Goal: Task Accomplishment & Management: Manage account settings

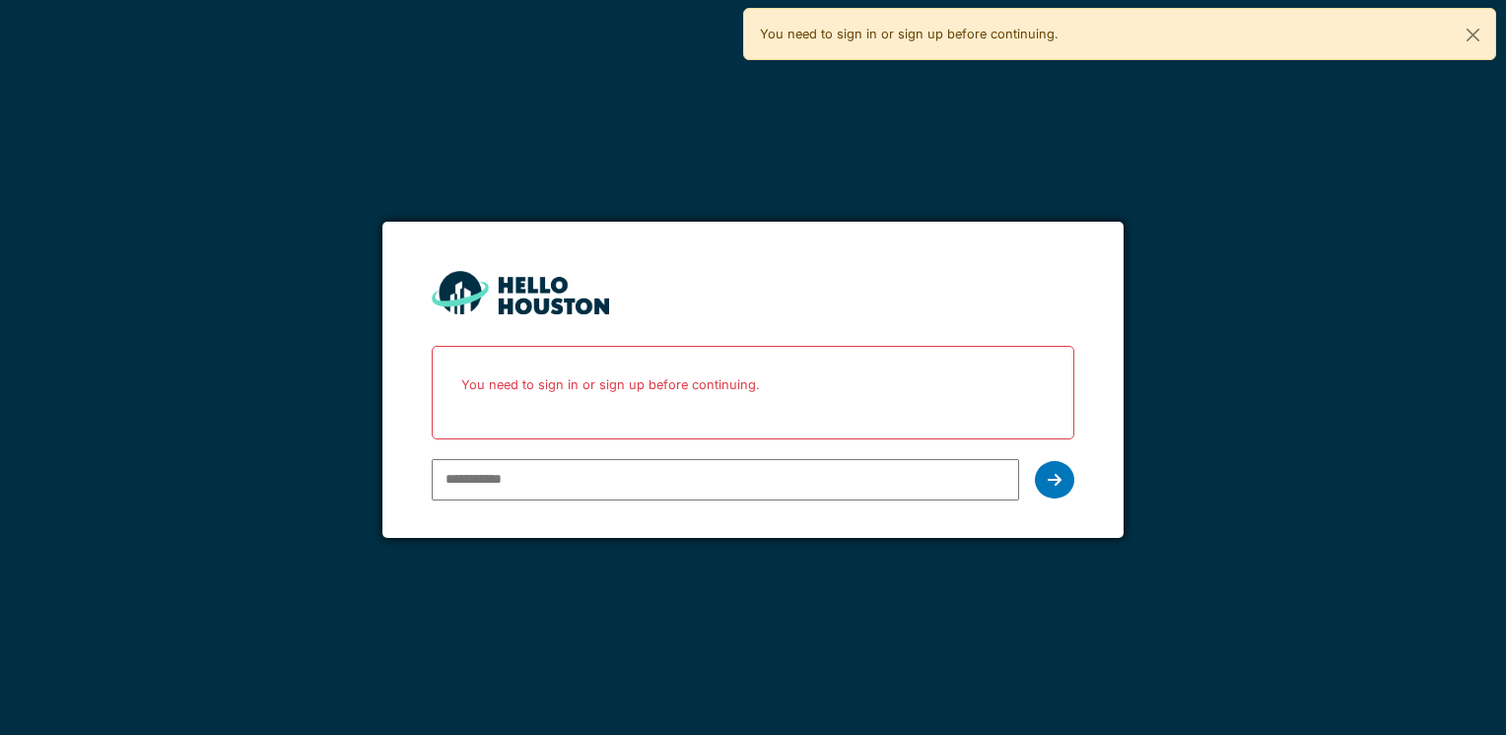
type input "**********"
click at [1045, 479] on div at bounding box center [1054, 479] width 39 height 37
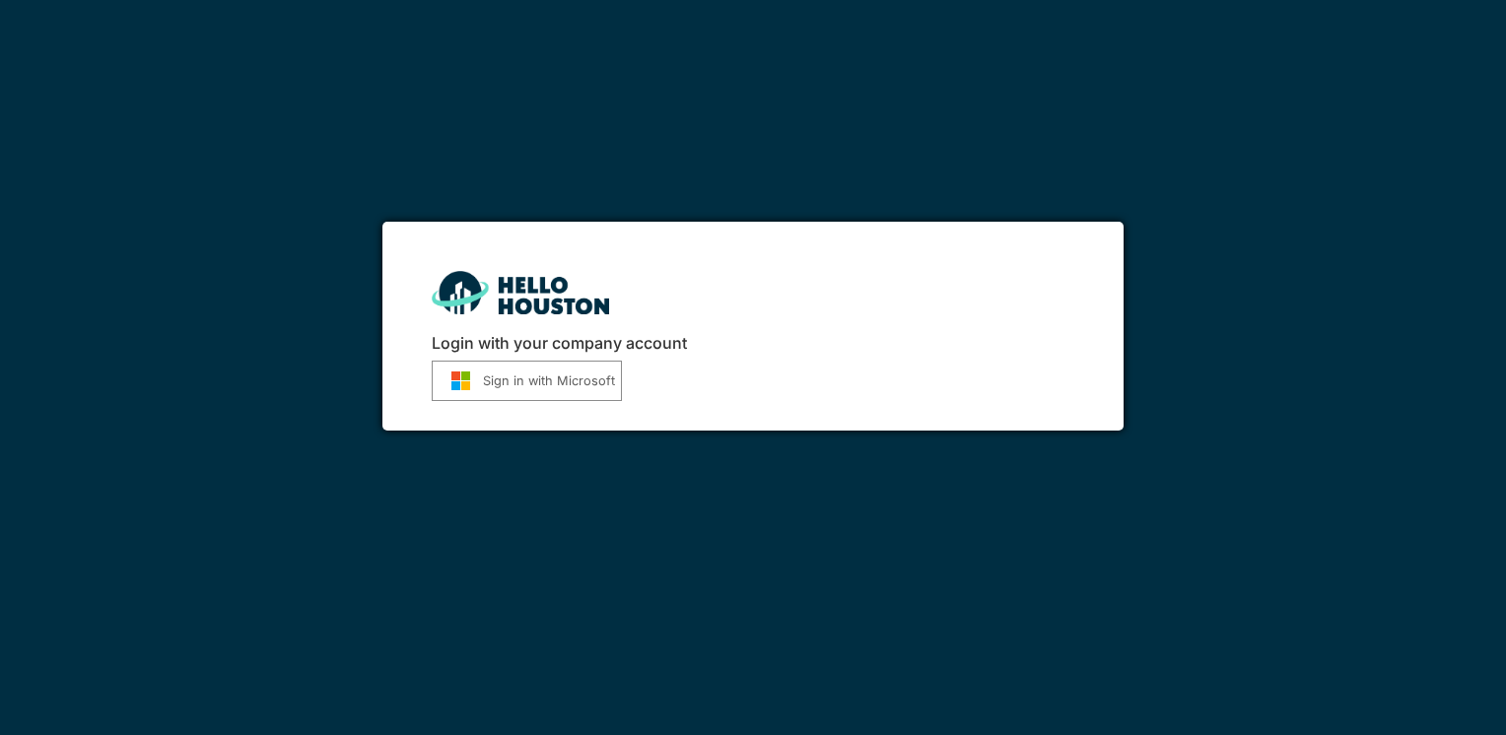
click at [509, 383] on button "Sign in with Microsoft" at bounding box center [527, 381] width 190 height 40
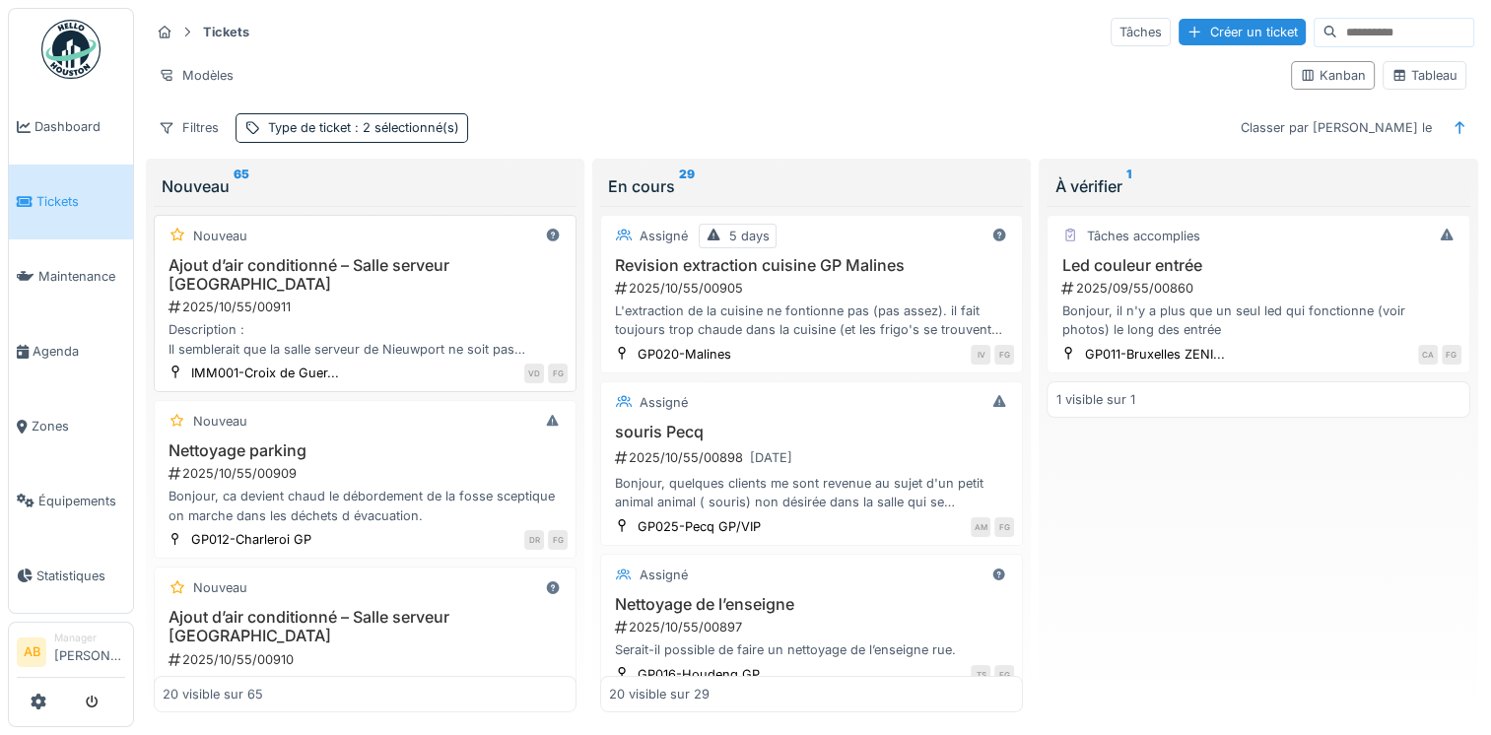
click at [411, 298] on div "2025/10/55/00911" at bounding box center [367, 307] width 401 height 19
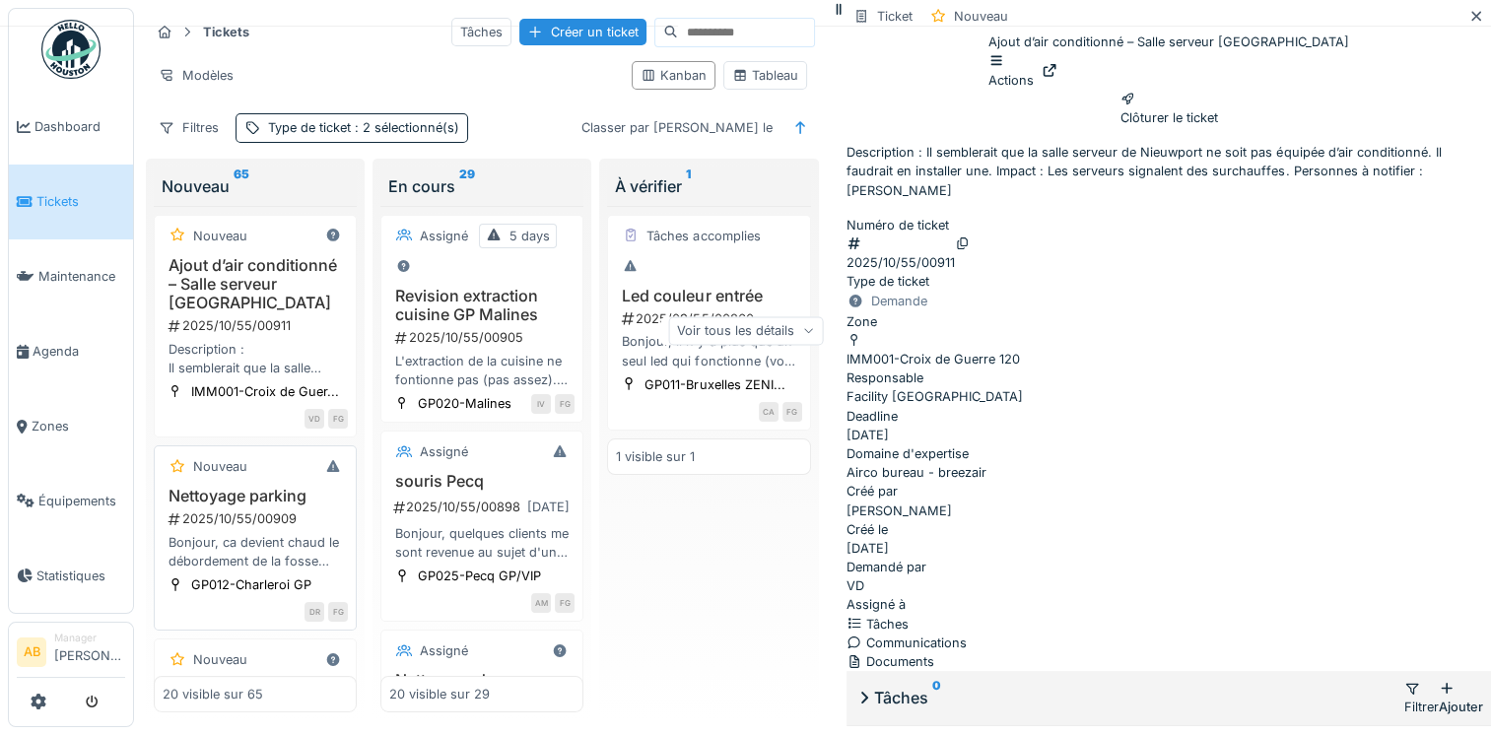
click at [271, 510] on div "2025/10/55/00909" at bounding box center [257, 519] width 181 height 19
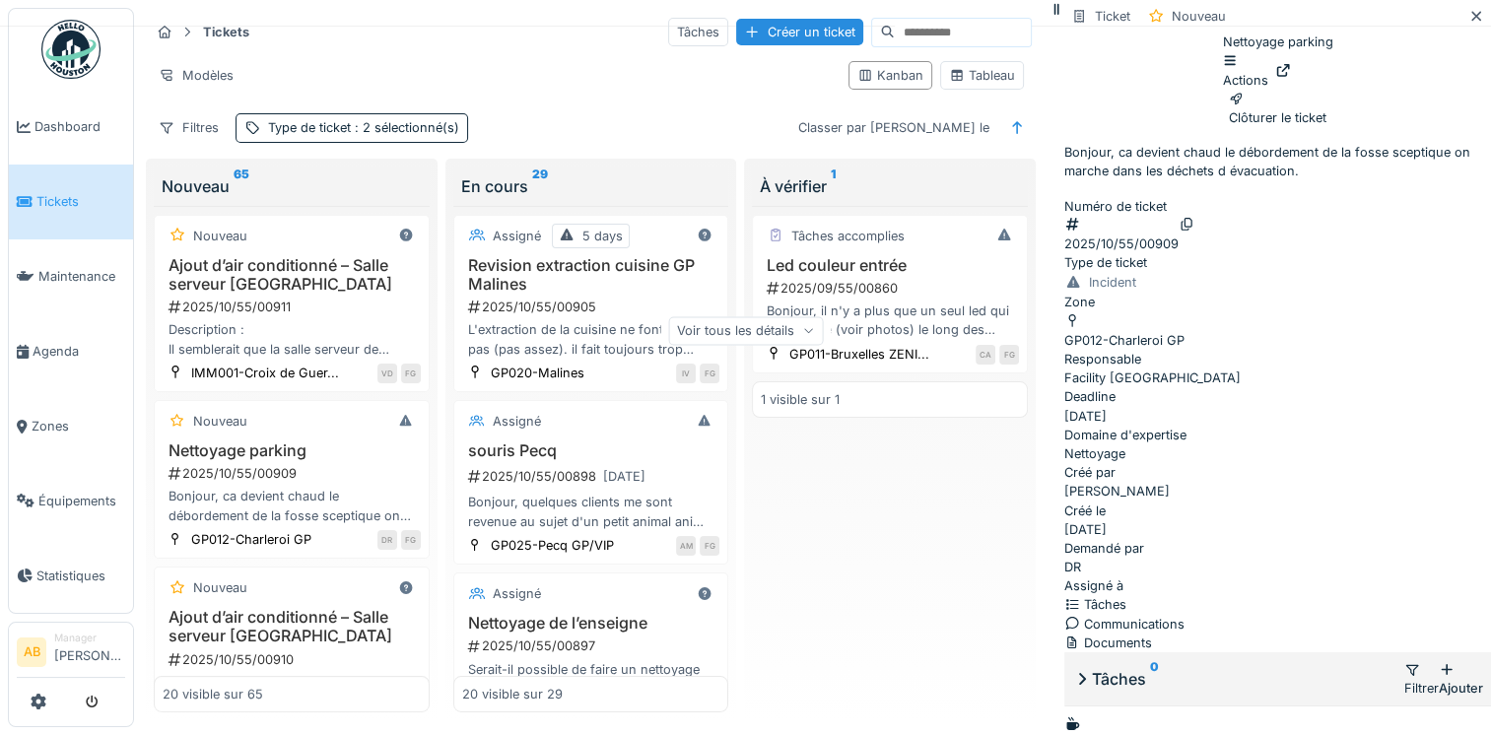
click at [1096, 634] on div "Documents" at bounding box center [1277, 643] width 427 height 19
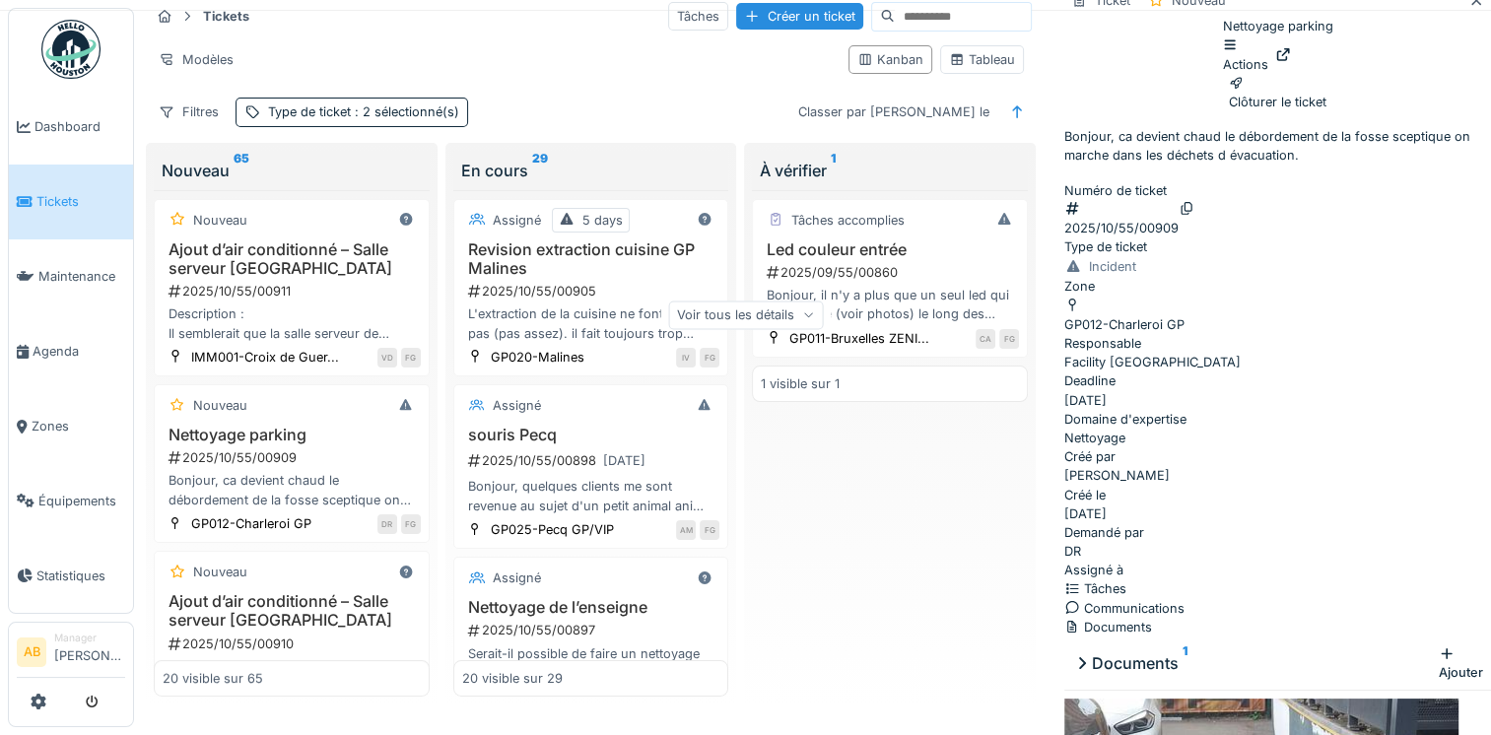
scroll to position [327, 0]
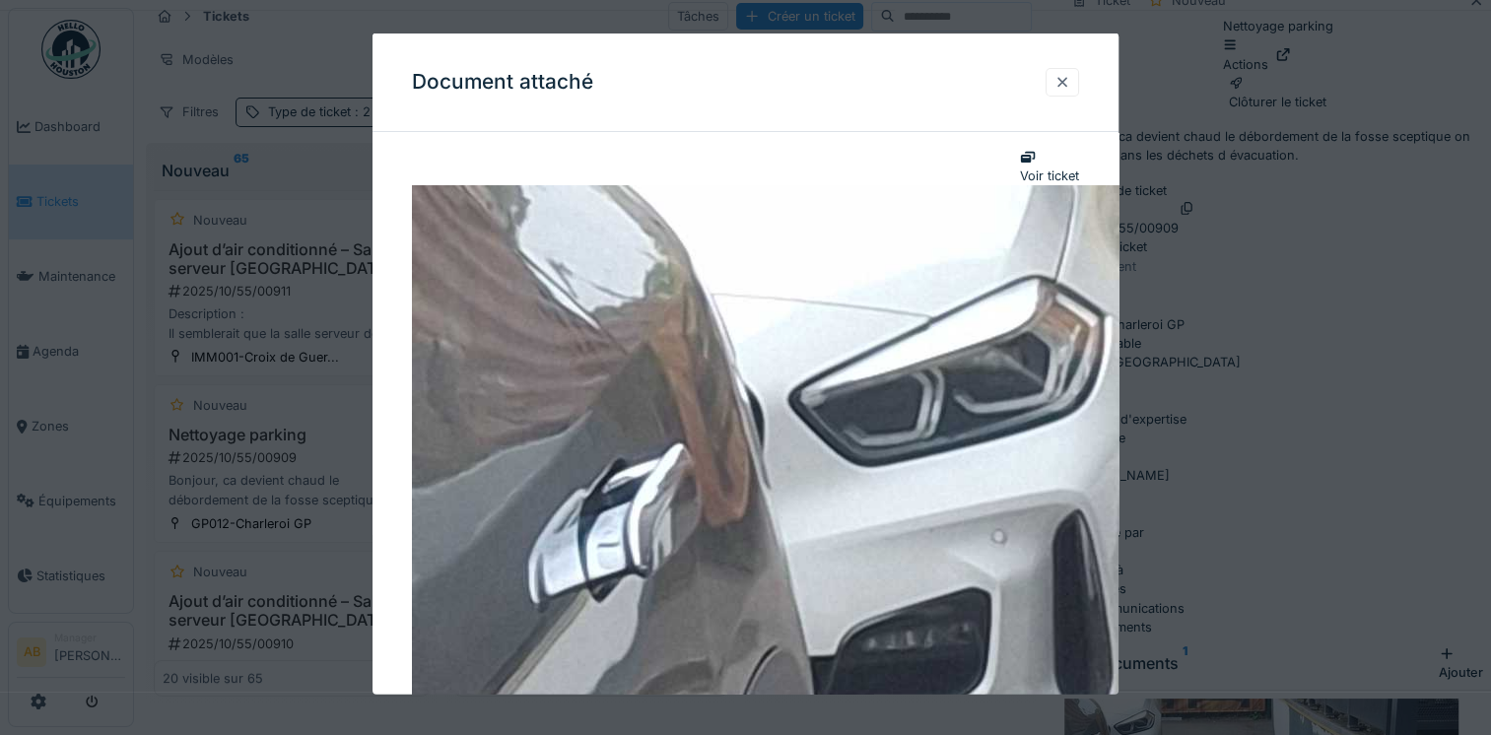
click at [1077, 85] on div at bounding box center [1063, 81] width 34 height 29
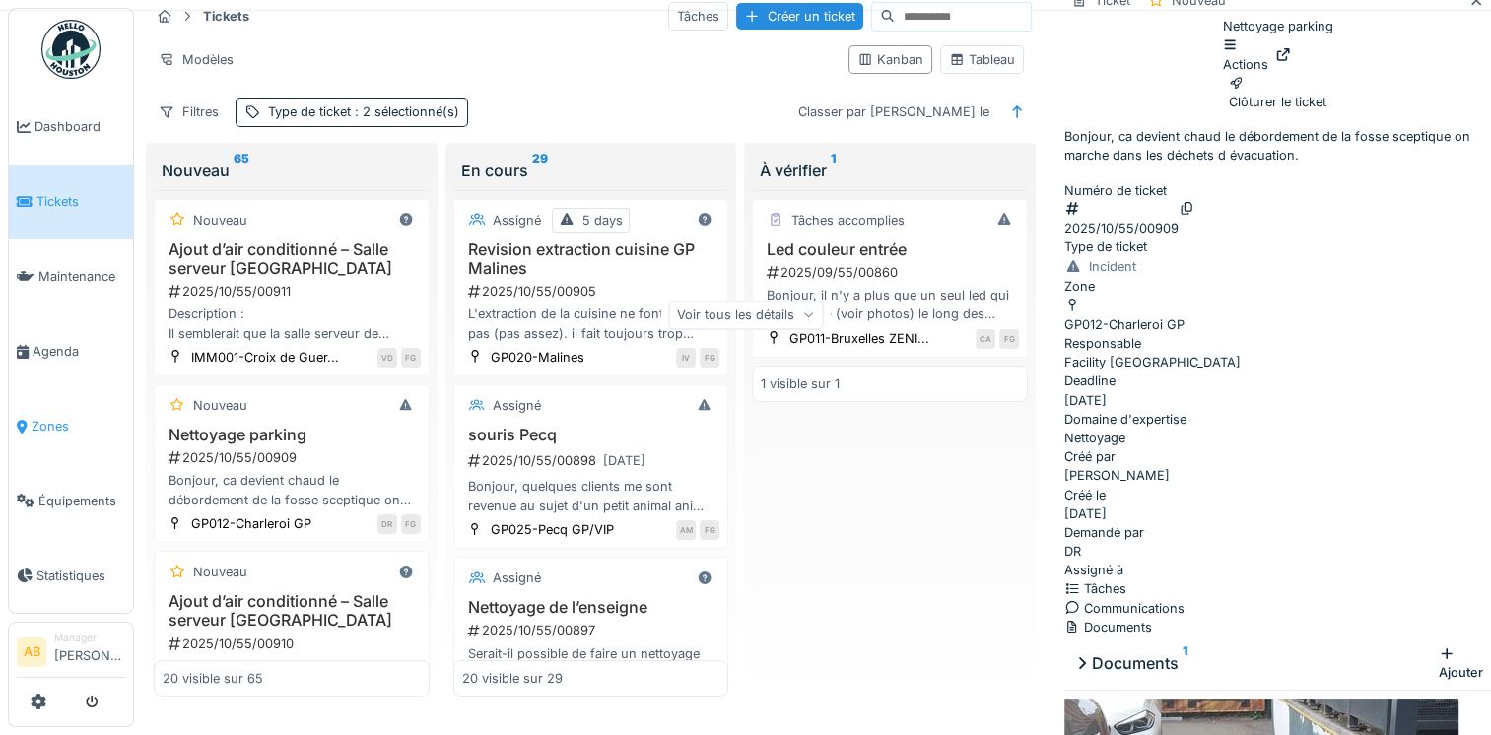
click at [32, 417] on span "Zones" at bounding box center [79, 426] width 94 height 19
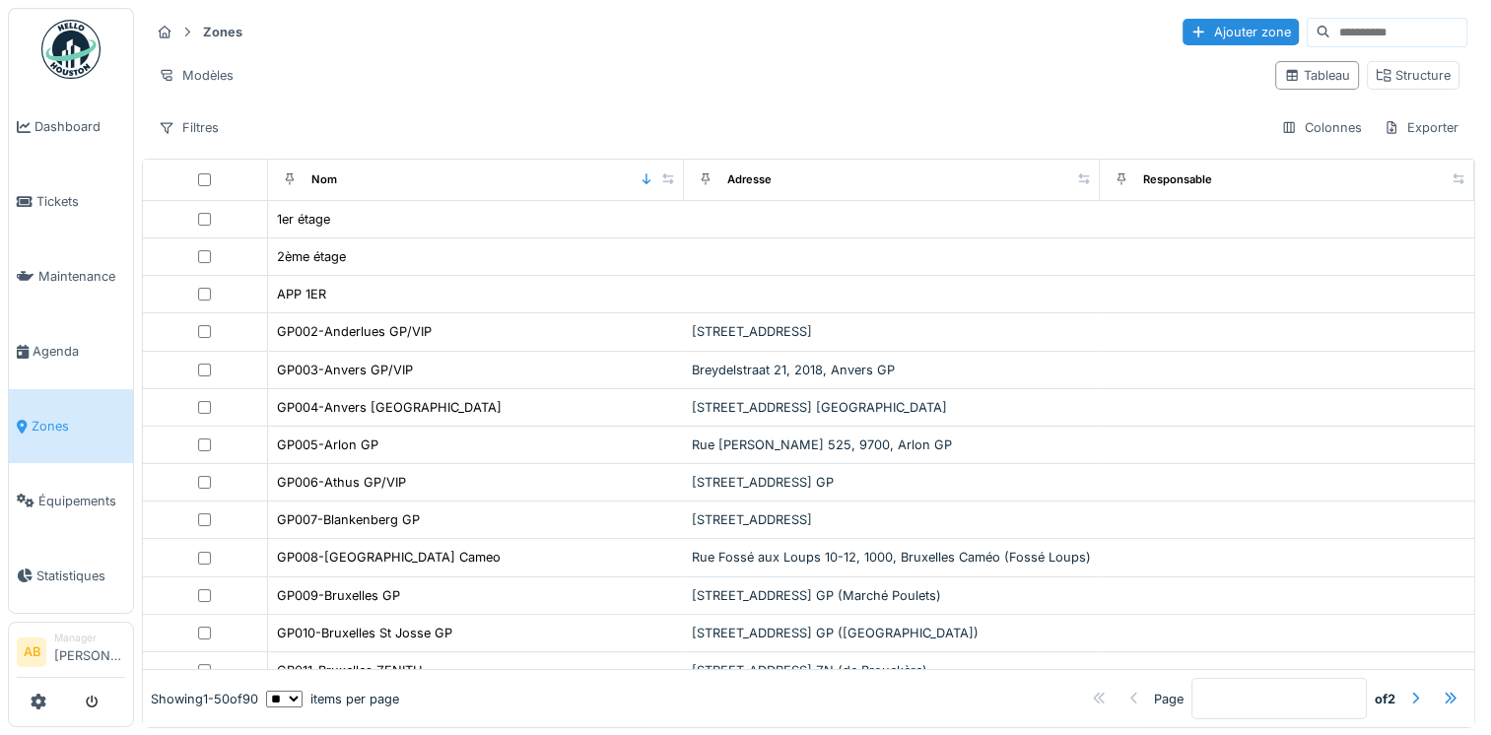
click at [1330, 37] on input at bounding box center [1398, 33] width 136 height 28
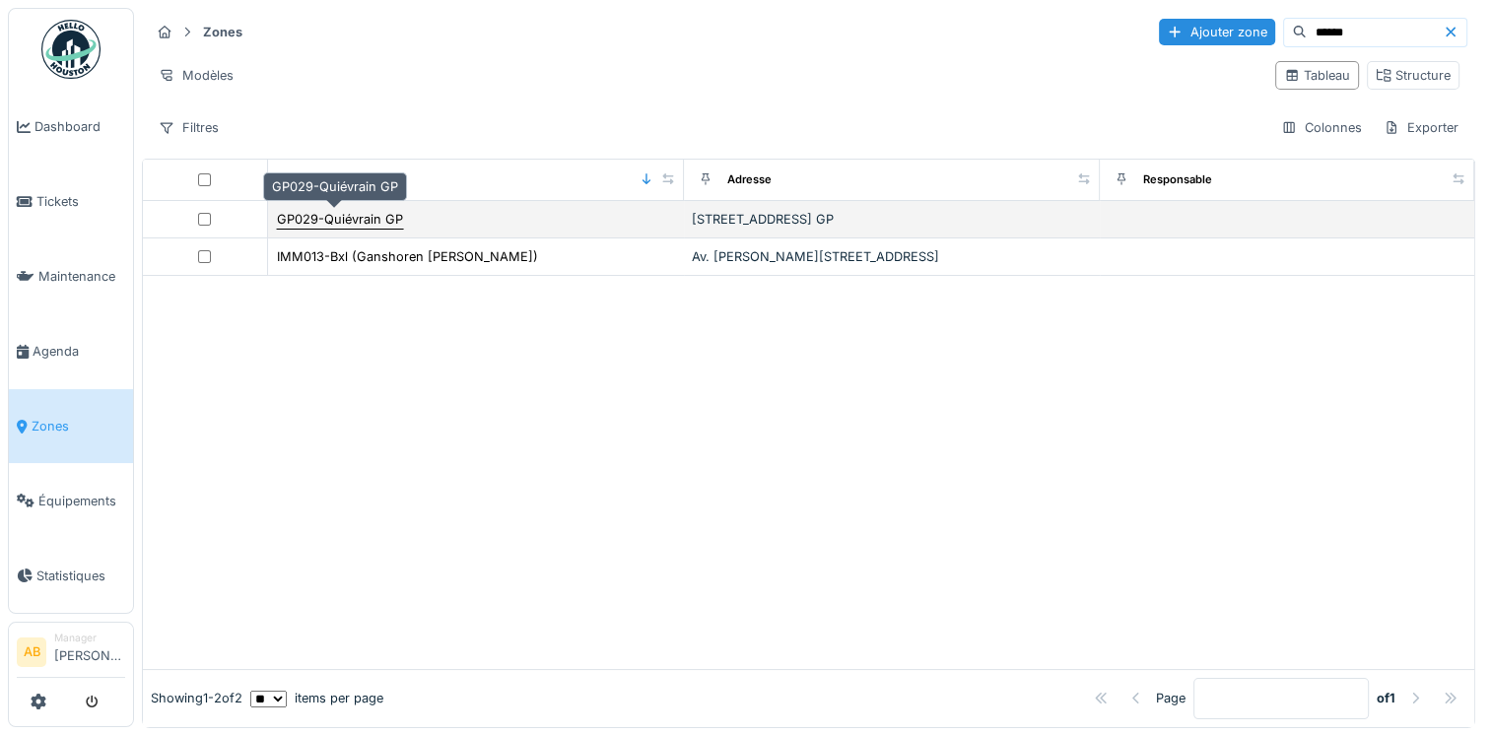
click at [334, 222] on div "GP029-Quiévrain GP" at bounding box center [340, 219] width 126 height 19
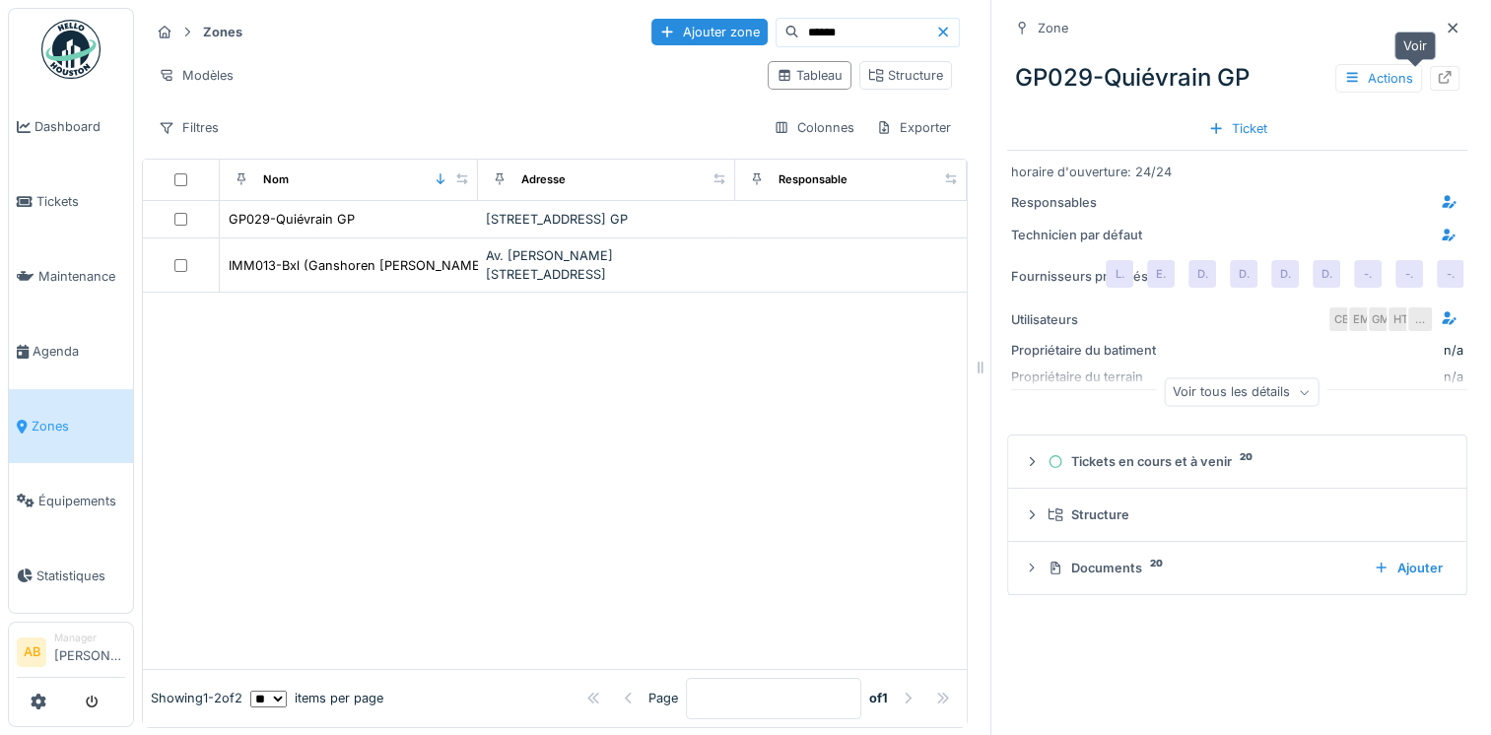
click at [1437, 81] on icon at bounding box center [1445, 77] width 16 height 13
click at [808, 37] on input "******" at bounding box center [867, 33] width 136 height 28
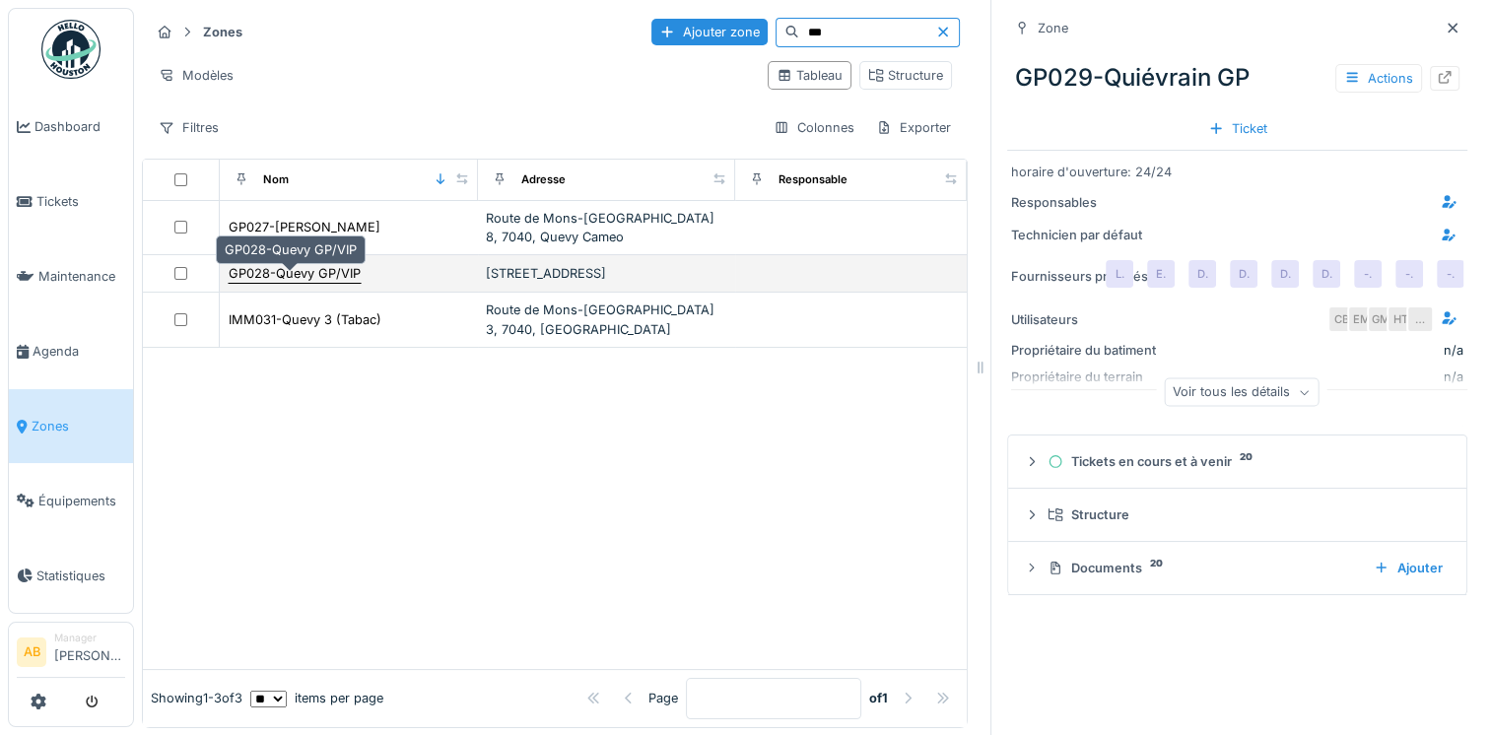
type input "***"
click at [321, 282] on div "GP028-Quevy GP/VIP" at bounding box center [295, 273] width 132 height 19
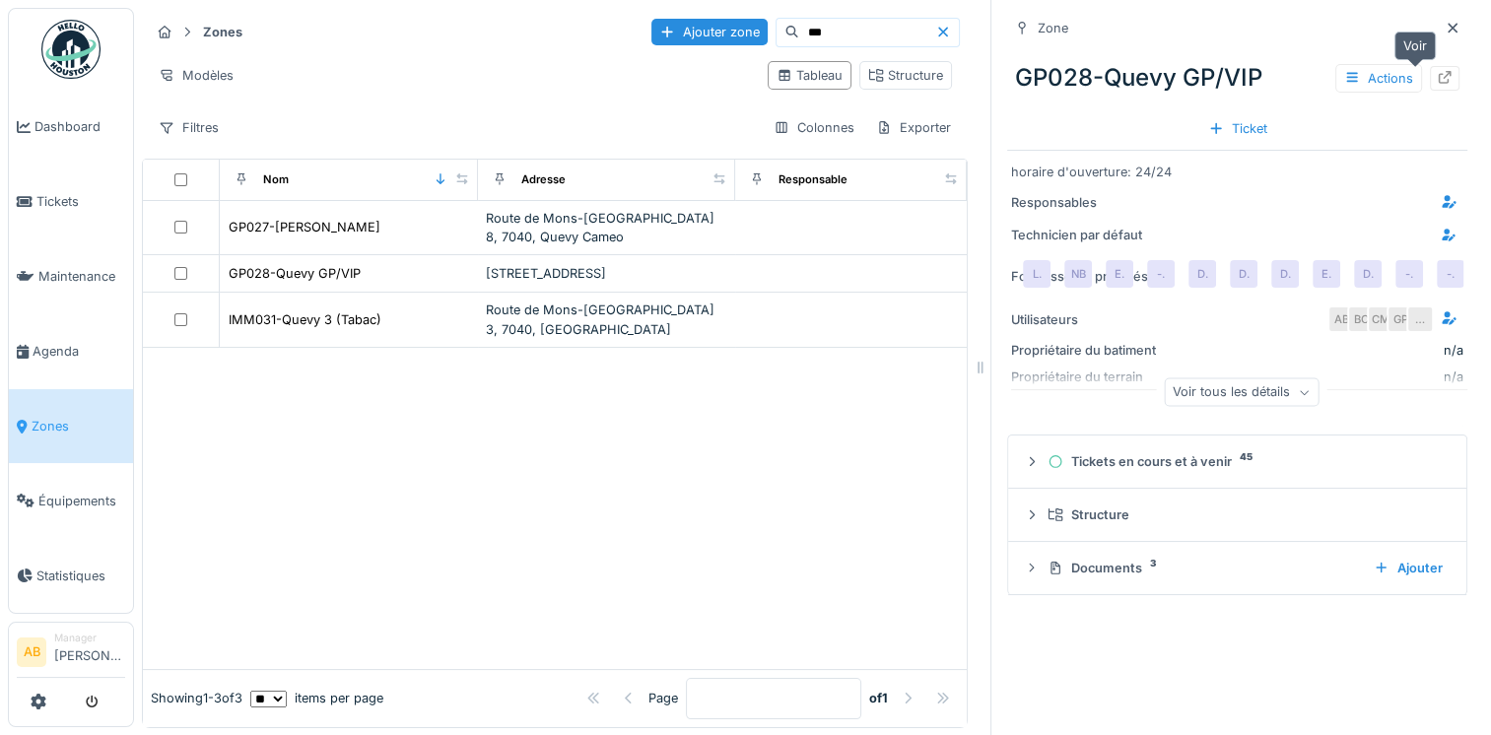
click at [1437, 86] on div at bounding box center [1445, 78] width 16 height 19
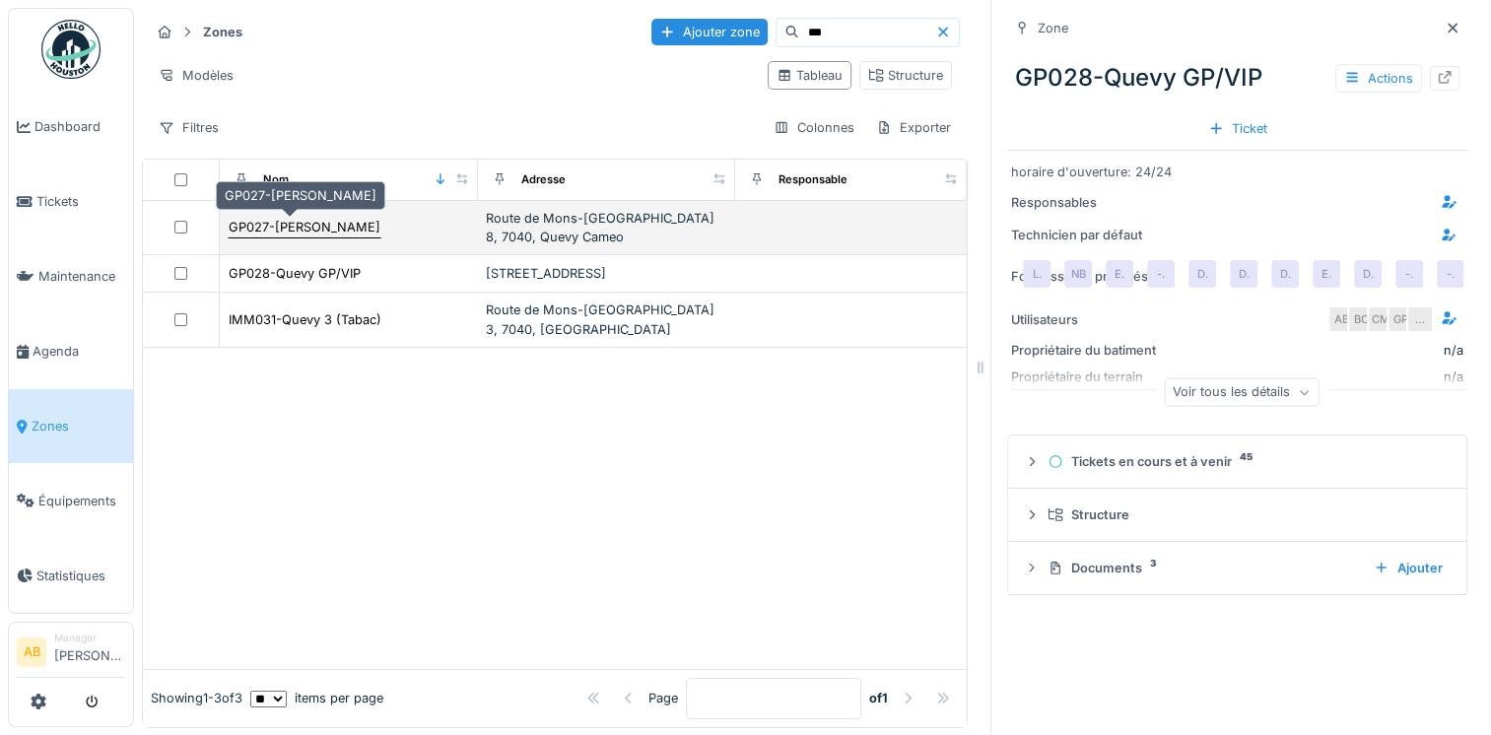
click at [304, 227] on div "GP027-Cameo Quevy" at bounding box center [305, 227] width 152 height 19
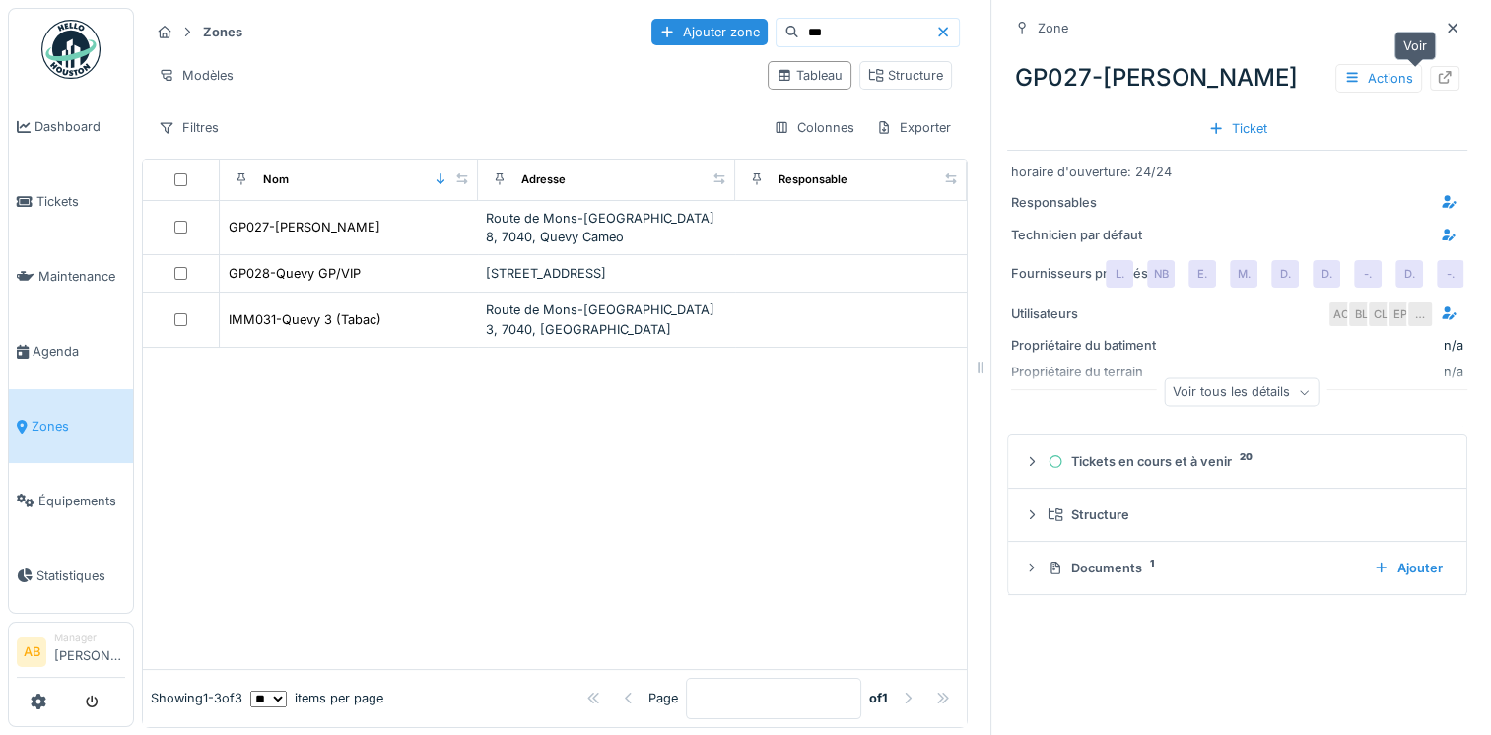
click at [1430, 79] on div at bounding box center [1445, 78] width 30 height 25
click at [68, 51] on img at bounding box center [70, 49] width 59 height 59
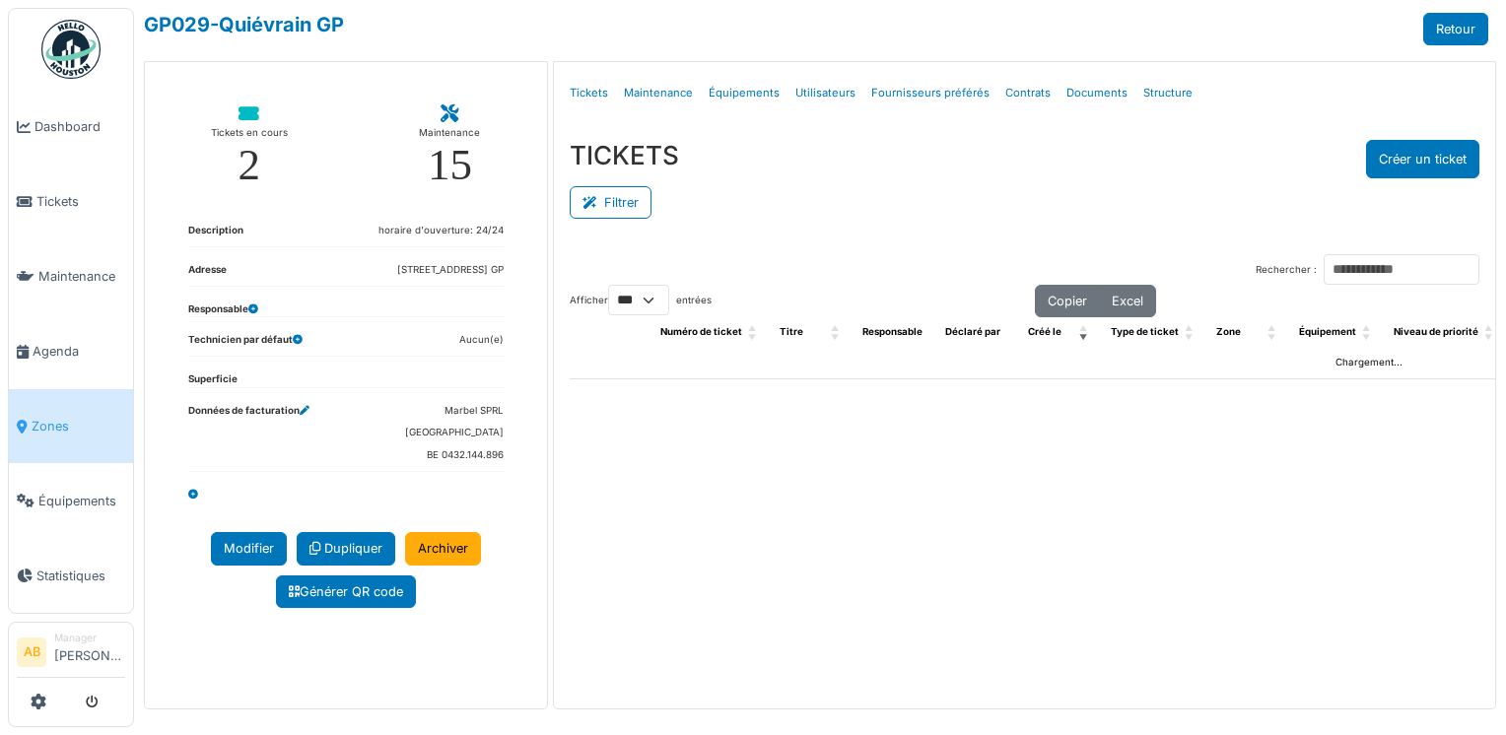
select select "***"
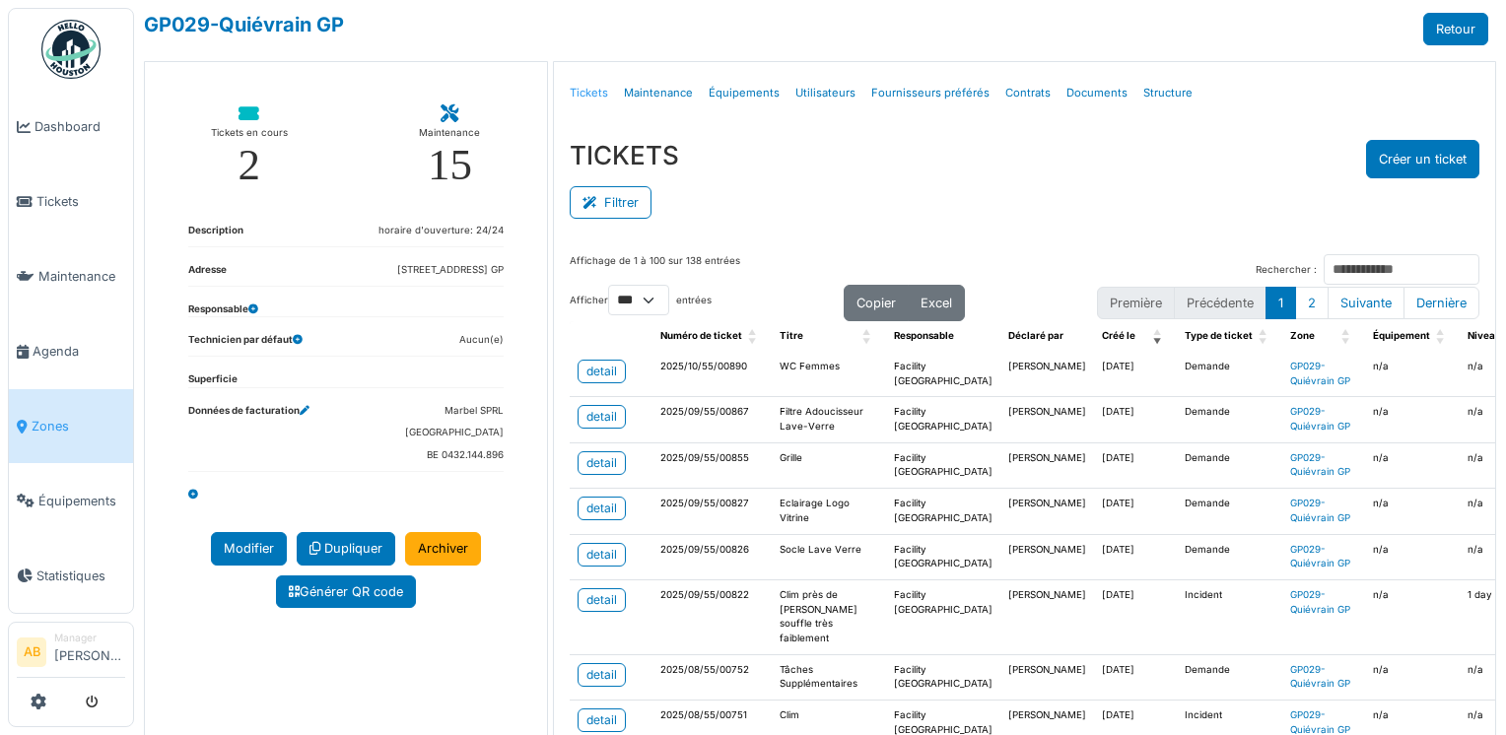
click at [599, 97] on link "Tickets" at bounding box center [589, 93] width 54 height 46
select select "***"
click at [633, 211] on button "Filtrer" at bounding box center [611, 202] width 82 height 33
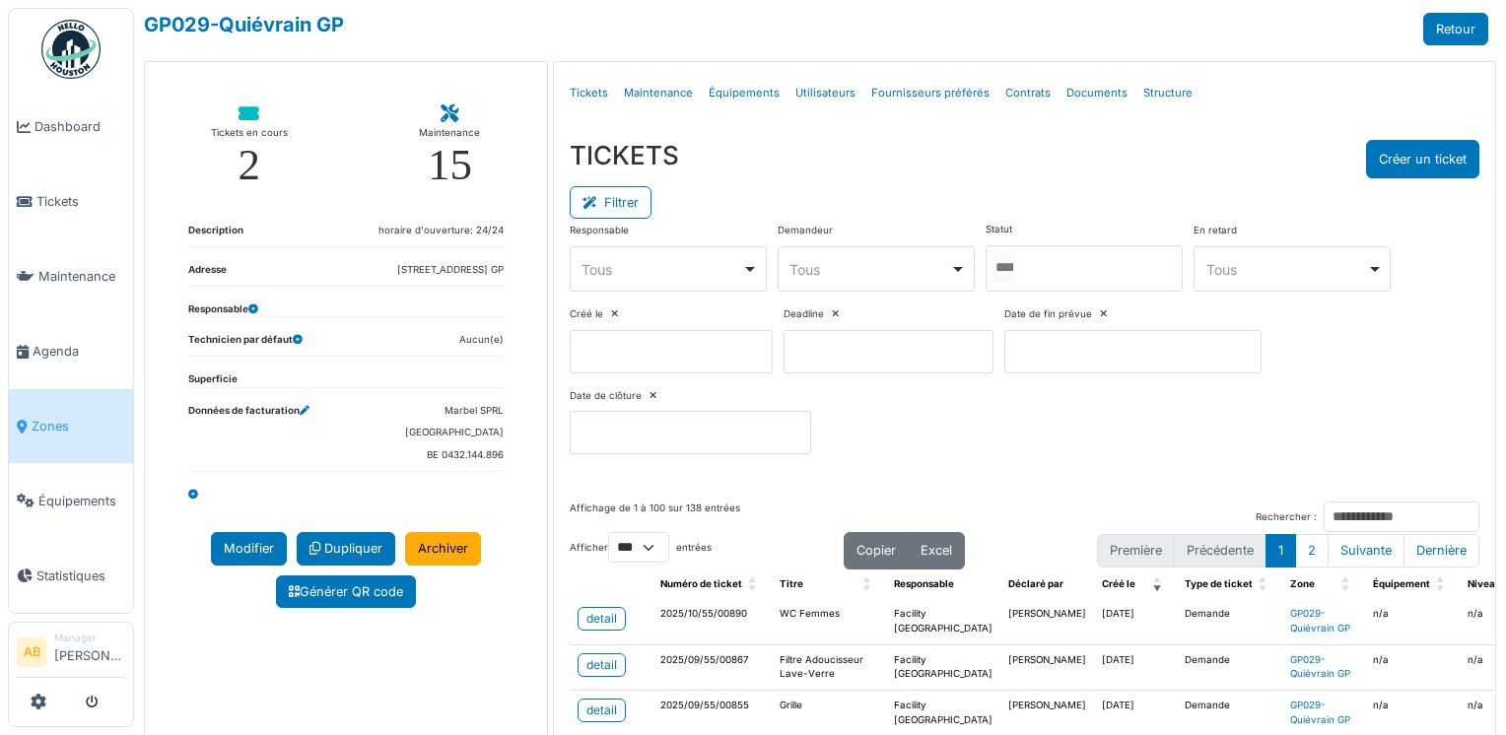
click at [1024, 250] on div at bounding box center [1084, 268] width 197 height 46
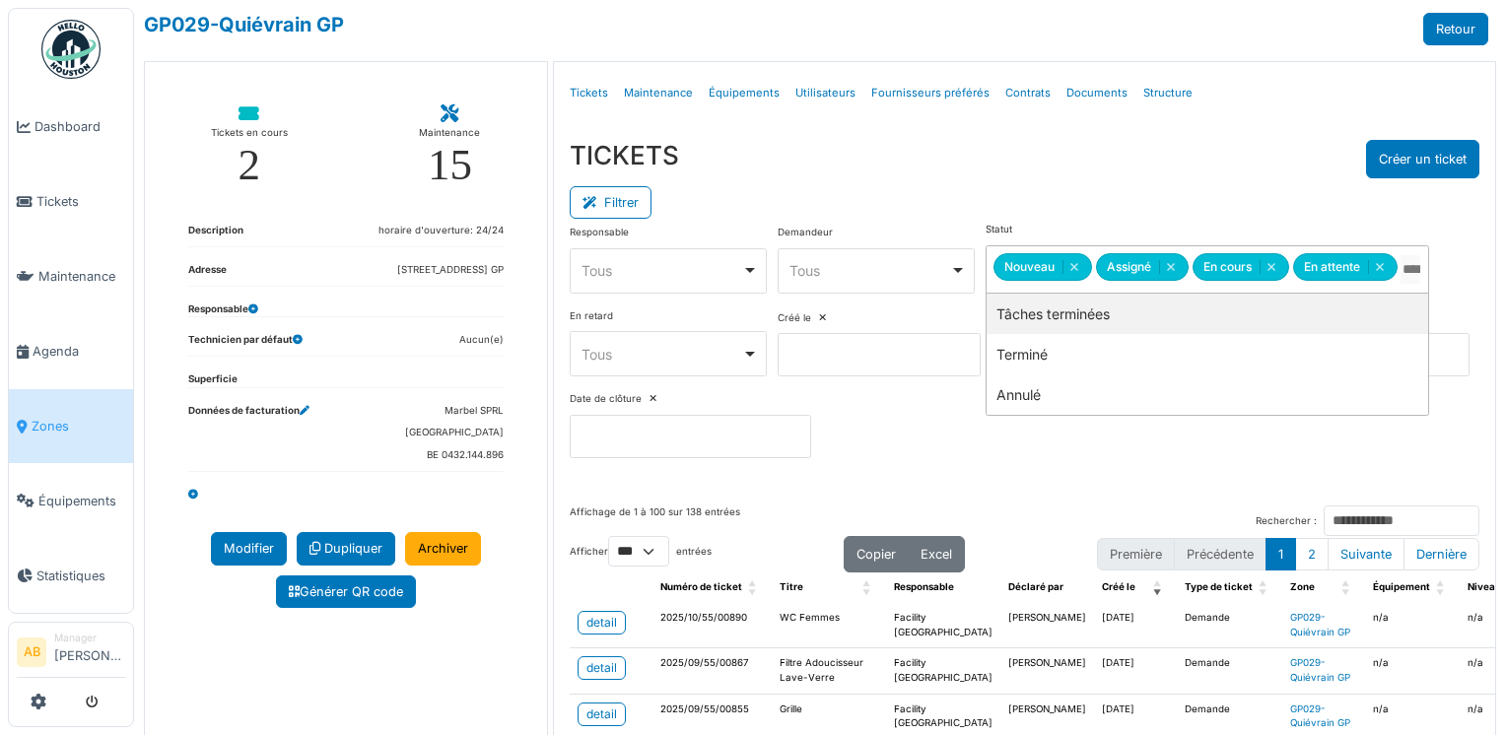
click at [980, 147] on div "TICKETS Créer un ticket" at bounding box center [1025, 159] width 911 height 38
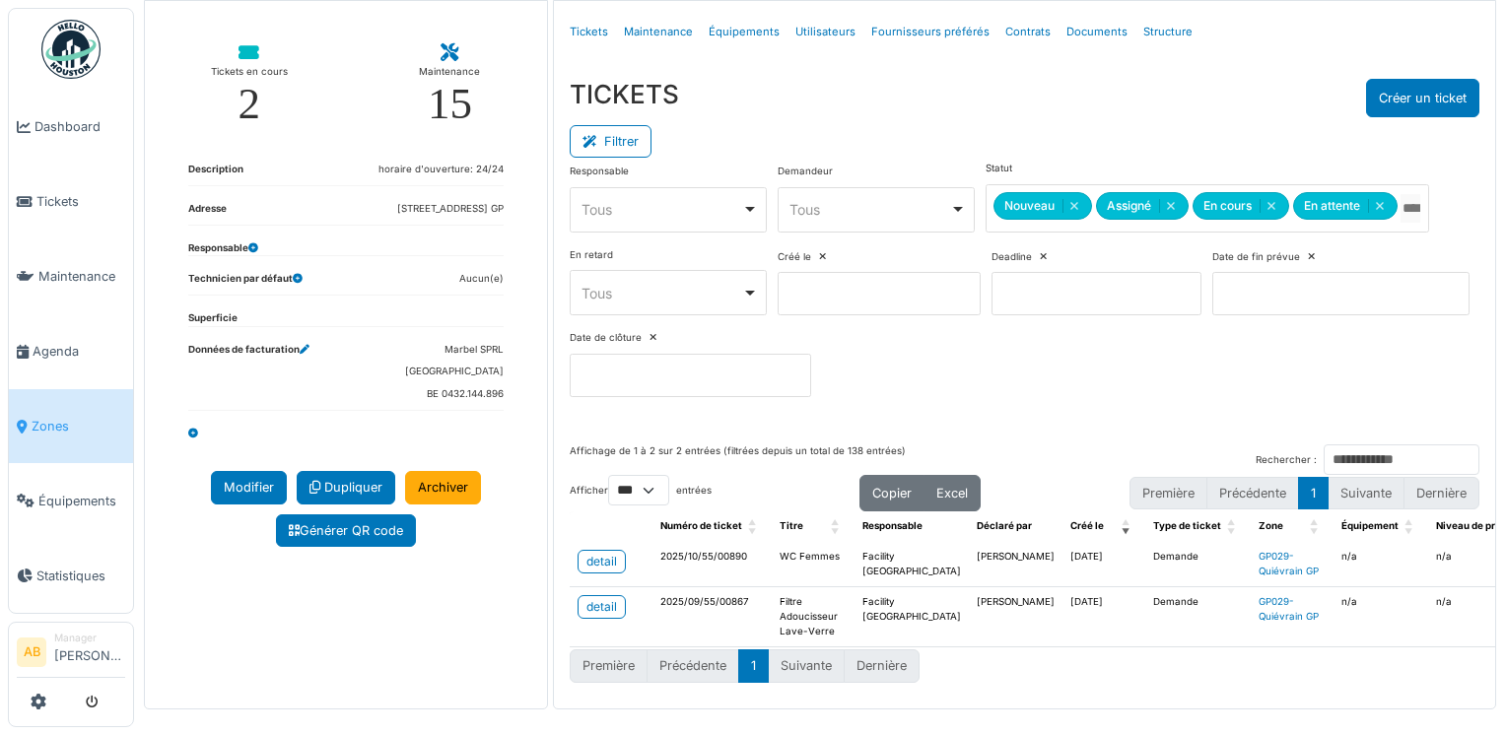
scroll to position [60, 0]
click at [611, 554] on link "detail" at bounding box center [602, 563] width 48 height 24
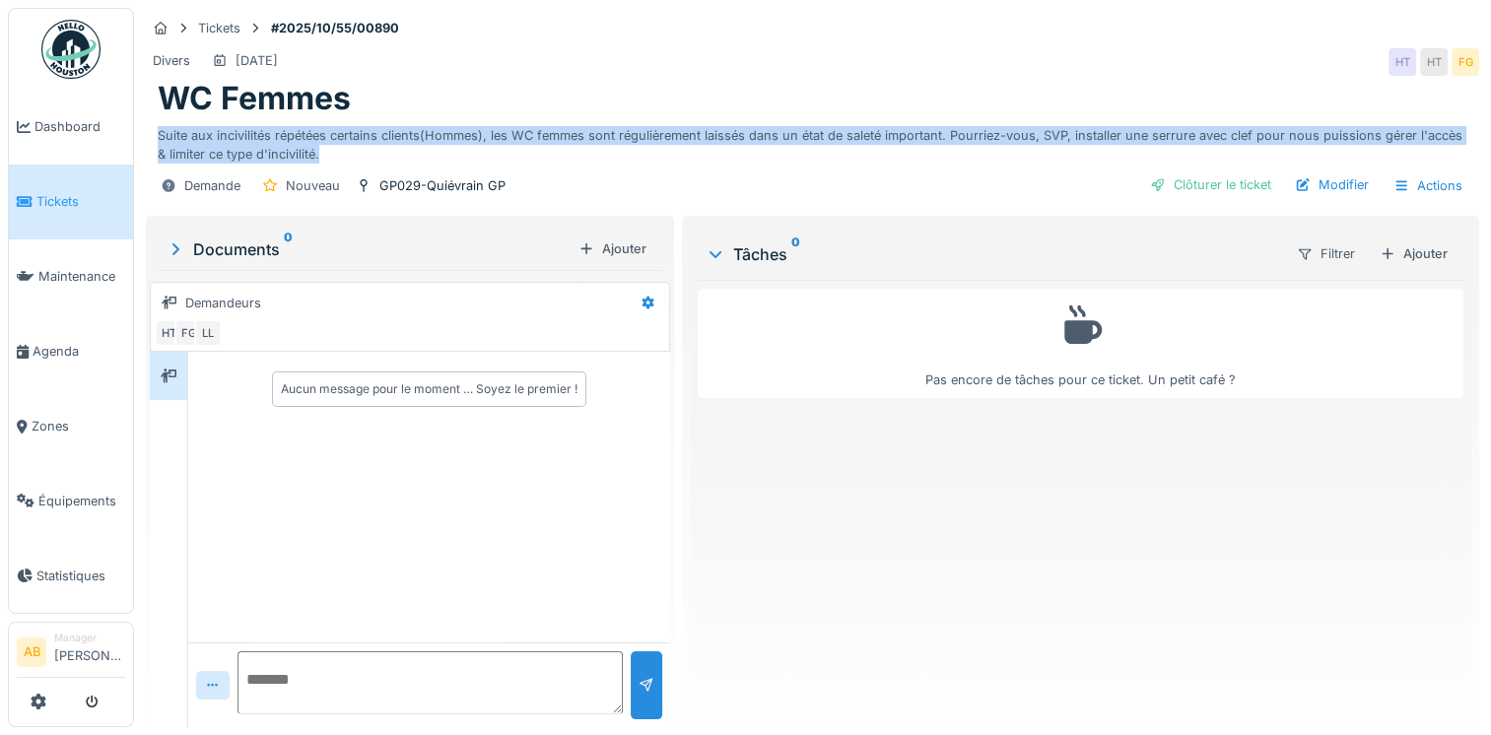
drag, startPoint x: 158, startPoint y: 134, endPoint x: 386, endPoint y: 163, distance: 230.4
click at [386, 163] on div "Tickets #2025/10/55/00890 Divers [DATE] HT HT FG WC Femmes Suite aux incivilité…" at bounding box center [812, 110] width 1341 height 204
drag, startPoint x: 386, startPoint y: 163, endPoint x: 379, endPoint y: 136, distance: 27.5
copy div "Suite aux incivilités répétées certains clients(Hommes), les WC femmes sont rég…"
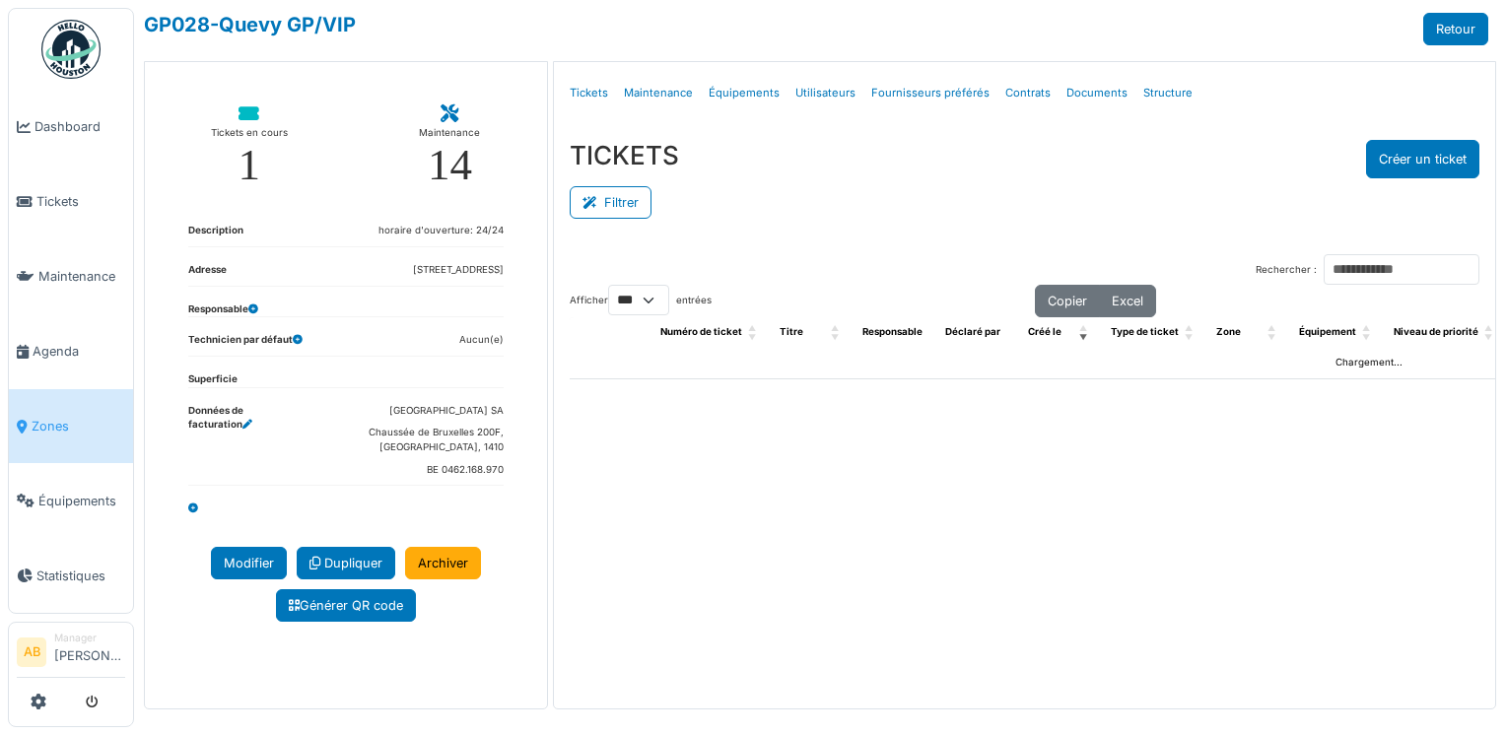
select select "***"
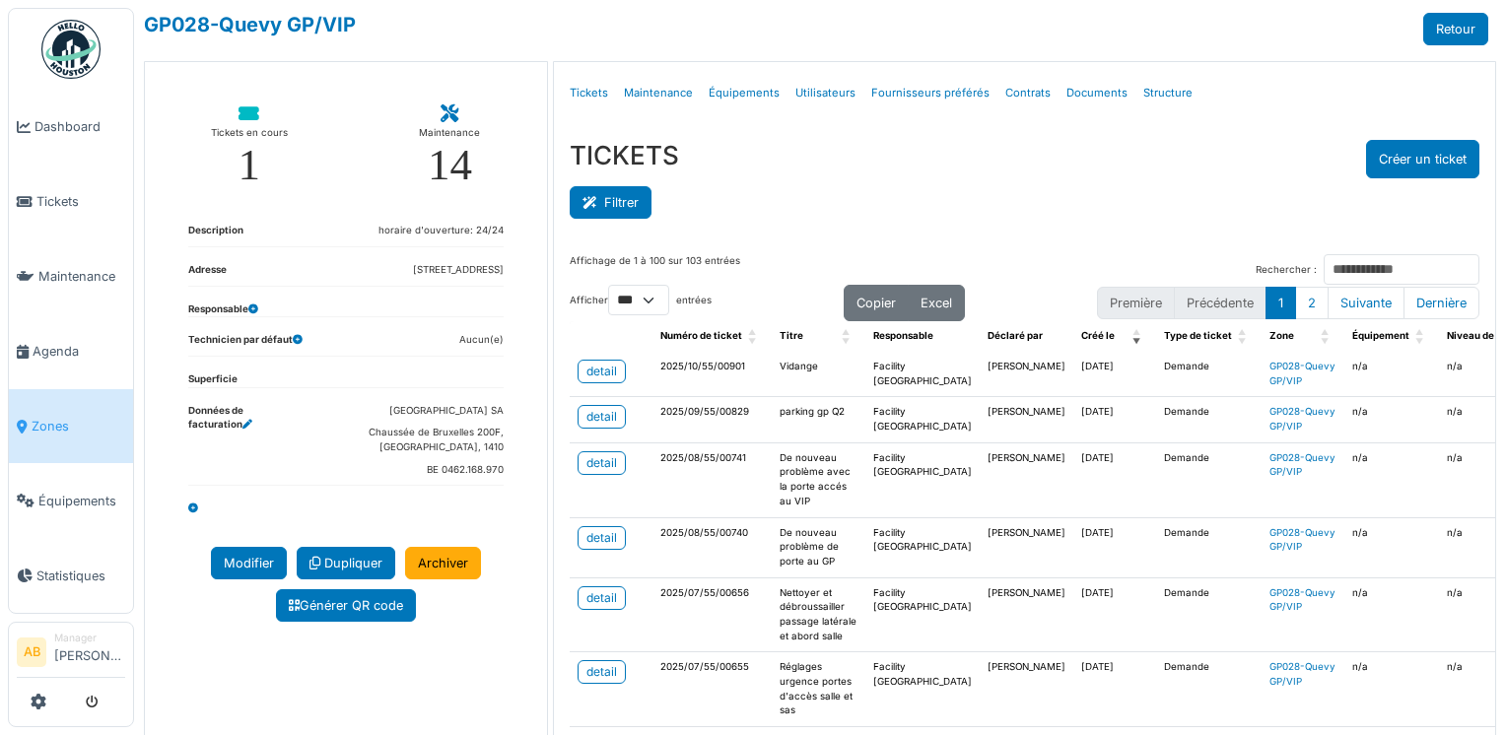
click at [635, 211] on button "Filtrer" at bounding box center [611, 202] width 82 height 33
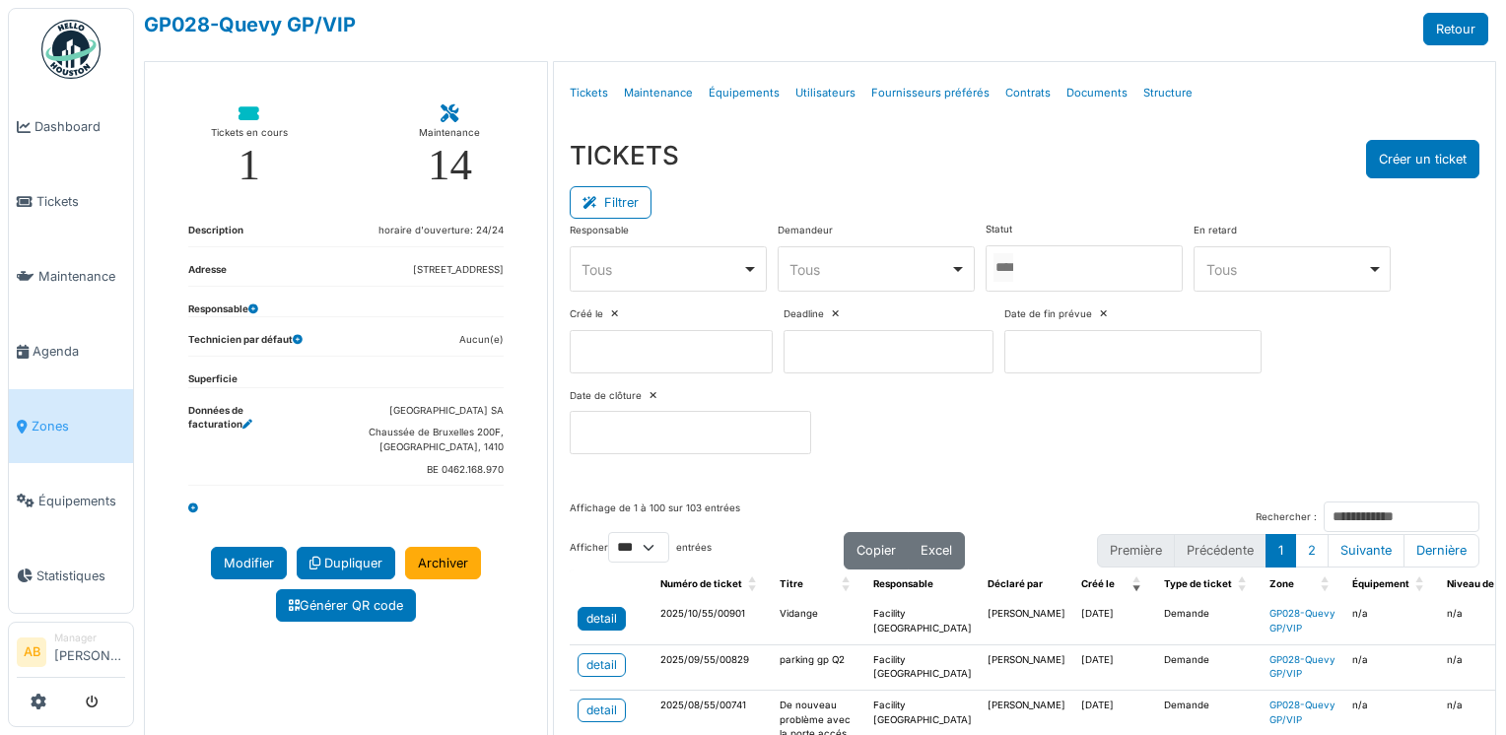
click at [616, 623] on link "detail" at bounding box center [602, 619] width 48 height 24
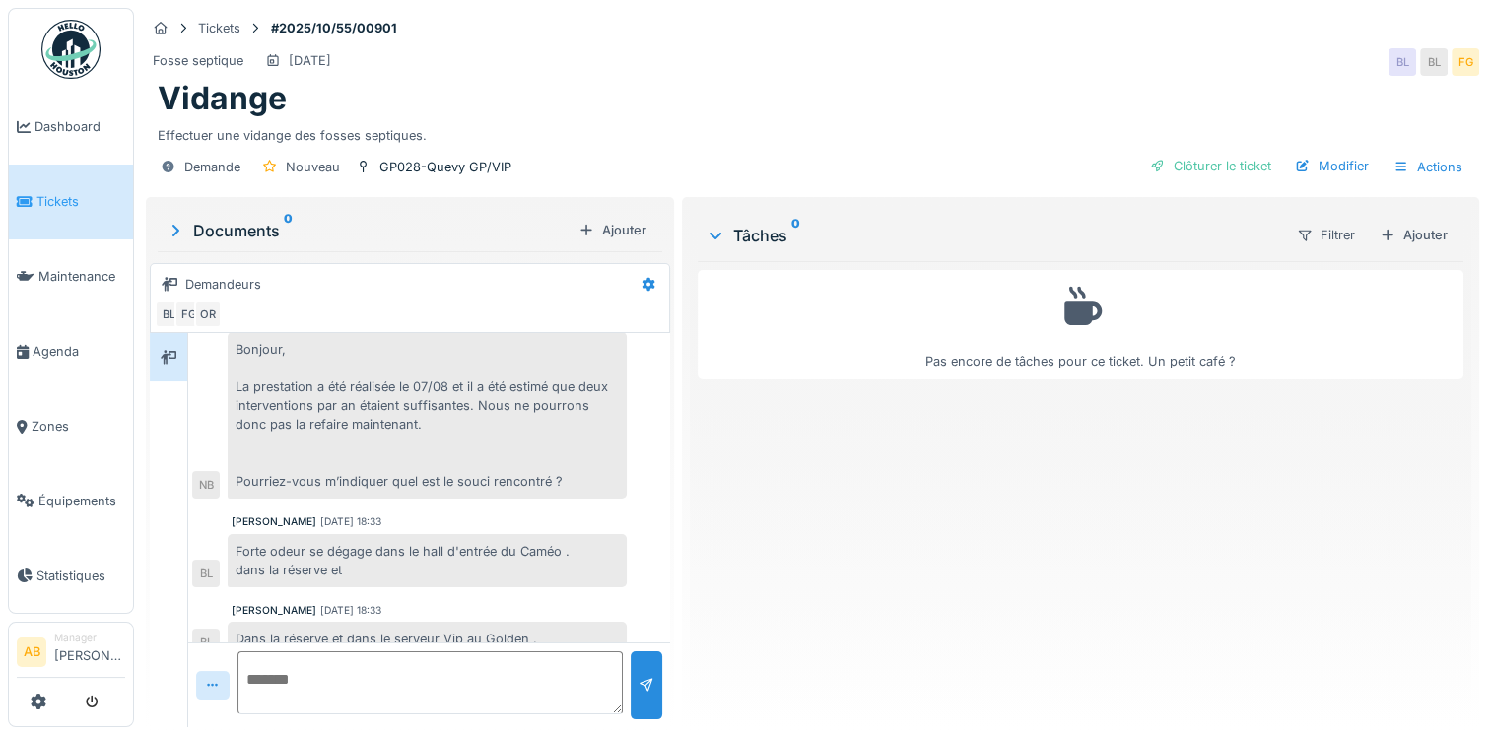
scroll to position [197, 0]
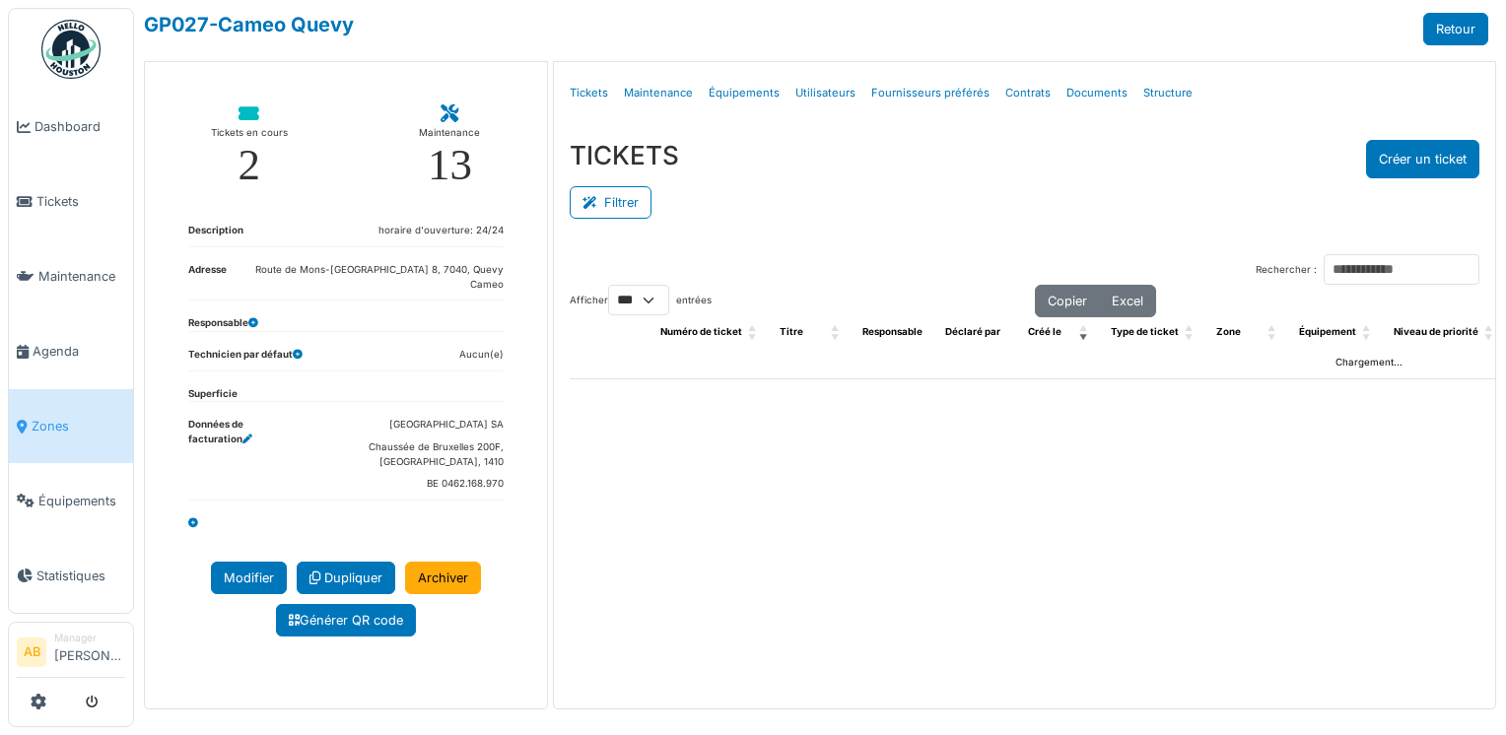
select select "***"
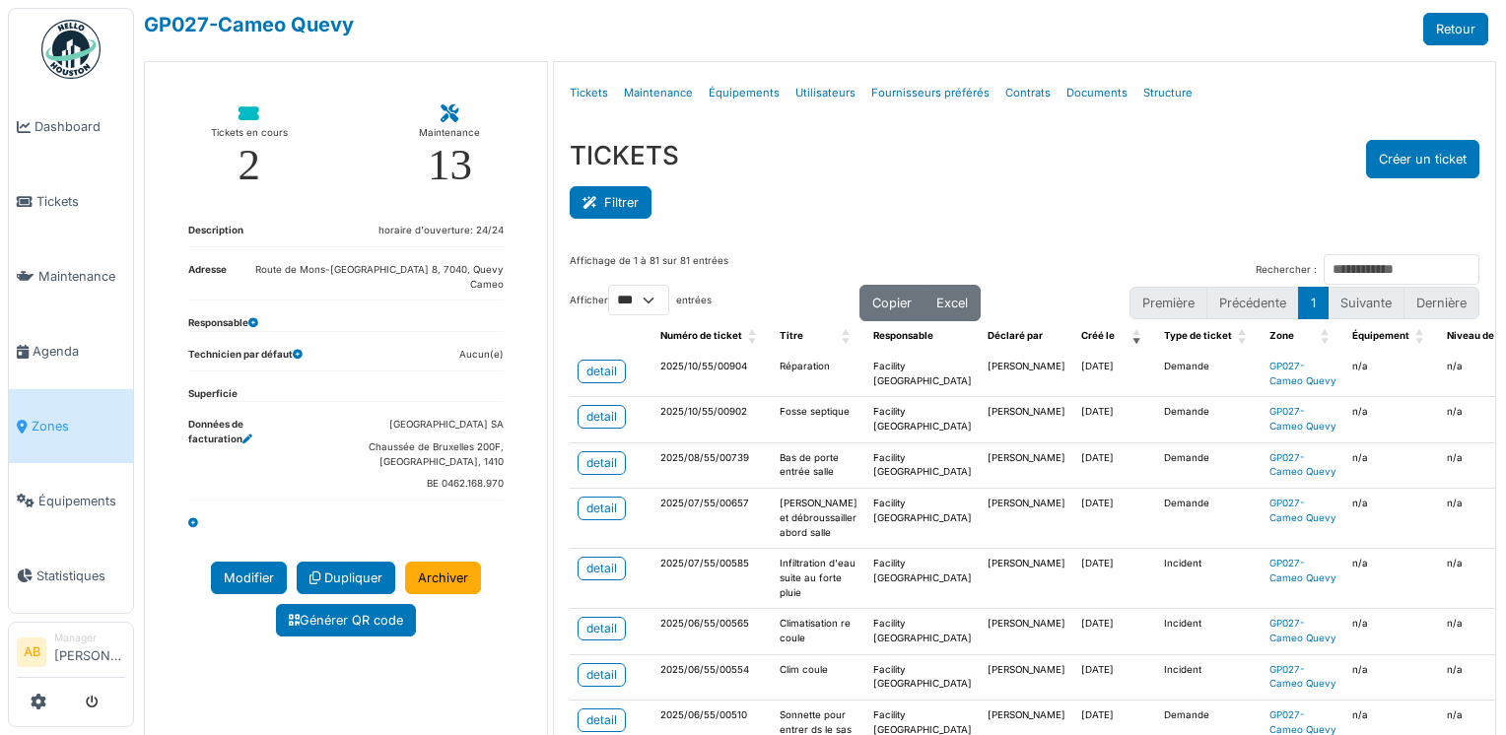
click at [625, 211] on button "Filtrer" at bounding box center [611, 202] width 82 height 33
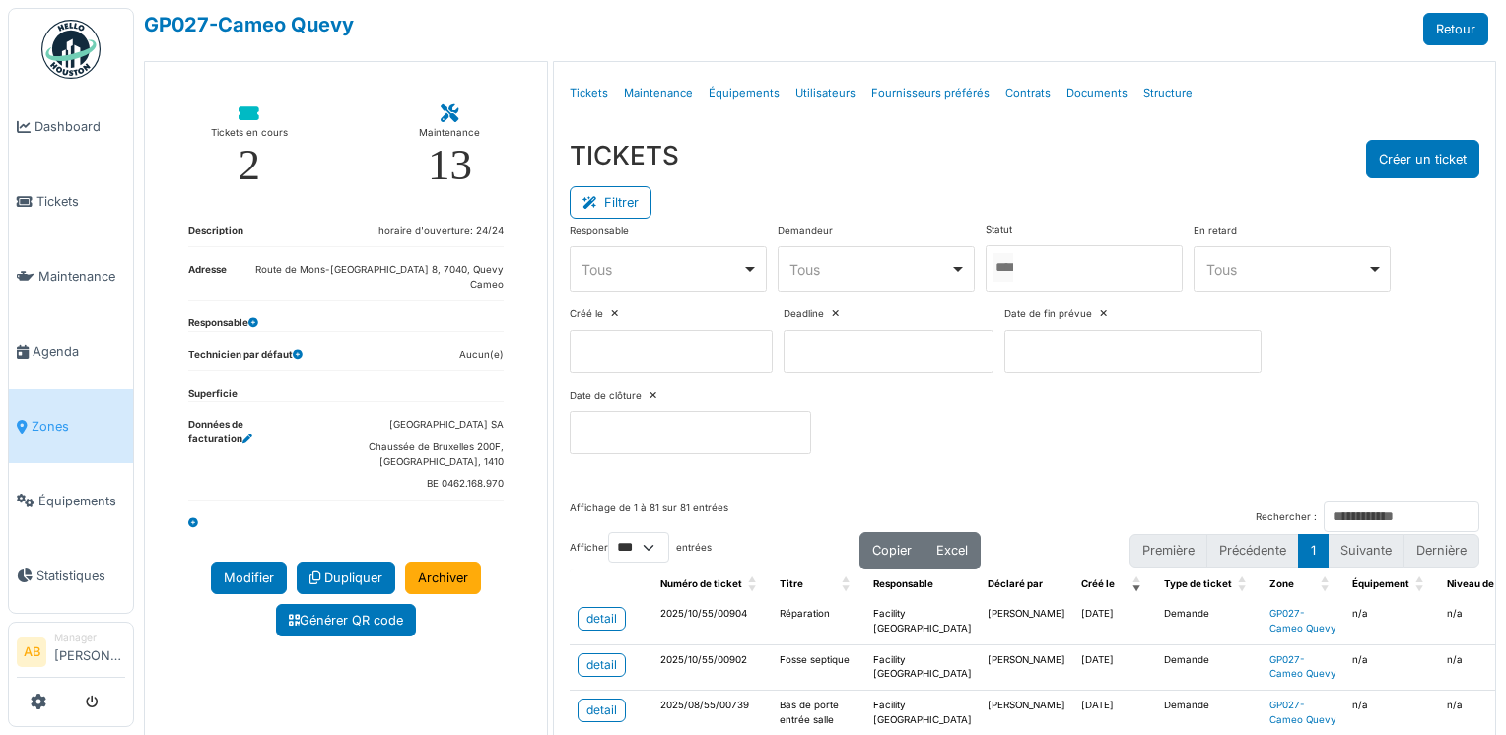
click at [1013, 267] on input "Tous" at bounding box center [1003, 267] width 20 height 29
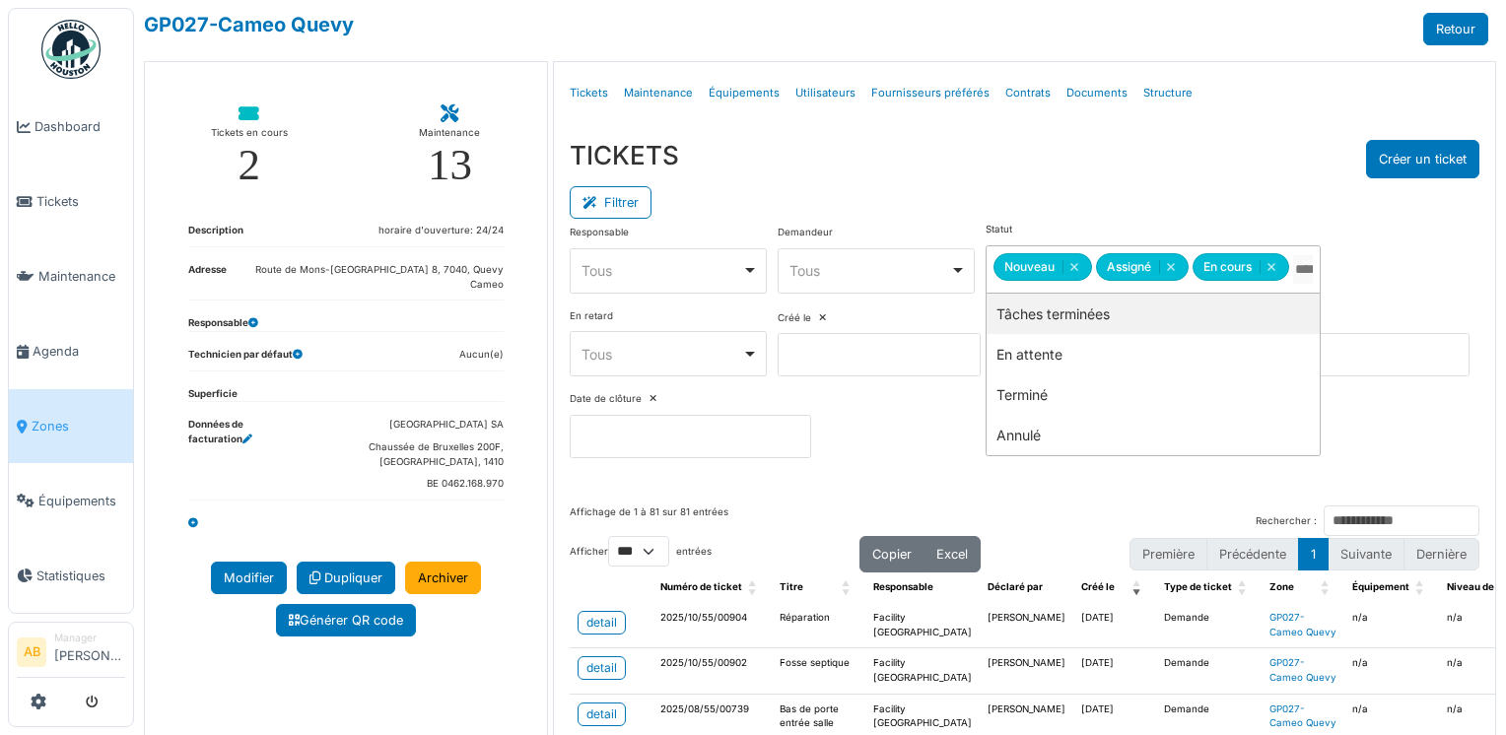
click at [1028, 158] on div "TICKETS Créer un ticket" at bounding box center [1025, 159] width 911 height 38
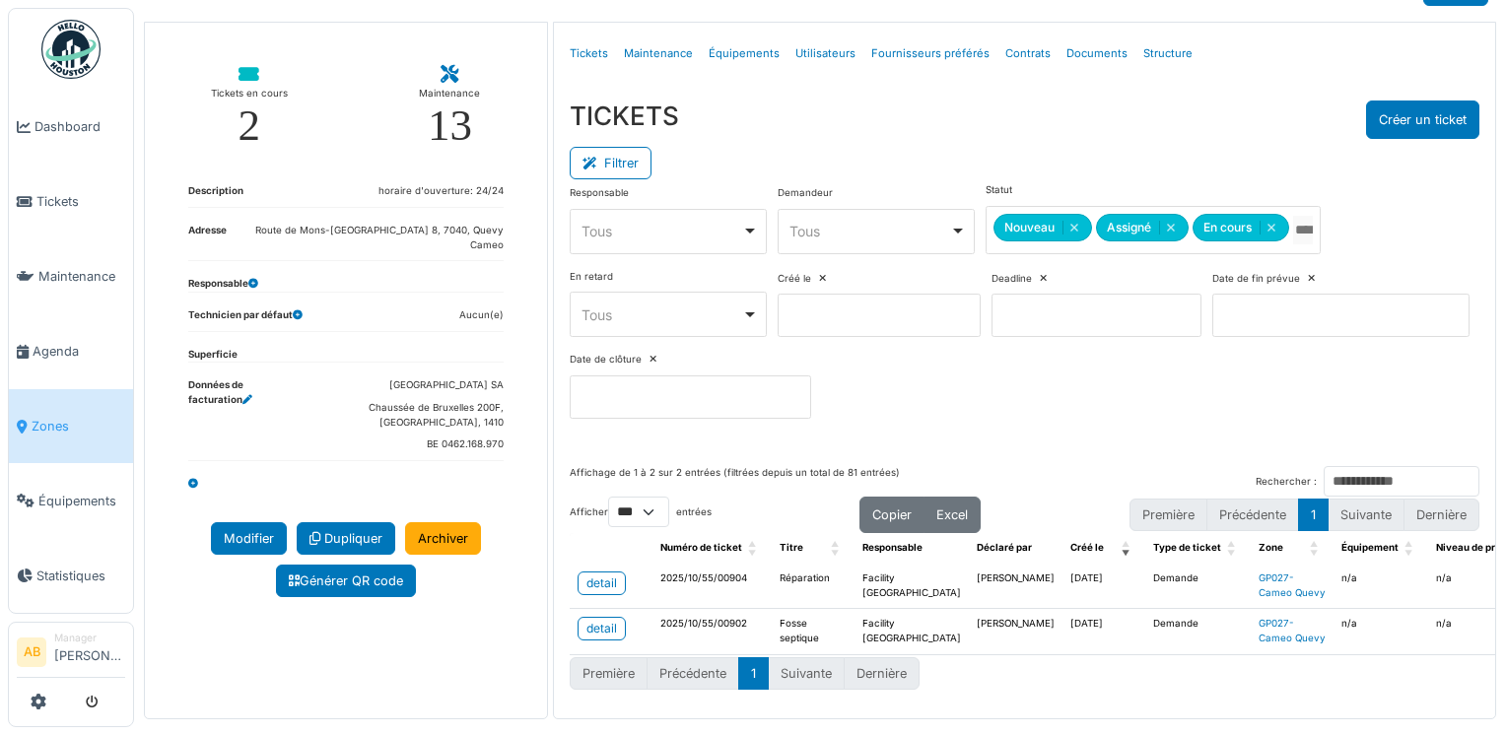
scroll to position [60, 0]
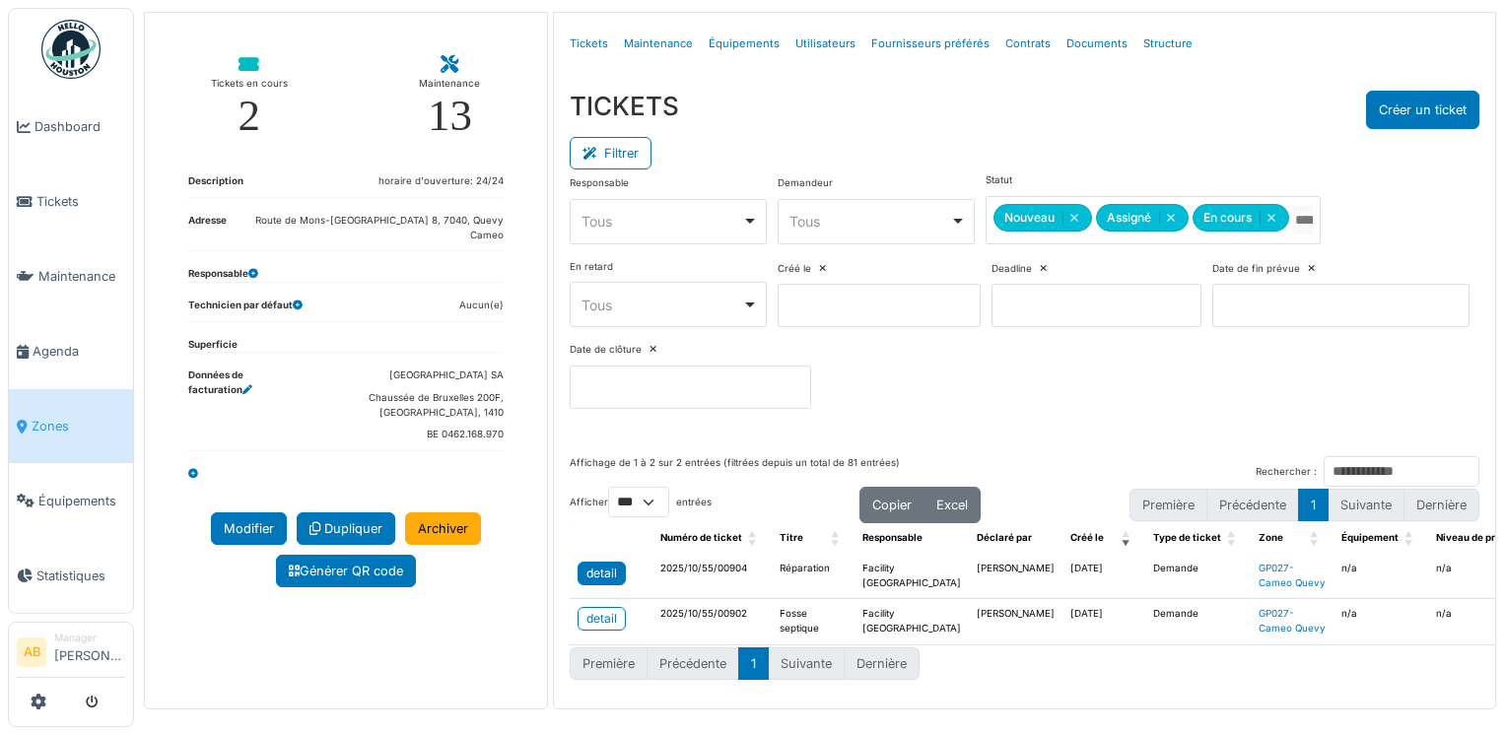
click at [603, 562] on link "detail" at bounding box center [602, 574] width 48 height 24
click at [598, 613] on div "detail" at bounding box center [601, 619] width 31 height 18
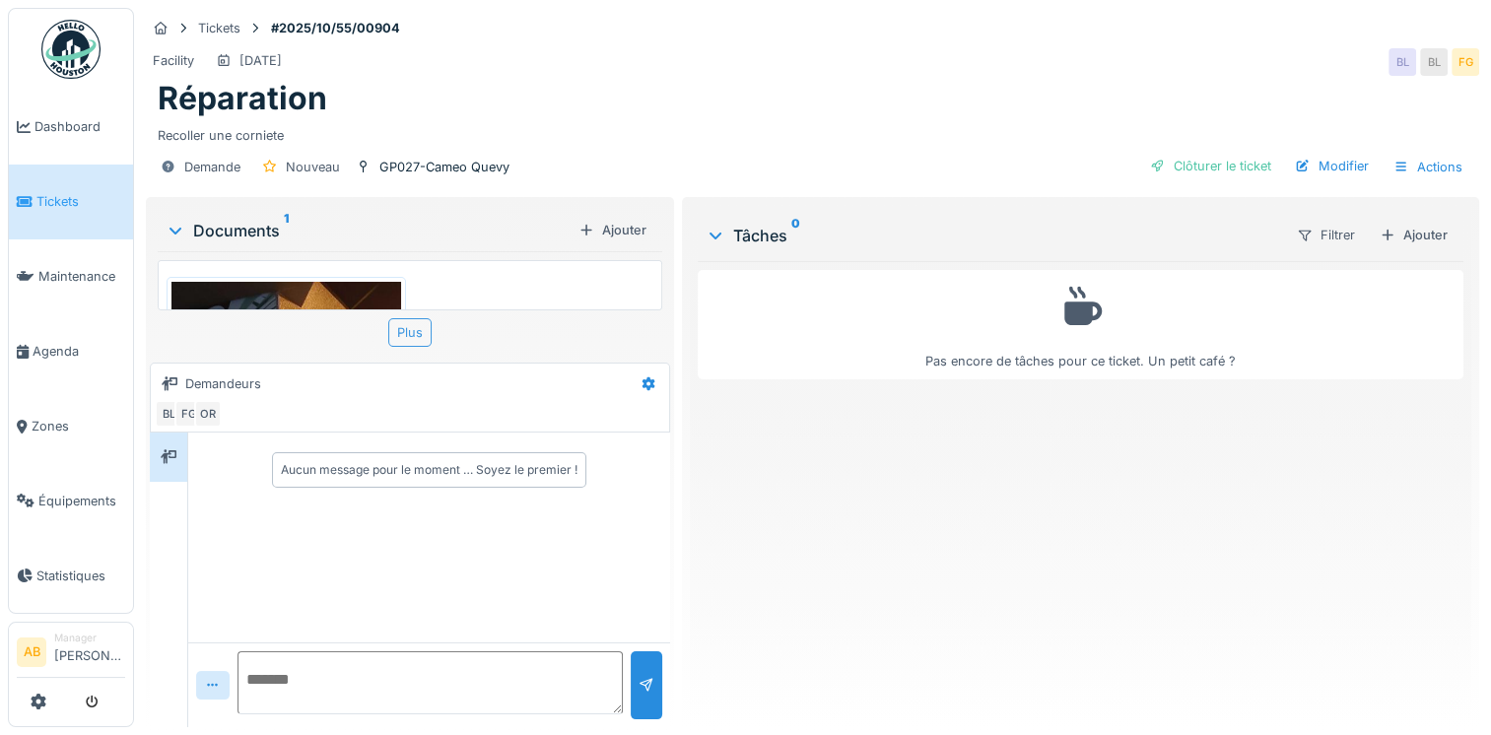
click at [405, 337] on div "Plus" at bounding box center [409, 332] width 43 height 29
click at [412, 337] on div "Plus" at bounding box center [409, 332] width 43 height 29
click at [328, 286] on img at bounding box center [286, 435] width 230 height 306
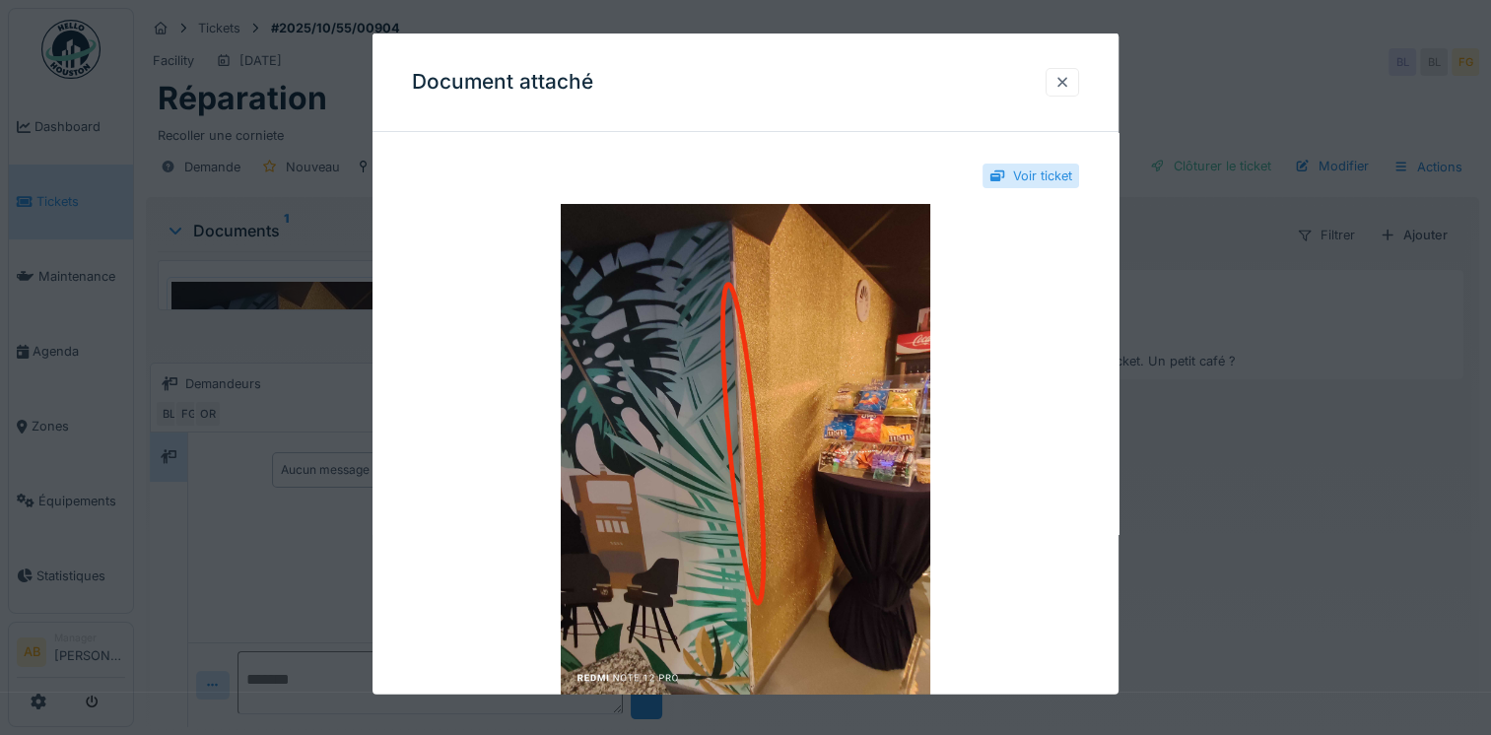
click at [1070, 78] on div at bounding box center [1063, 81] width 16 height 19
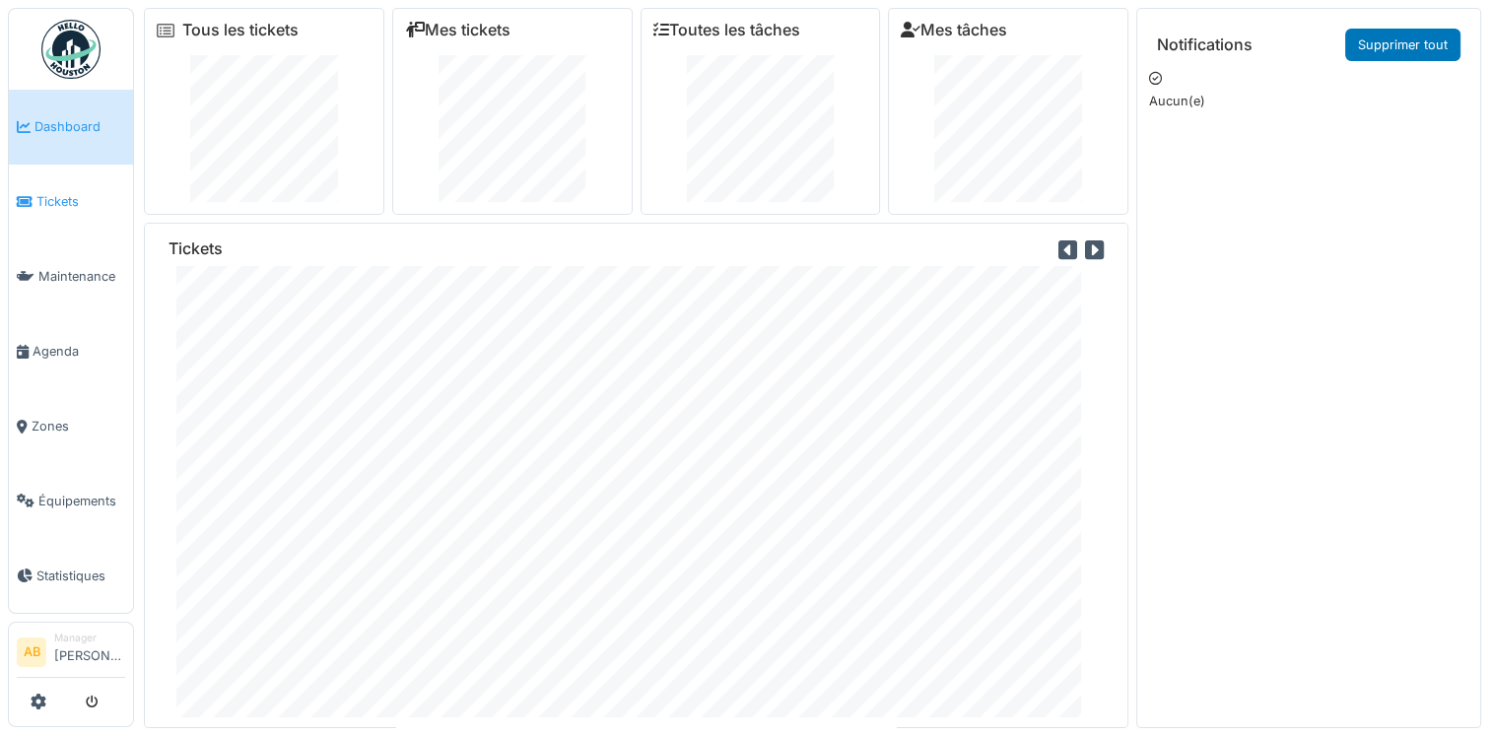
click at [76, 192] on span "Tickets" at bounding box center [80, 201] width 89 height 19
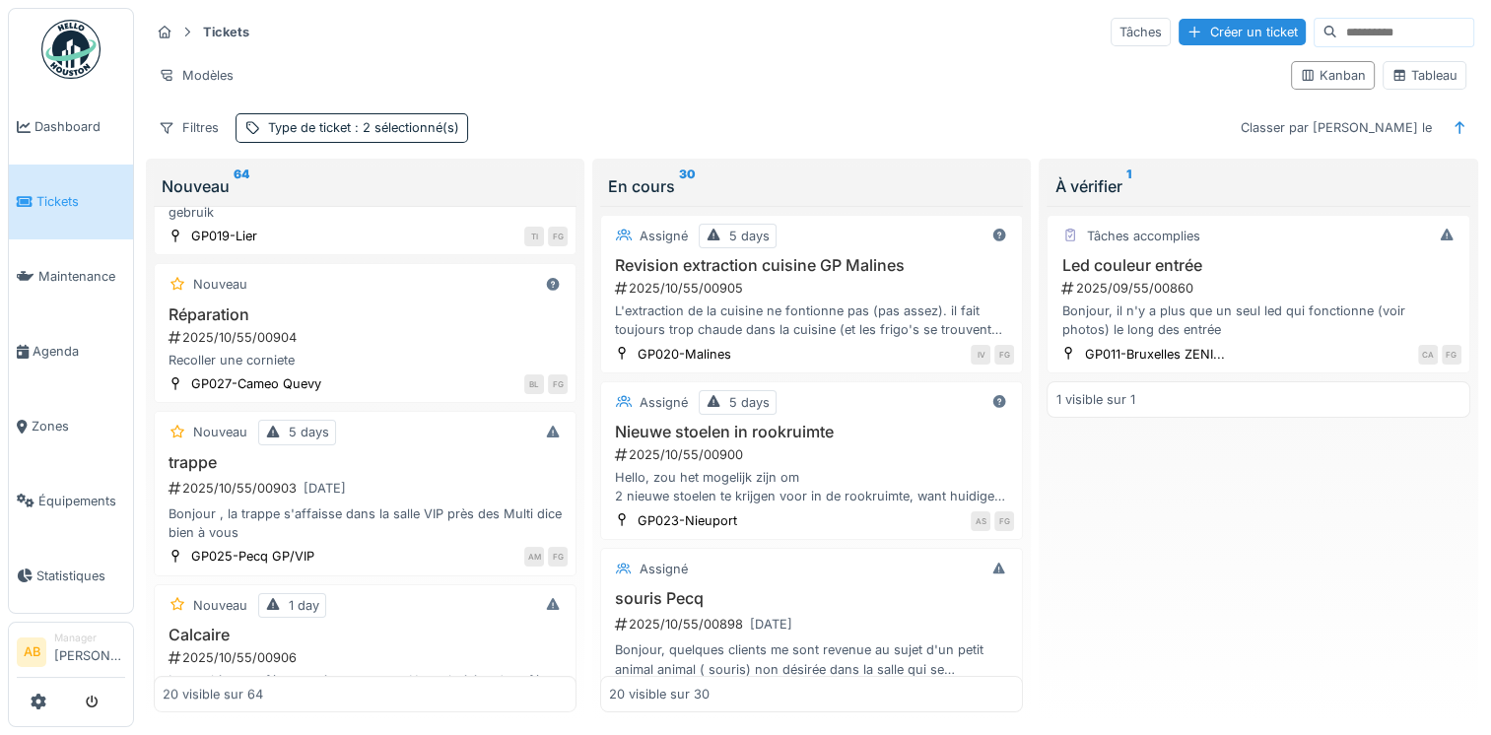
scroll to position [690, 0]
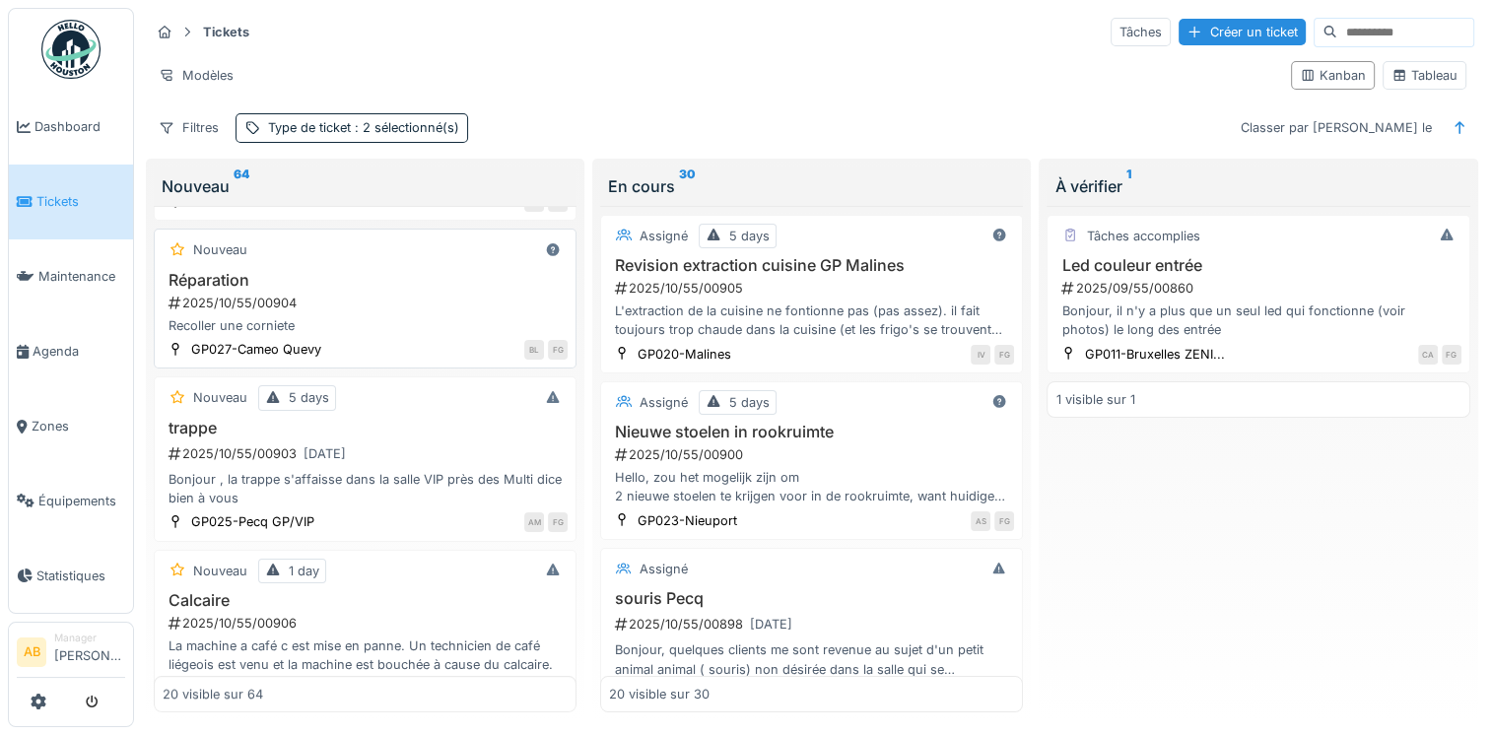
drag, startPoint x: 402, startPoint y: 266, endPoint x: 328, endPoint y: 266, distance: 73.9
click at [329, 294] on div "2025/10/55/00904" at bounding box center [367, 303] width 401 height 19
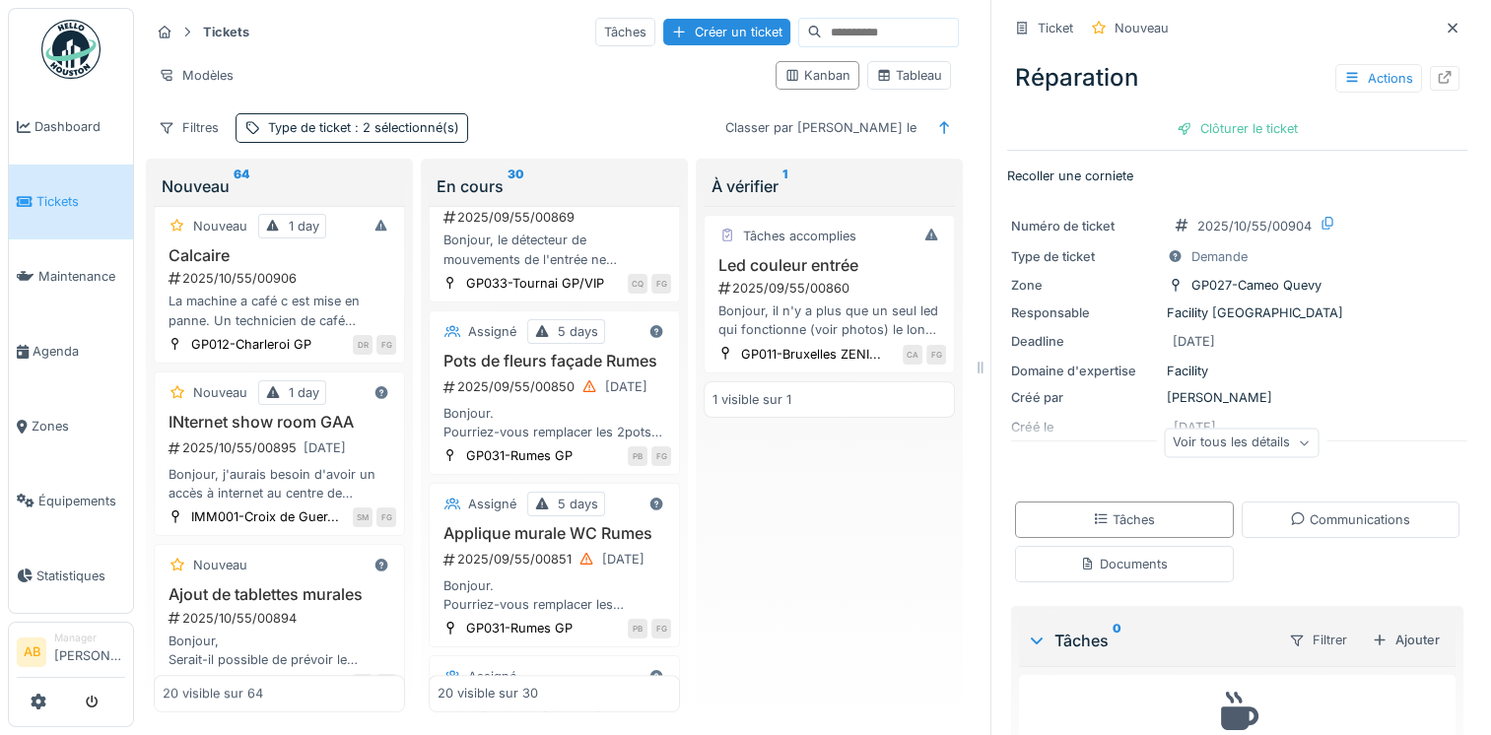
scroll to position [1076, 0]
click at [282, 278] on div "2025/10/55/00906" at bounding box center [282, 274] width 230 height 19
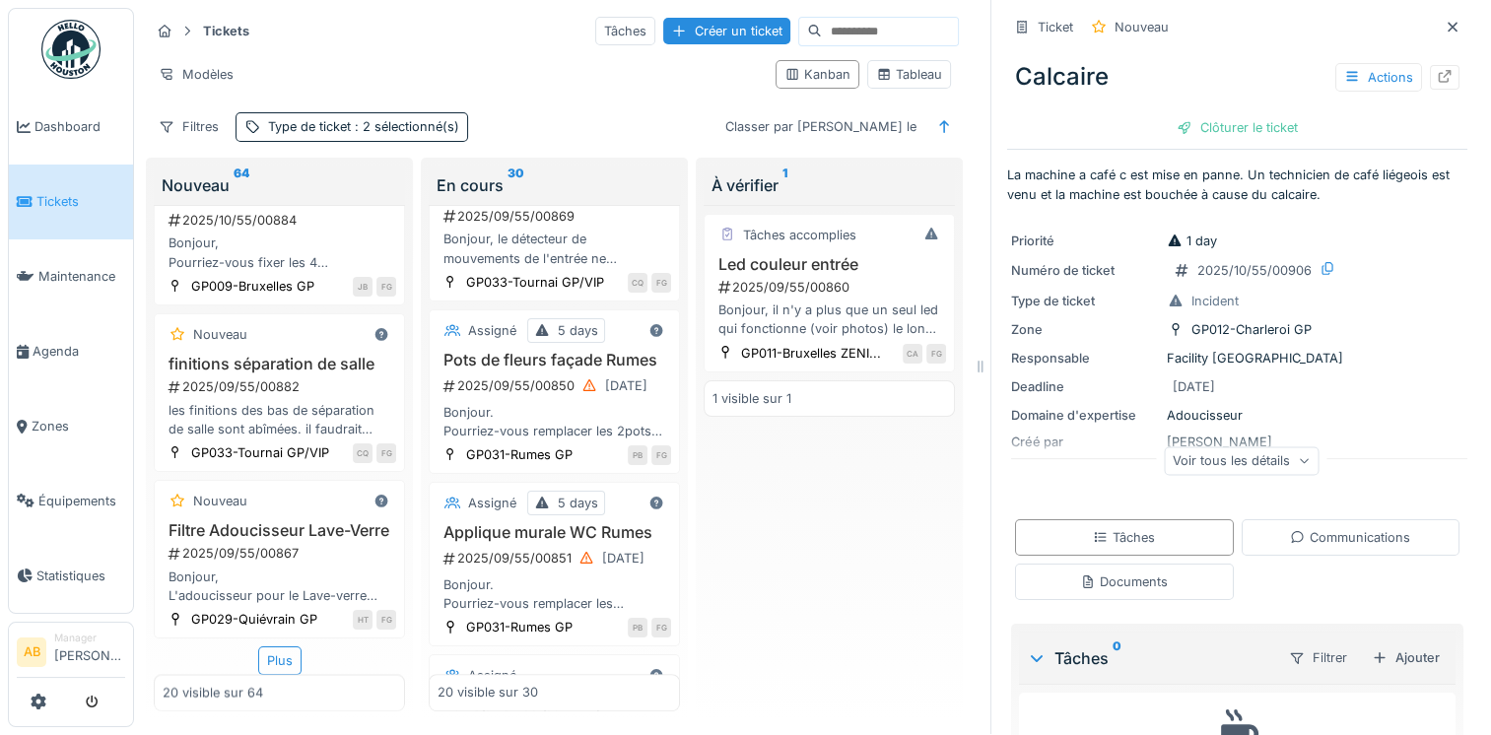
scroll to position [16, 0]
click at [272, 647] on div "Plus" at bounding box center [279, 661] width 43 height 29
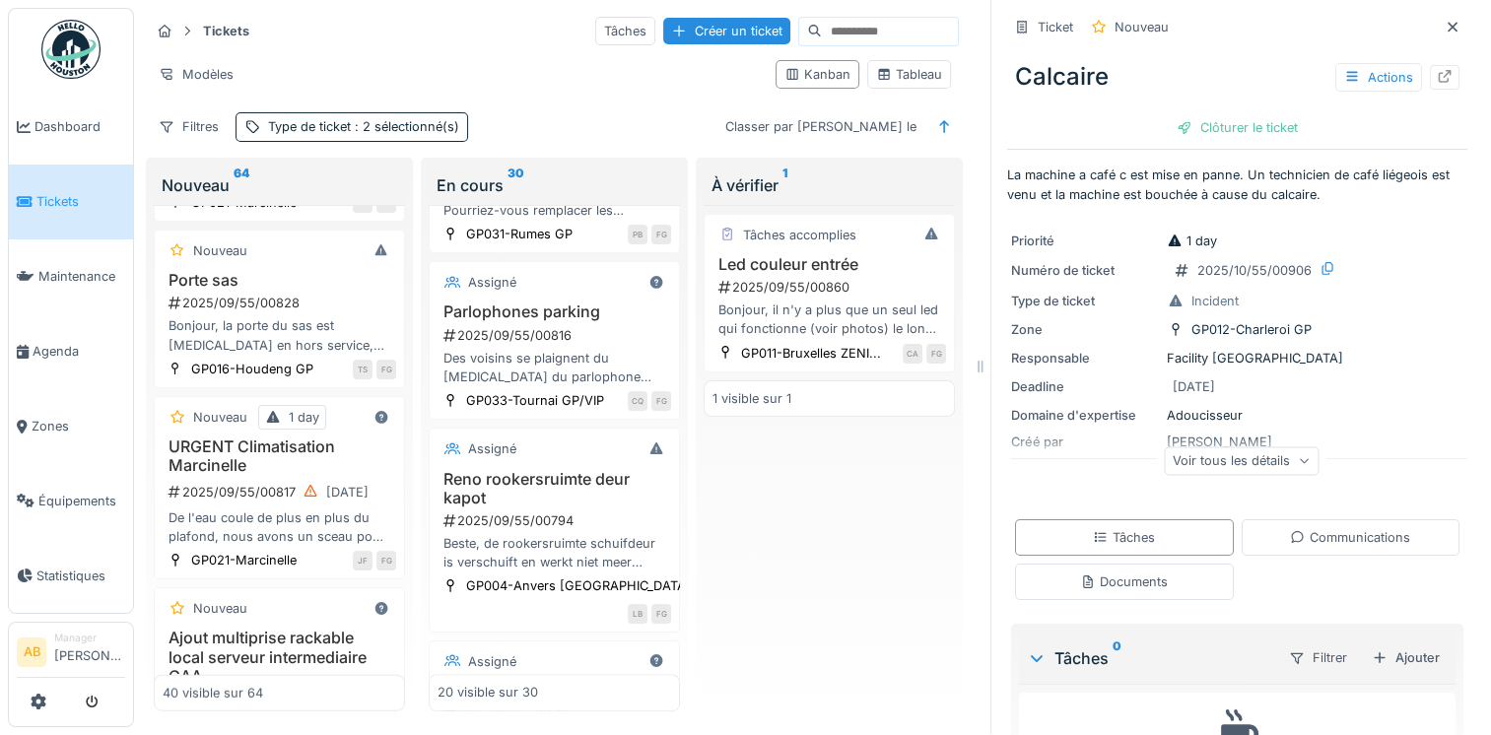
scroll to position [1675, 0]
click at [545, 385] on div "Parlophones parking 2025/09/55/00816 Des voisins se plaignent du bruit du parlo…" at bounding box center [555, 344] width 234 height 84
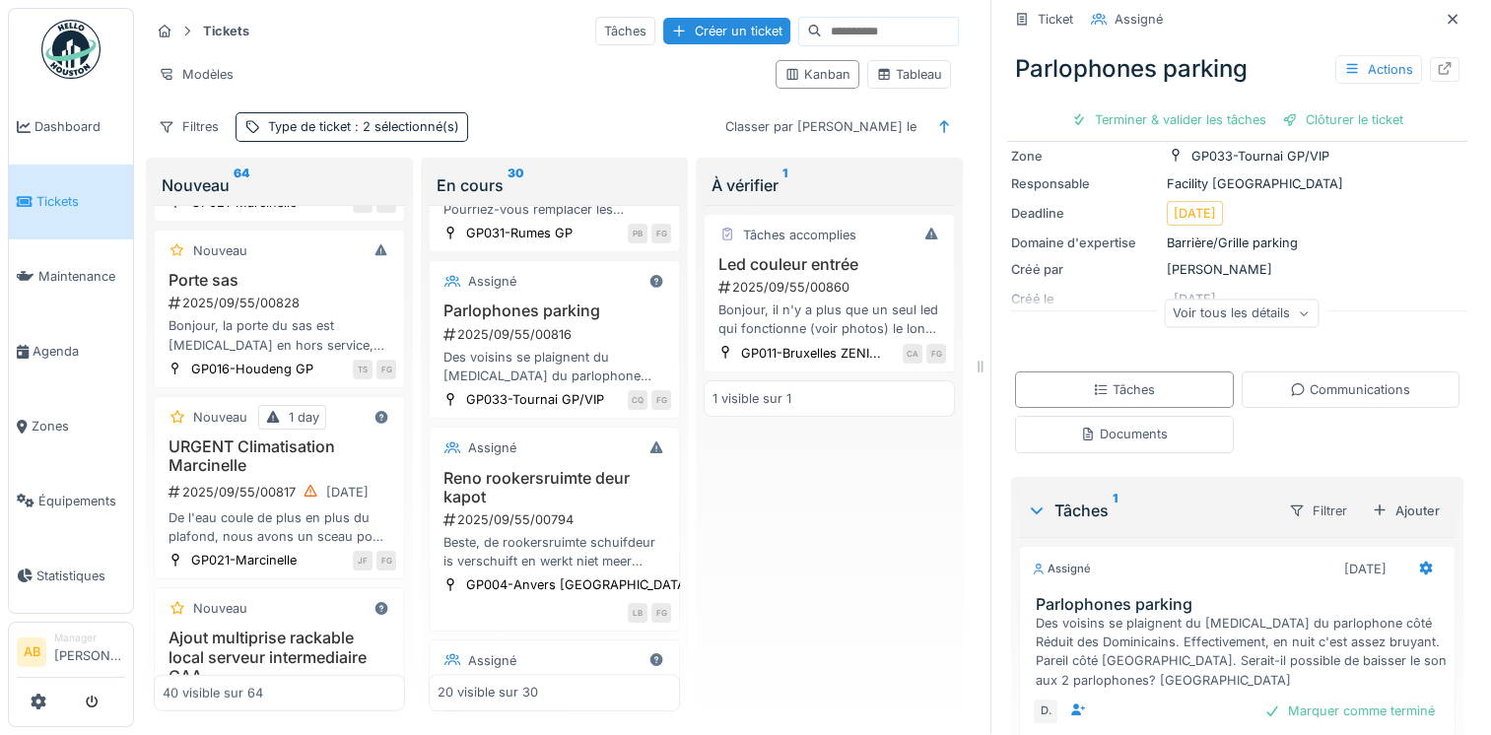
scroll to position [197, 0]
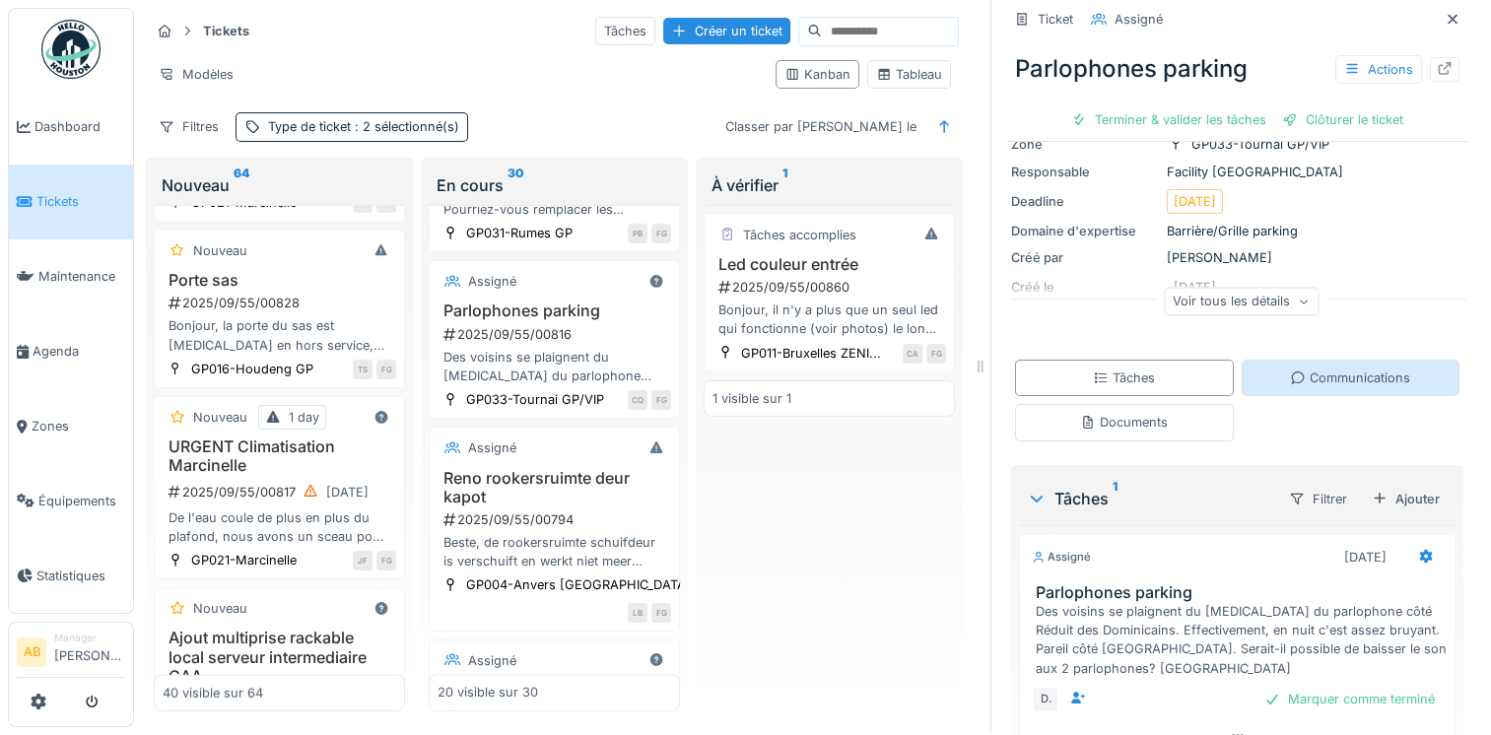
click at [1325, 369] on div "Communications" at bounding box center [1350, 378] width 120 height 19
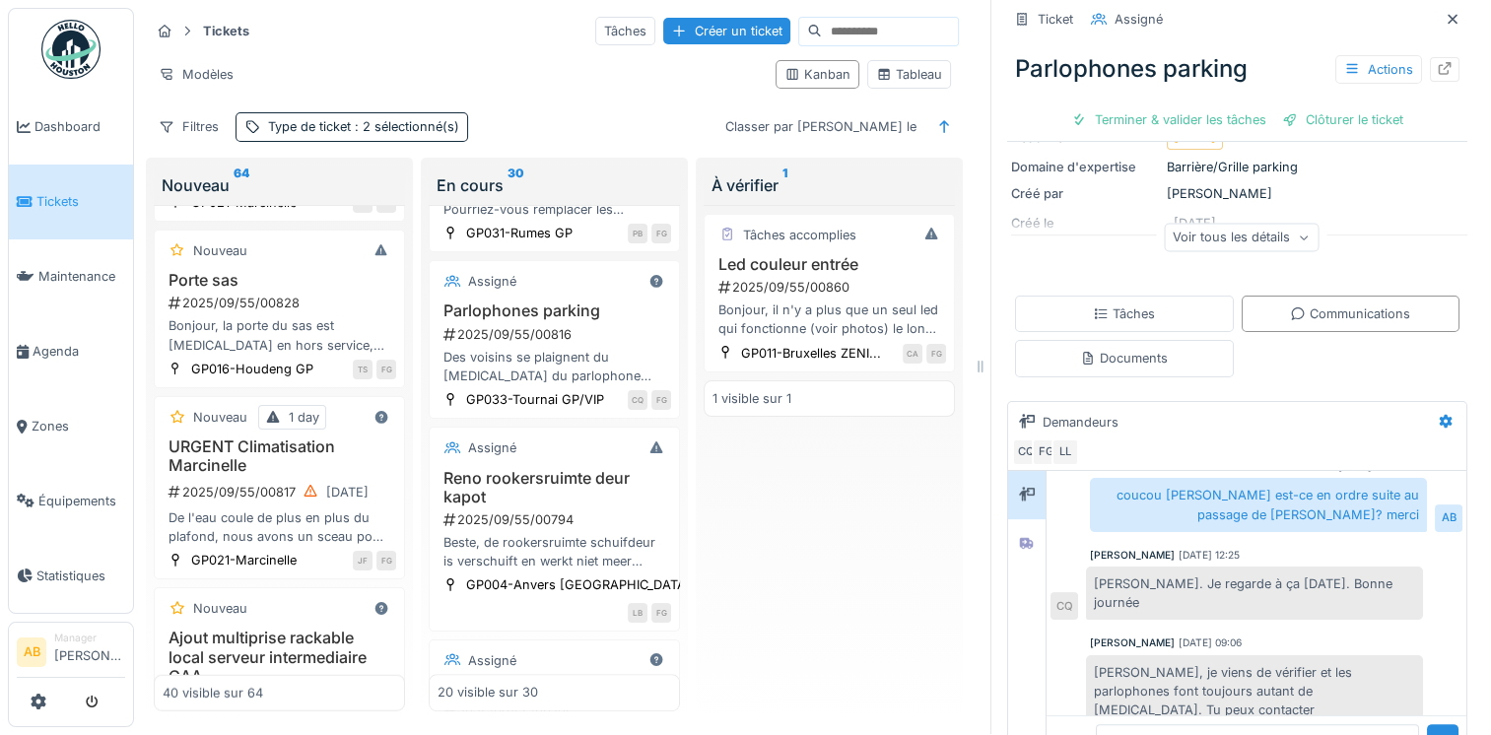
scroll to position [317, 0]
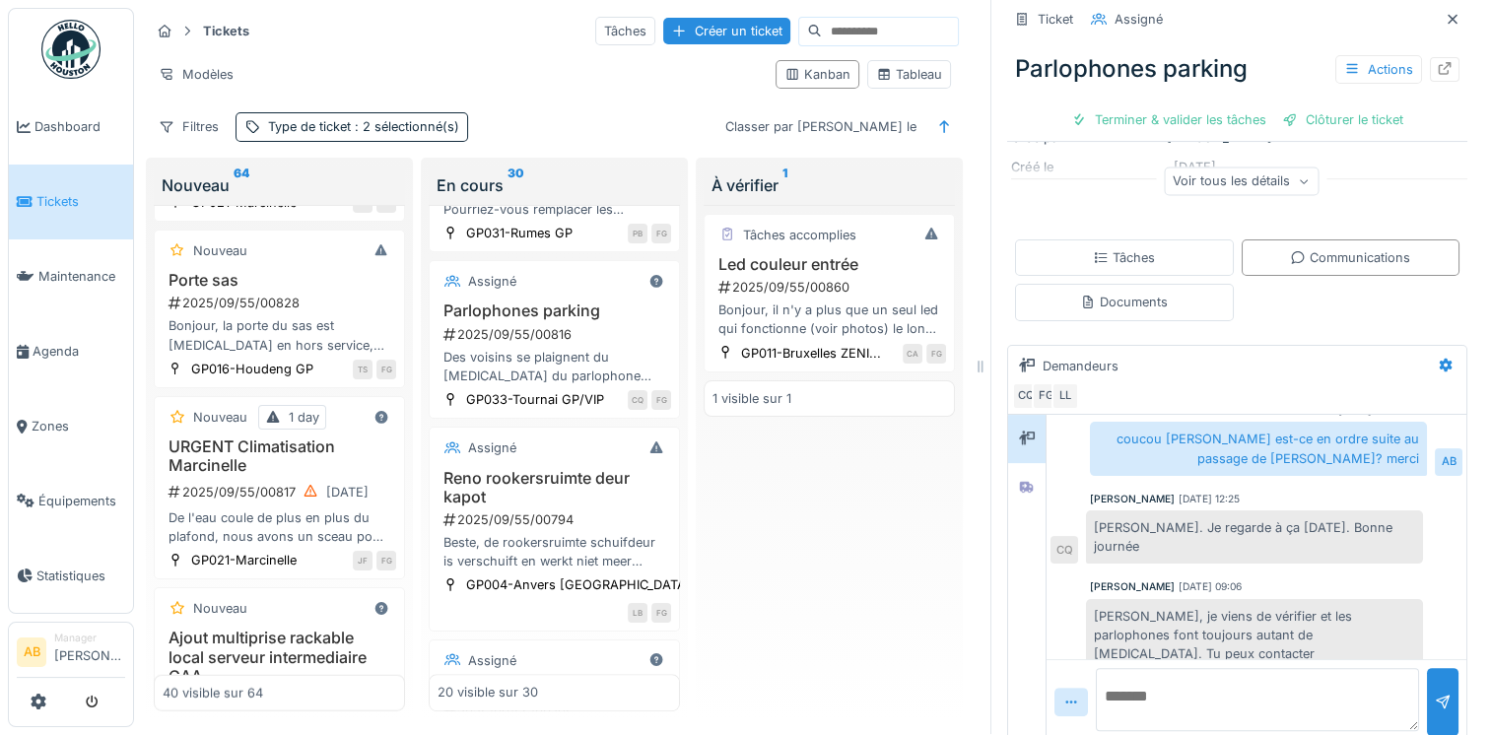
click at [1198, 671] on textarea at bounding box center [1257, 699] width 323 height 63
type textarea "*"
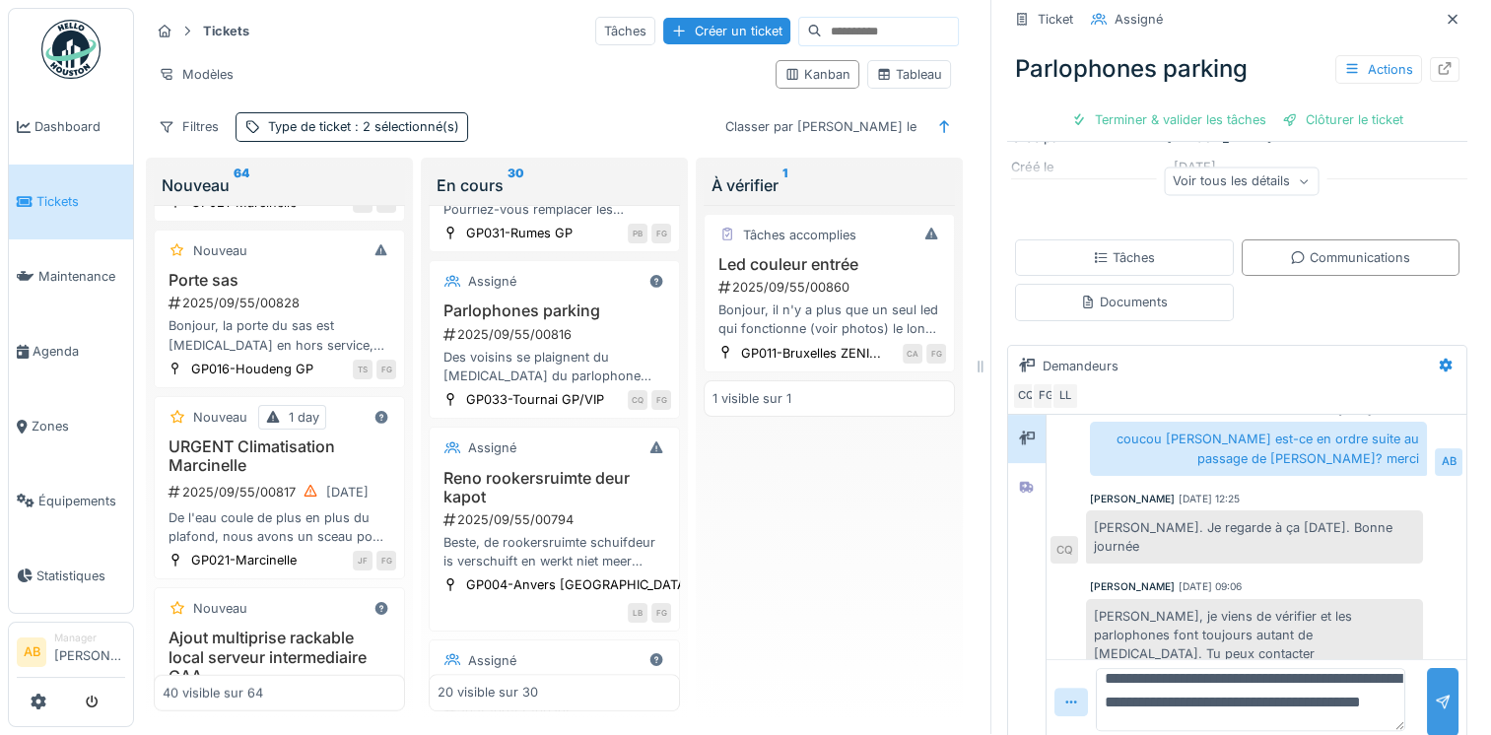
type textarea "**********"
click at [1435, 693] on div at bounding box center [1443, 702] width 16 height 19
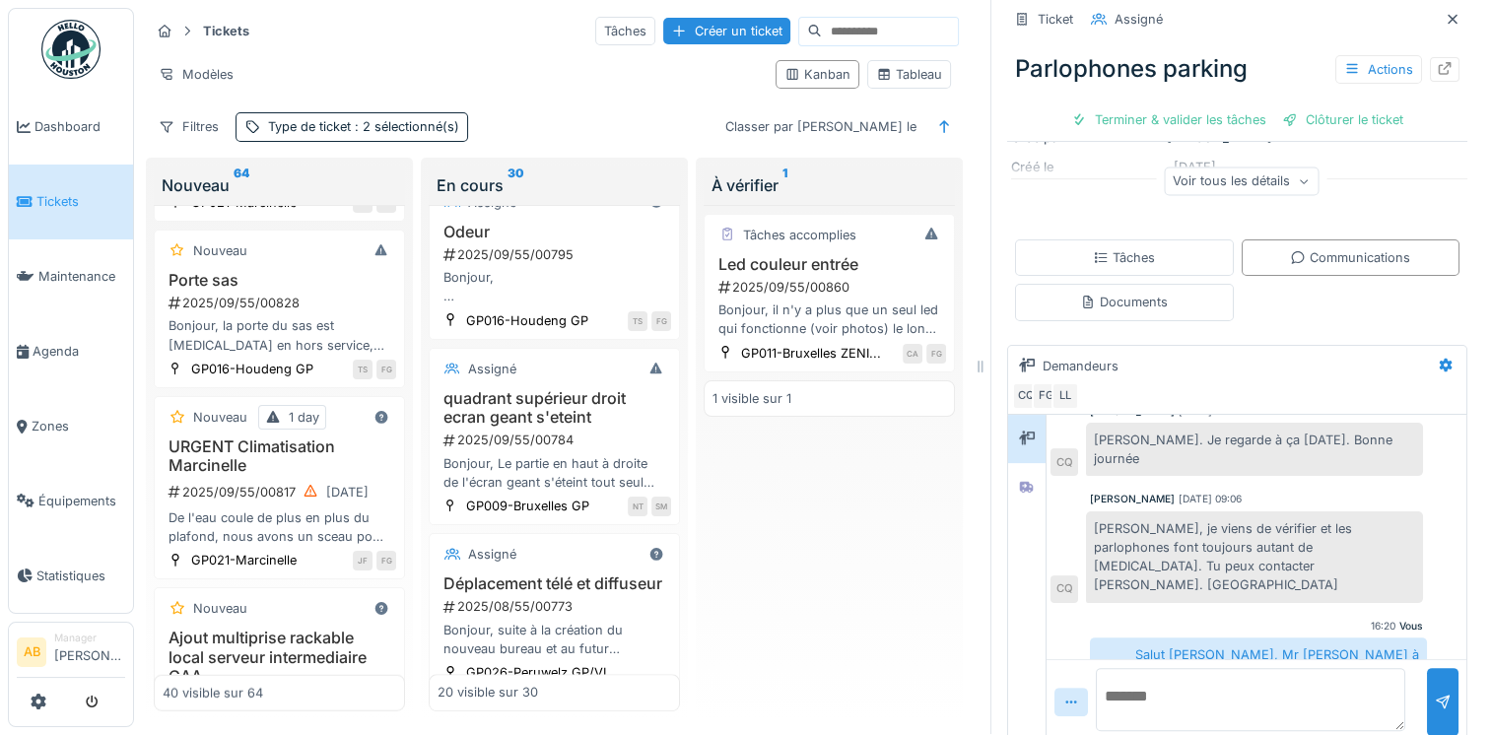
scroll to position [2168, 0]
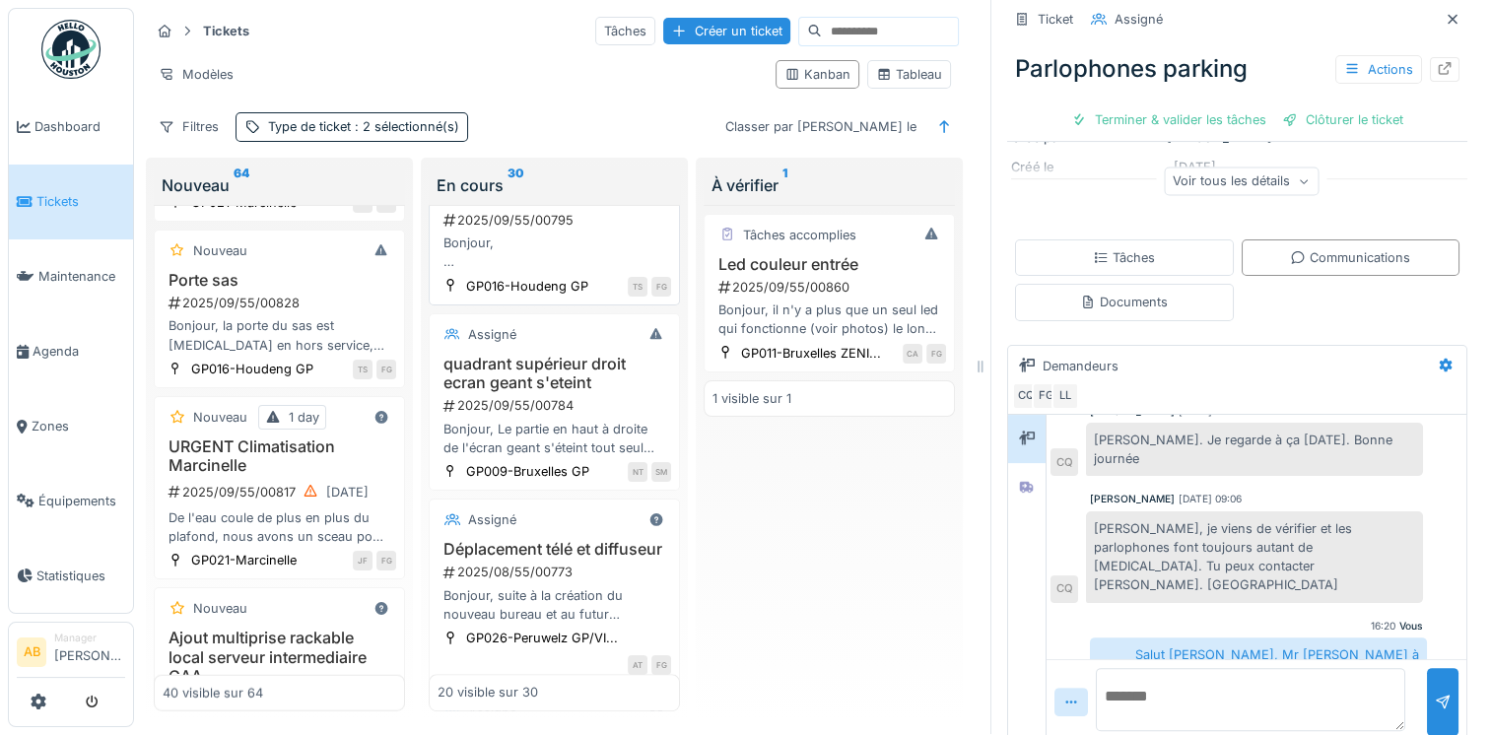
click at [558, 272] on div "Odeur 2025/09/55/00795 Bonjour, Depuis quelques semaines, il y a une petite ode…" at bounding box center [555, 230] width 234 height 84
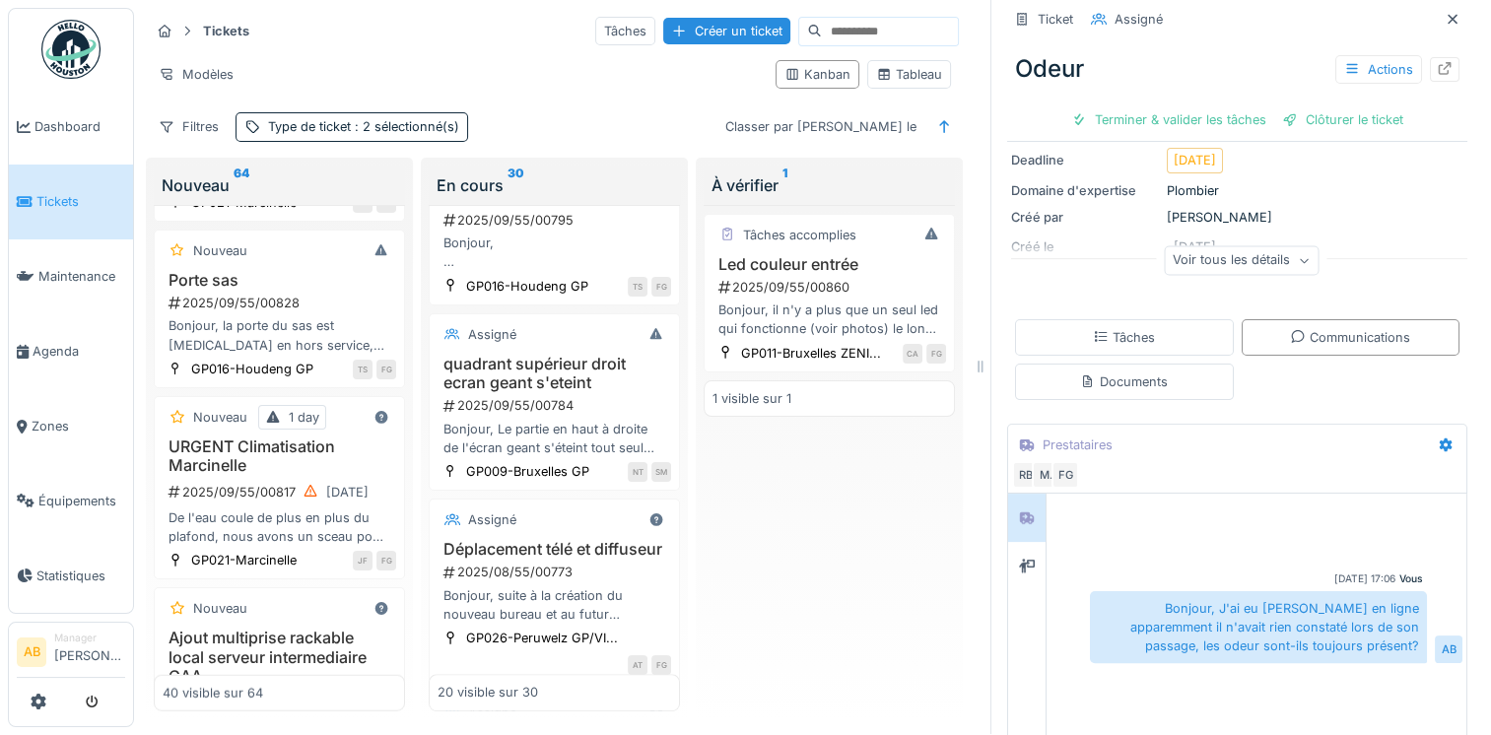
scroll to position [296, 0]
click at [1019, 558] on div at bounding box center [1027, 565] width 16 height 19
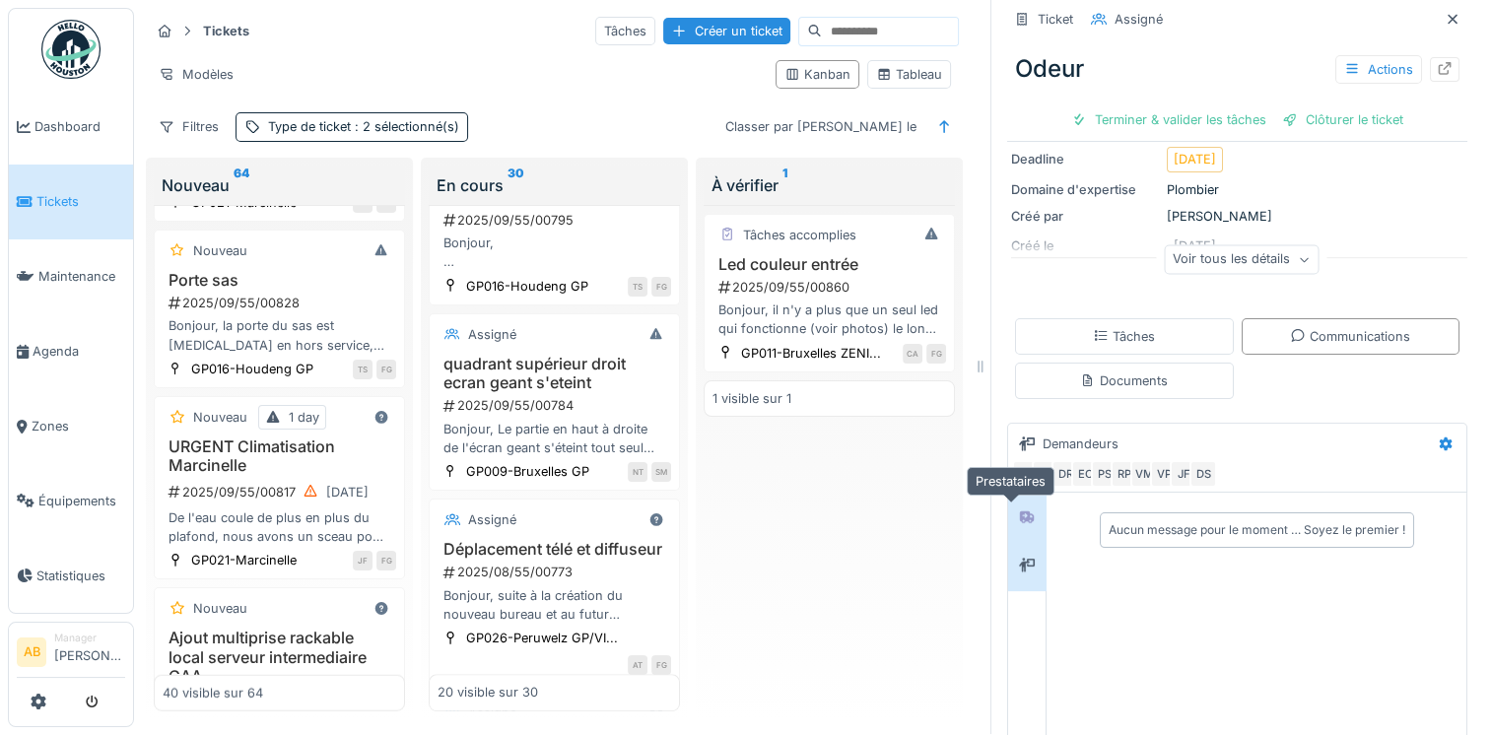
click at [1019, 510] on div at bounding box center [1027, 517] width 16 height 19
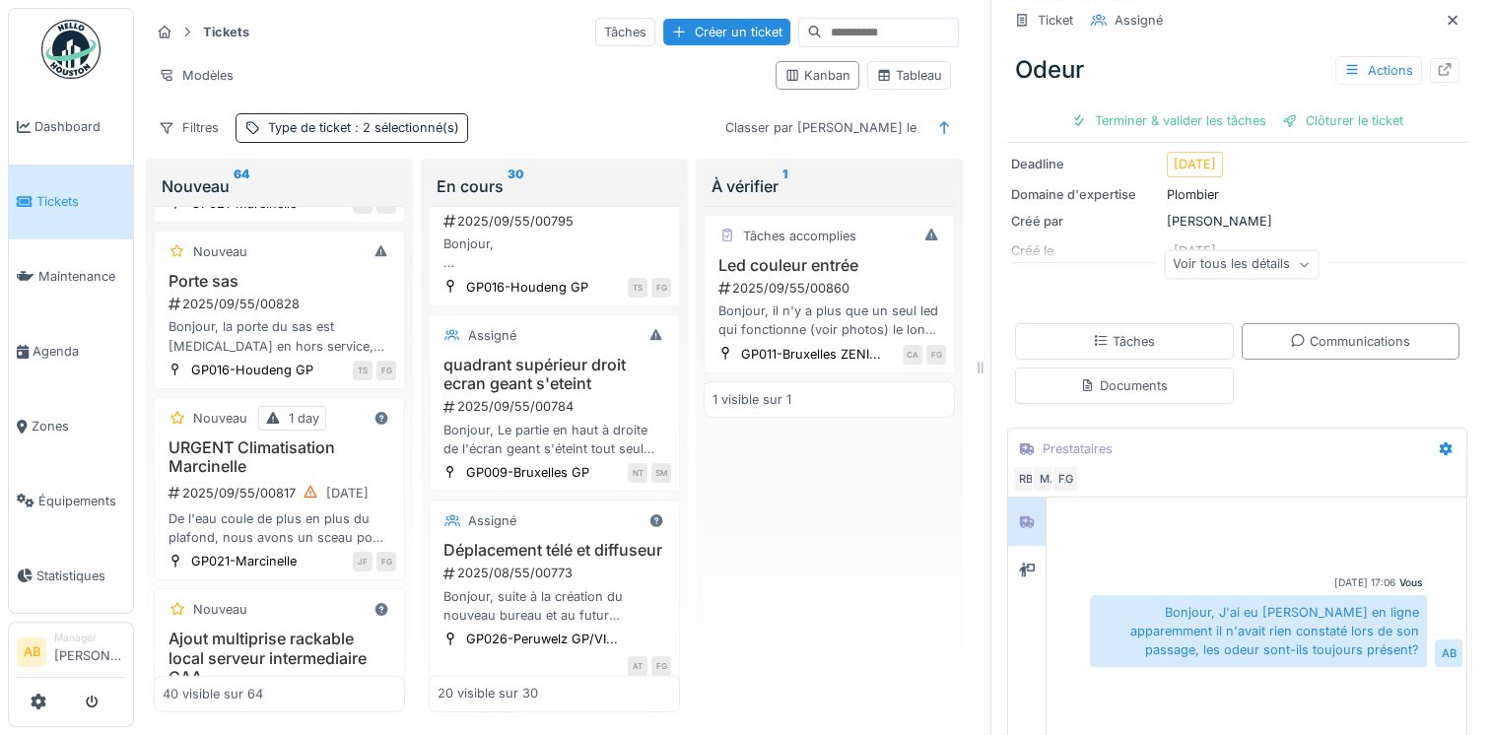
scroll to position [393, 0]
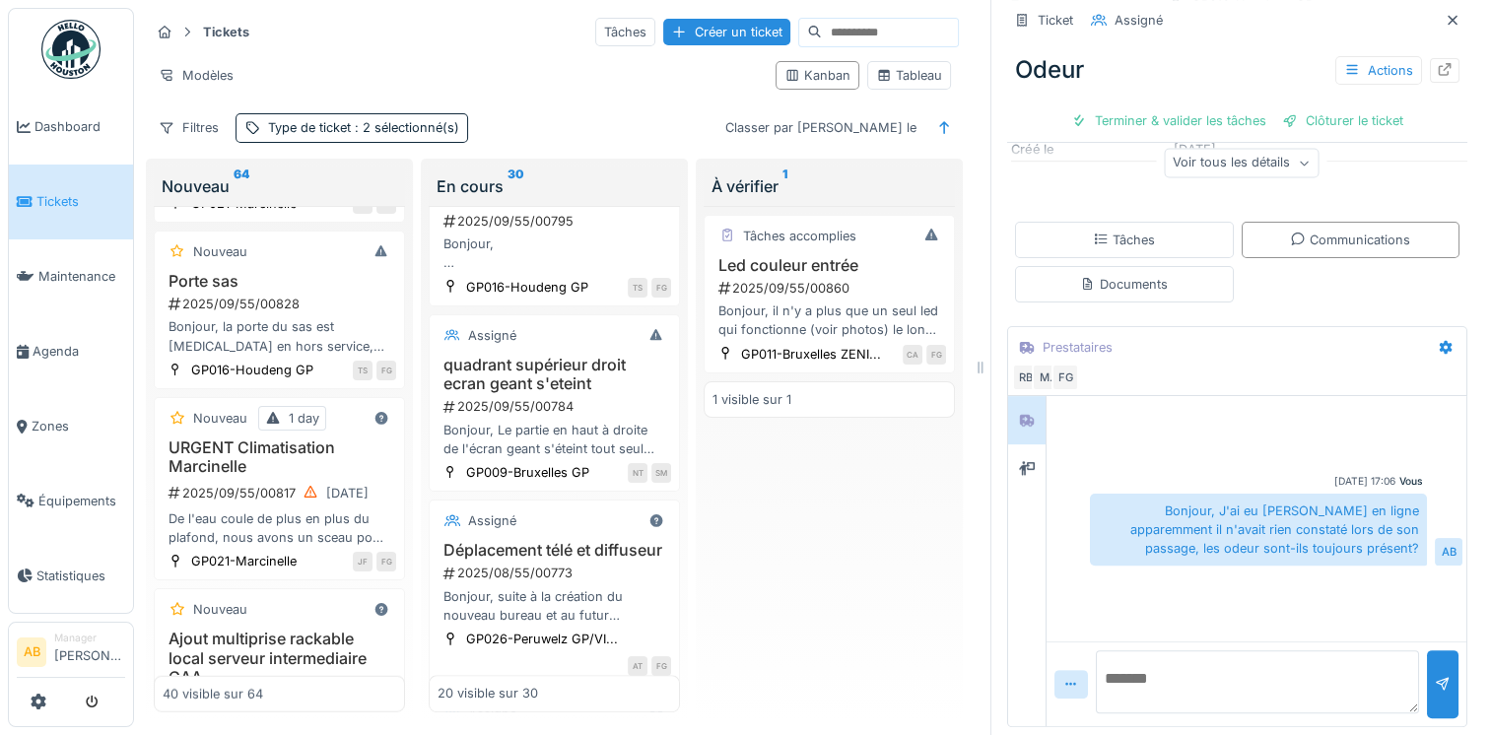
click at [1158, 667] on textarea at bounding box center [1257, 681] width 323 height 63
click at [1123, 684] on textarea "**********" at bounding box center [1250, 681] width 309 height 63
click at [1278, 660] on textarea "**********" at bounding box center [1250, 681] width 309 height 63
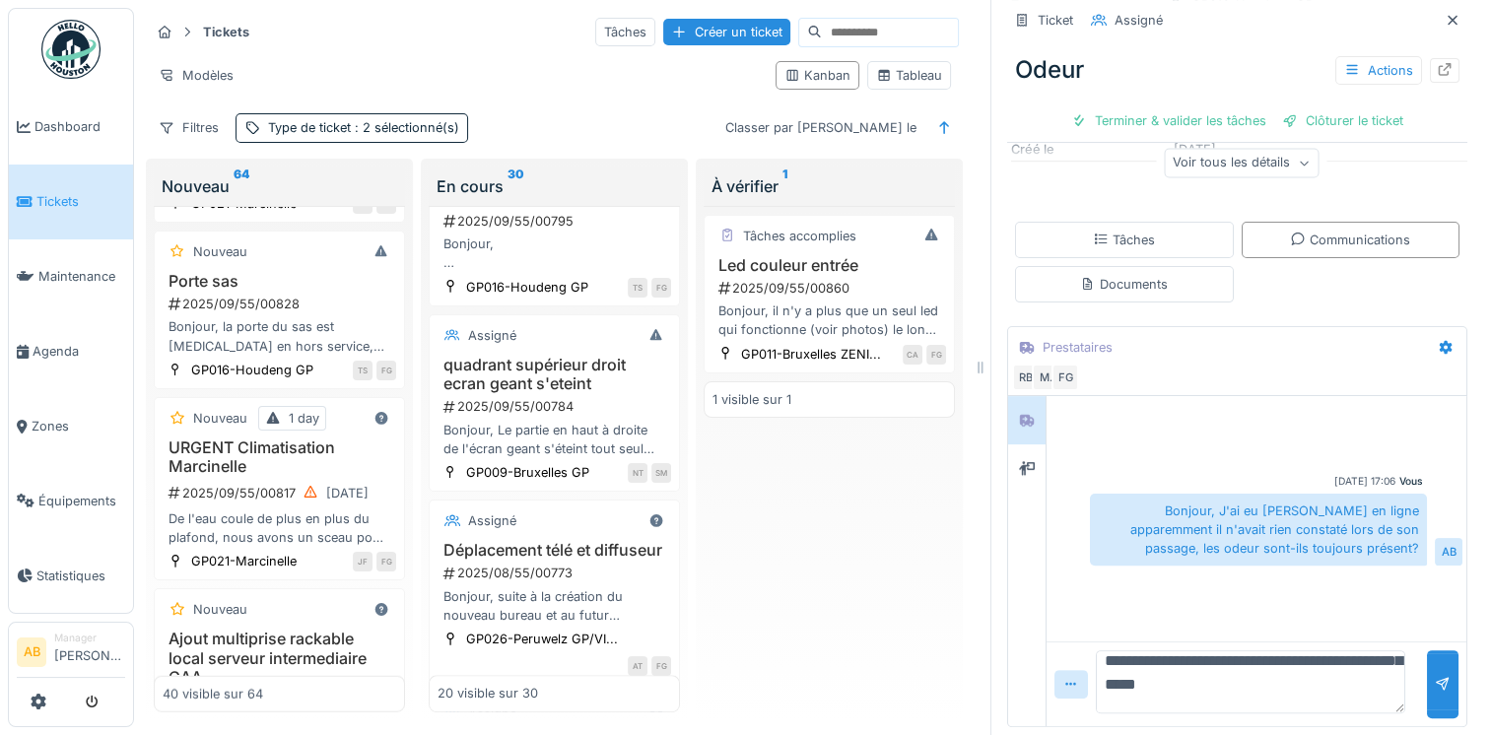
click at [1204, 689] on textarea "**********" at bounding box center [1250, 681] width 309 height 63
type textarea "**********"
click at [1435, 676] on div at bounding box center [1443, 684] width 16 height 19
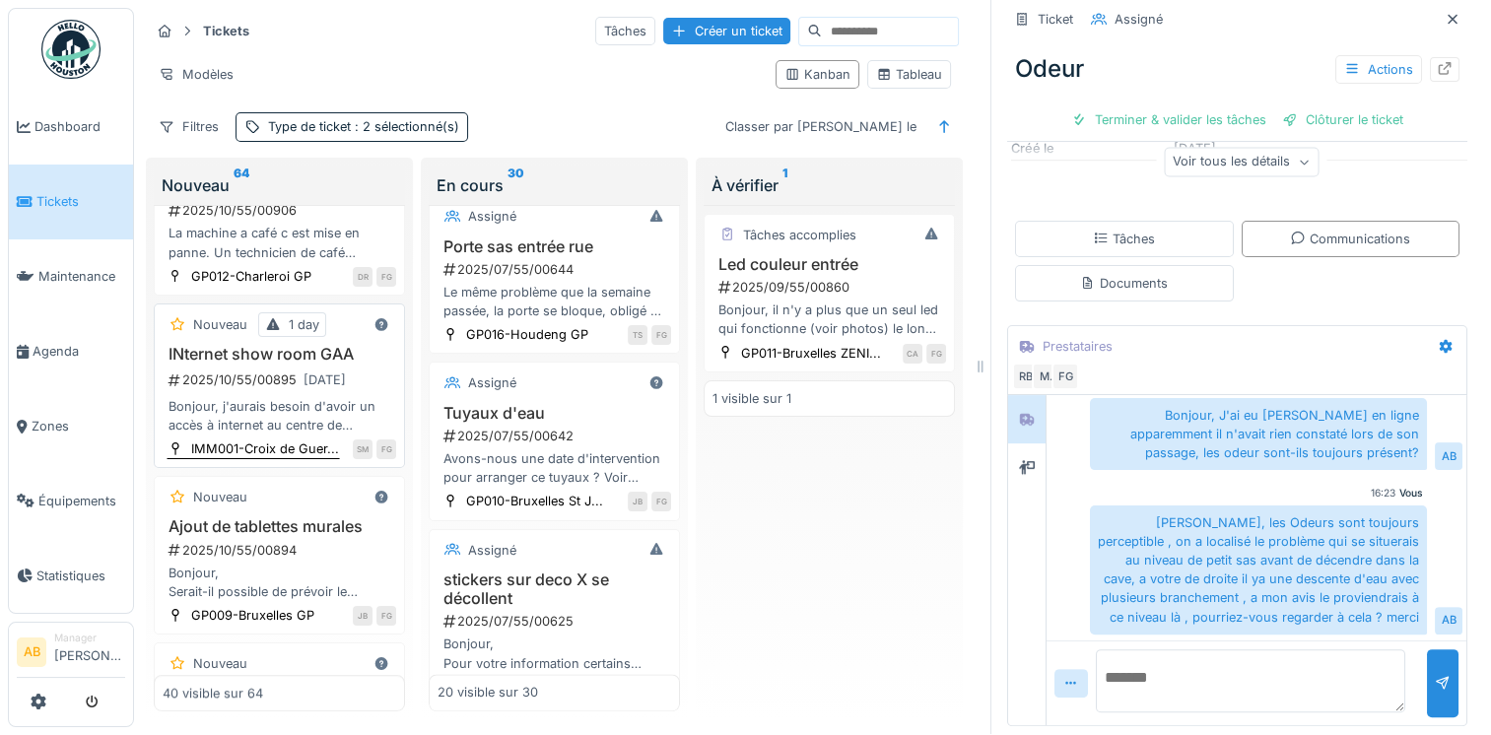
scroll to position [1183, 0]
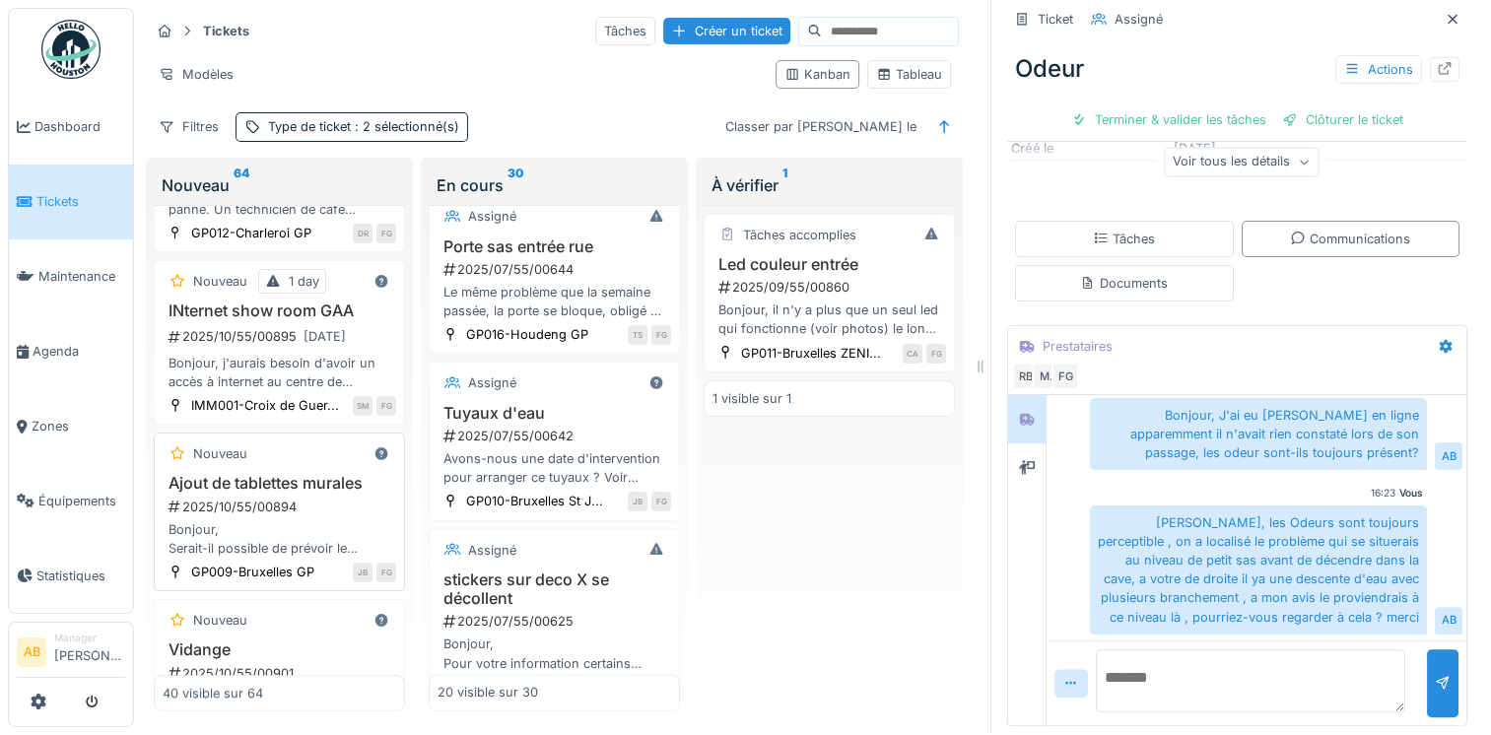
click at [265, 493] on h3 "Ajout de tablettes murales" at bounding box center [280, 483] width 234 height 19
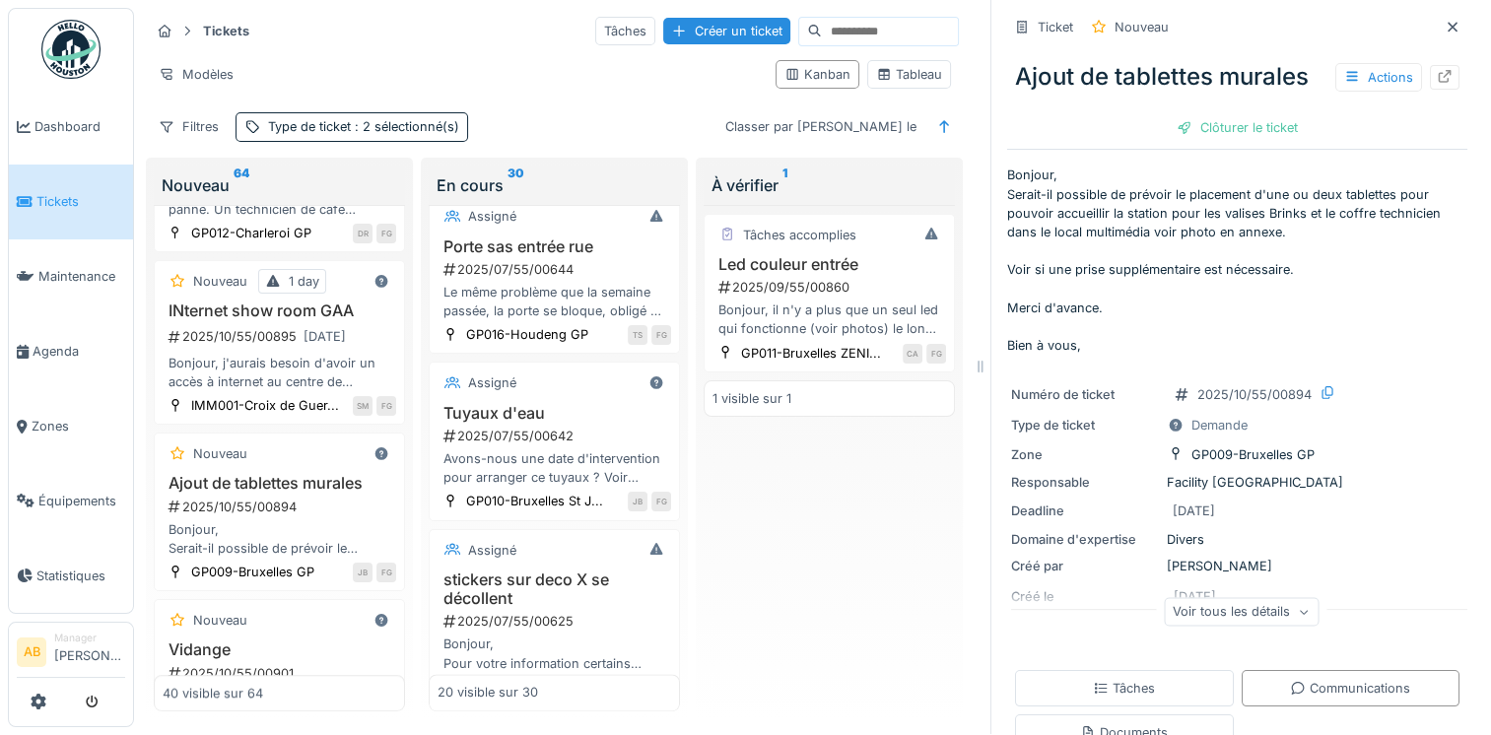
click at [1187, 212] on p "Bonjour, Serait-il possible de prévoir le placement d'une ou deux tablettes pou…" at bounding box center [1237, 260] width 460 height 189
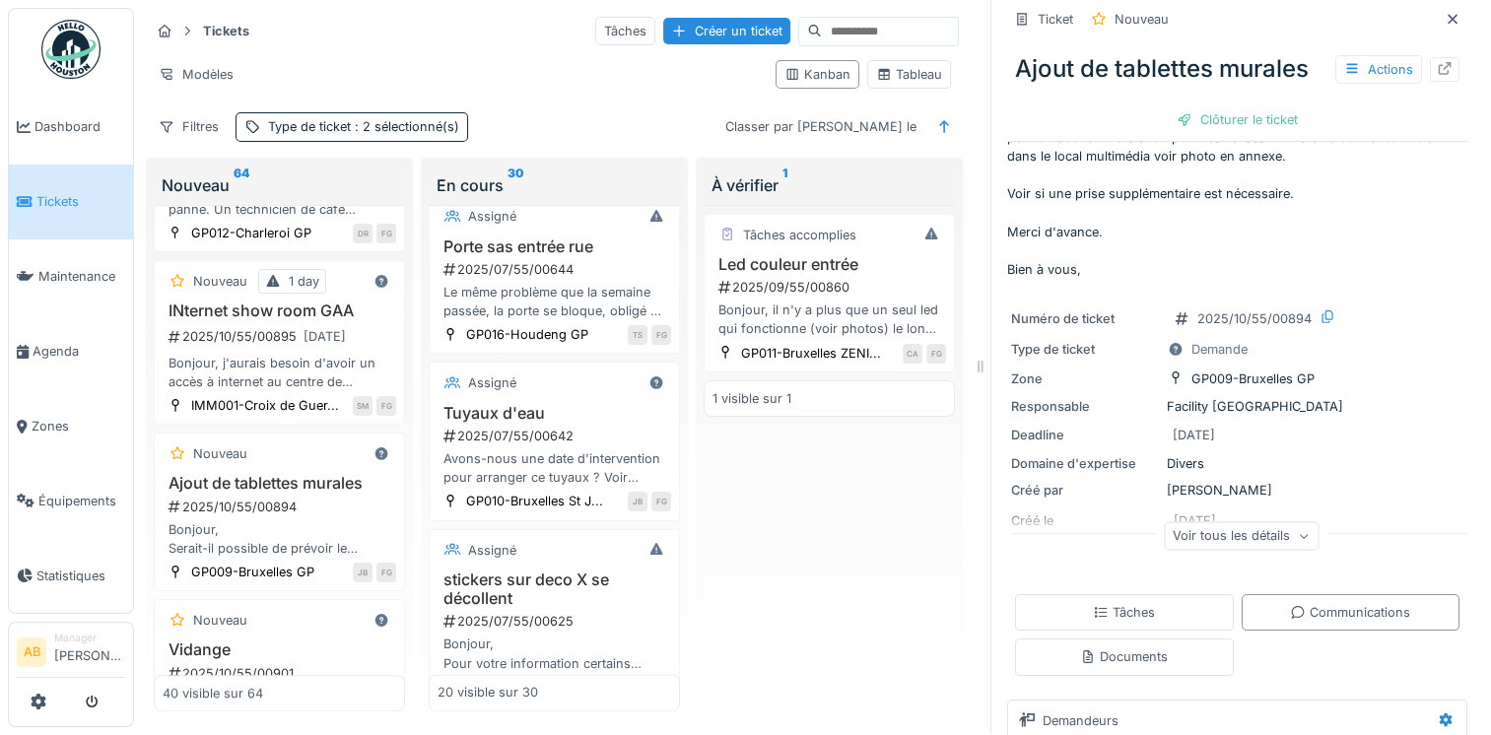
scroll to position [99, 0]
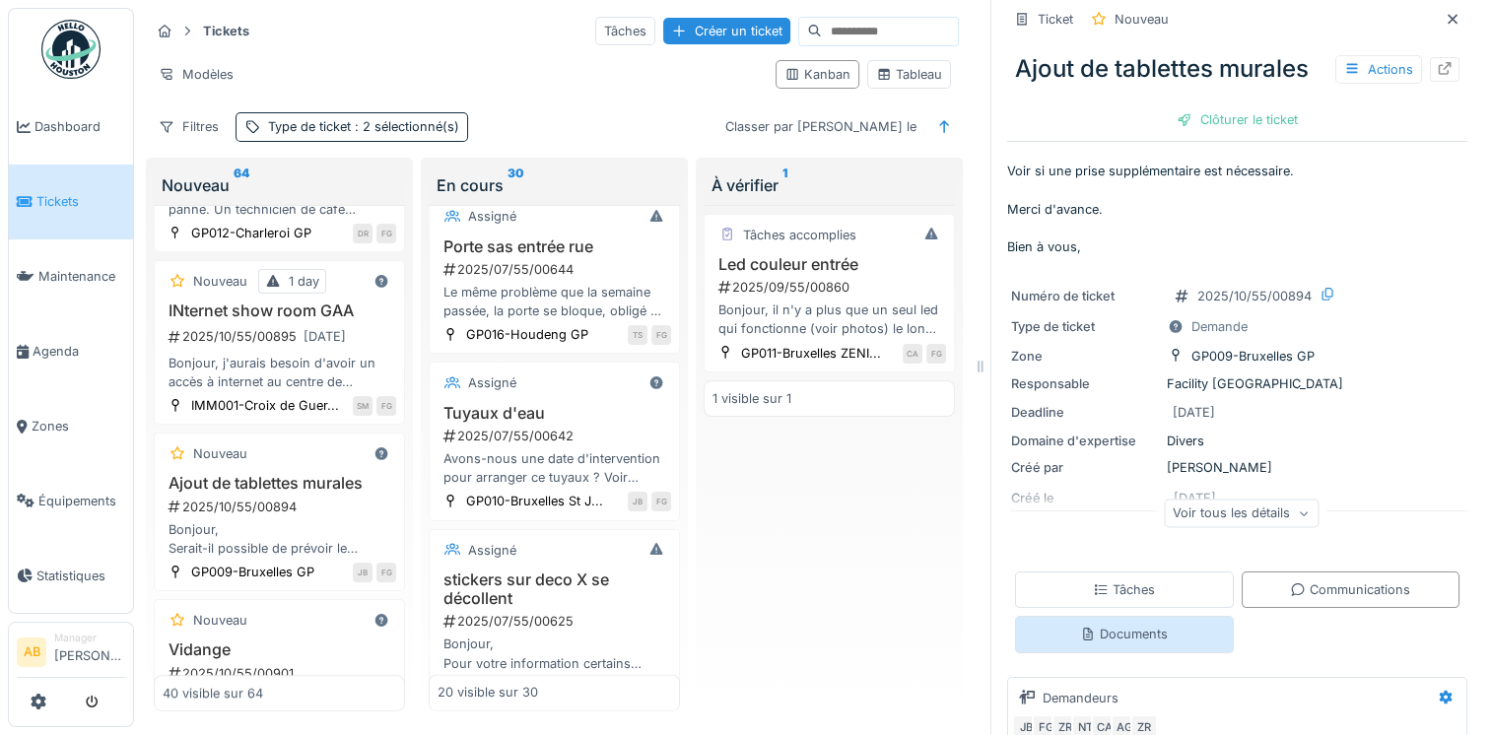
click at [1125, 625] on div "Documents" at bounding box center [1124, 634] width 88 height 19
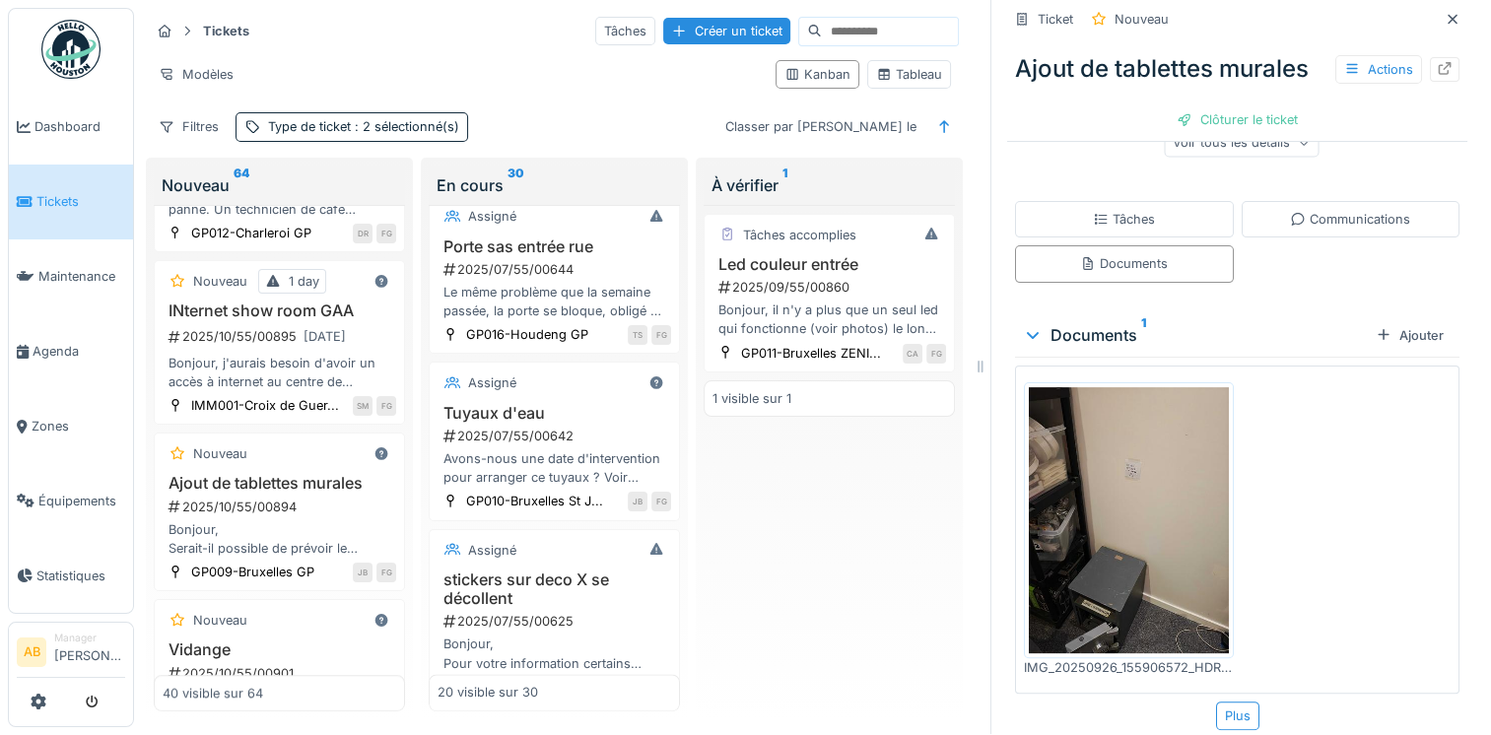
scroll to position [479, 0]
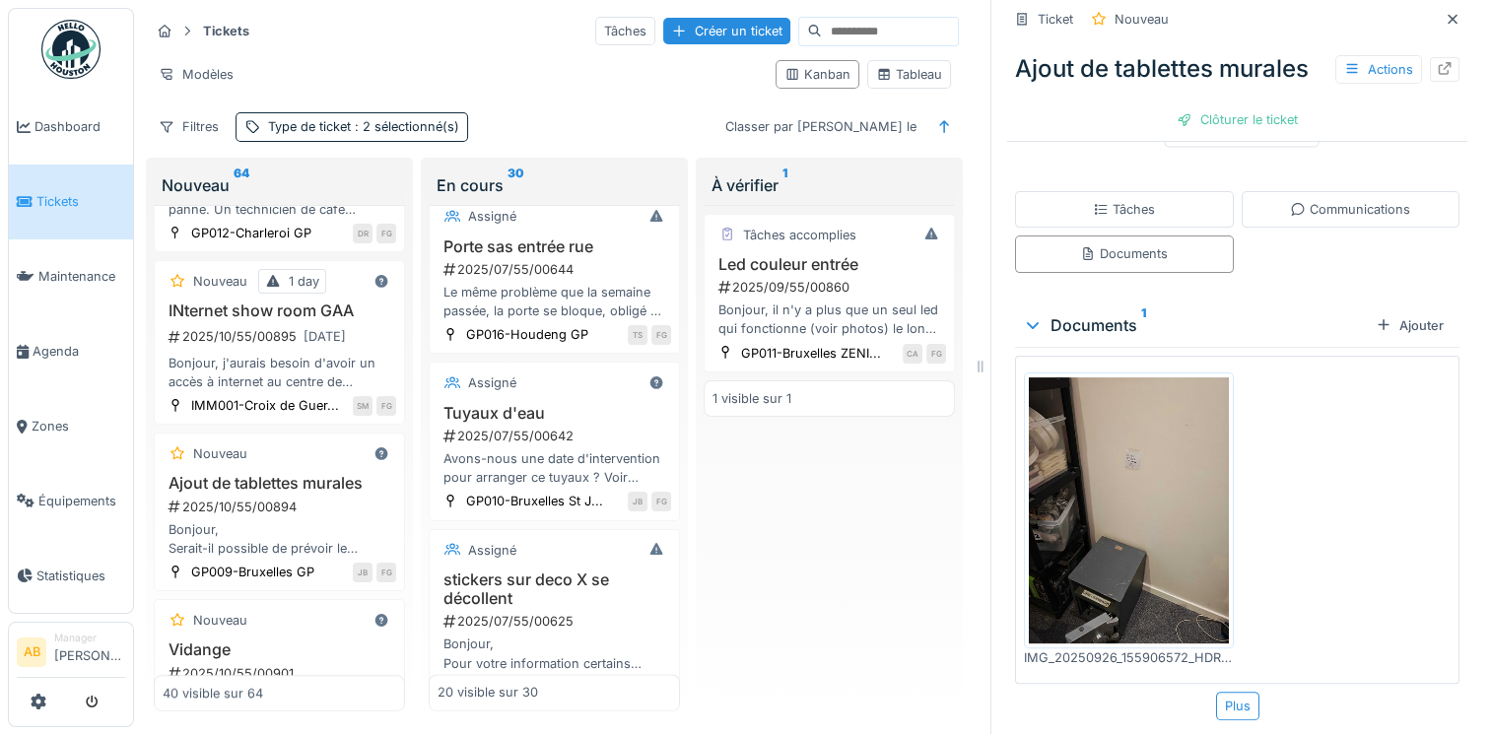
click at [1134, 475] on img at bounding box center [1129, 510] width 200 height 266
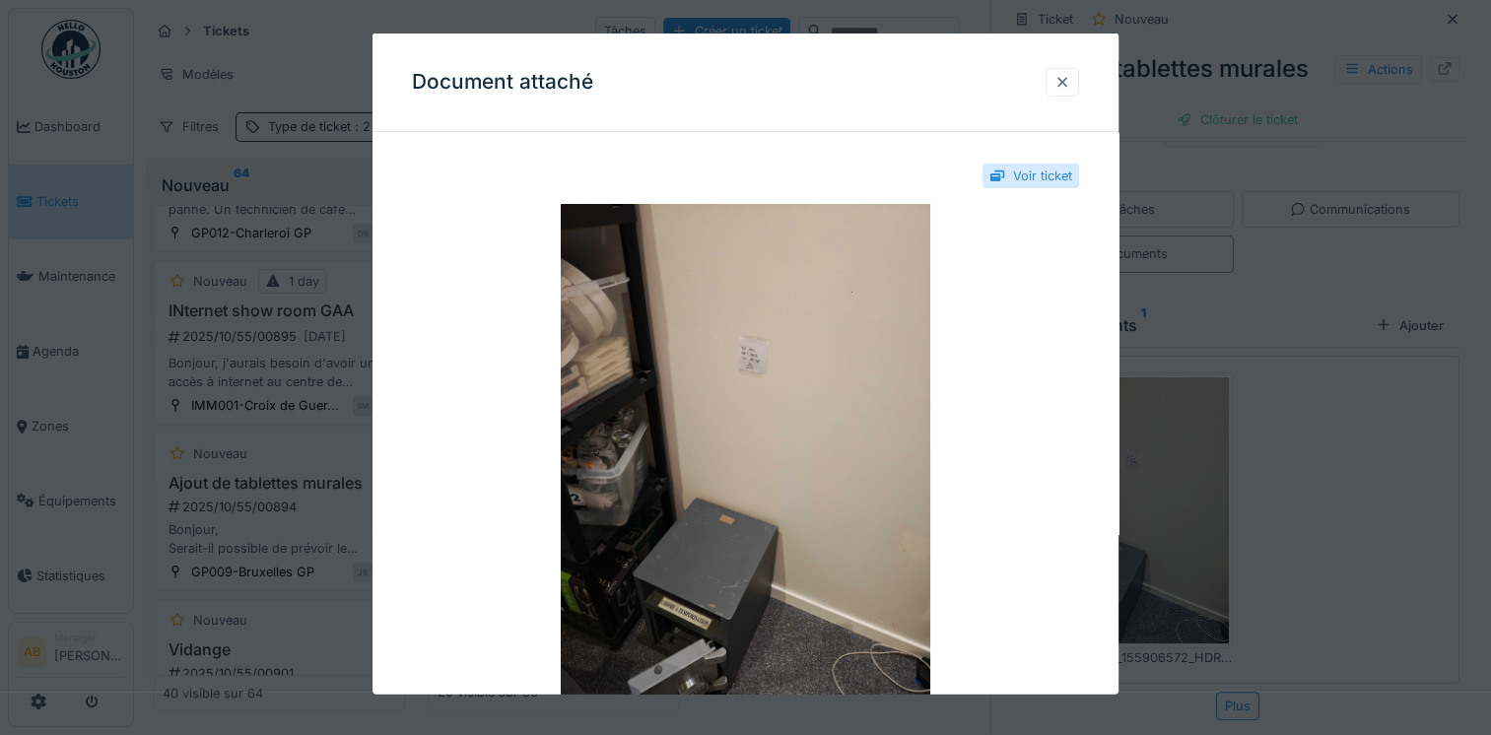
click at [1069, 83] on div at bounding box center [1063, 81] width 16 height 19
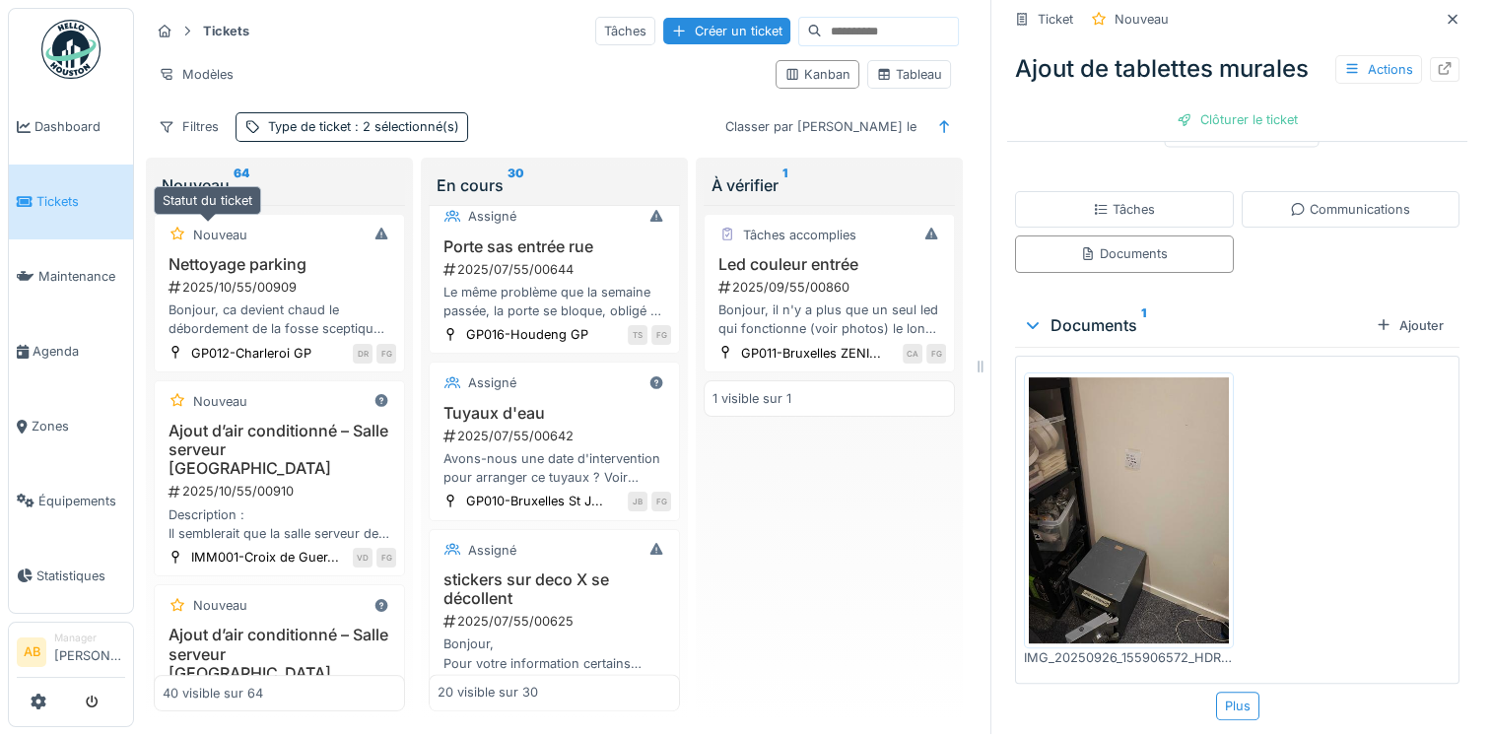
scroll to position [0, 0]
click at [83, 52] on img at bounding box center [70, 49] width 59 height 59
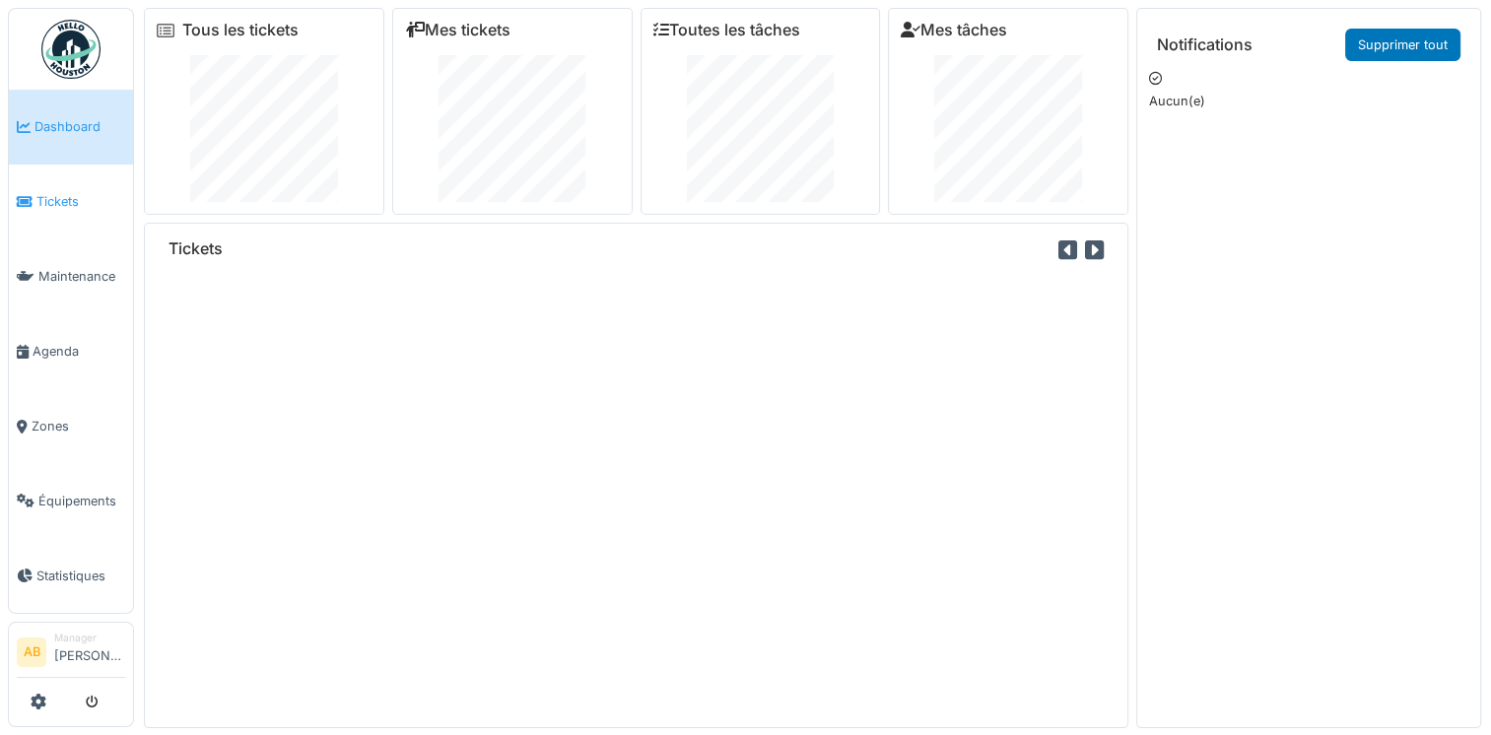
click at [64, 210] on link "Tickets" at bounding box center [71, 202] width 124 height 75
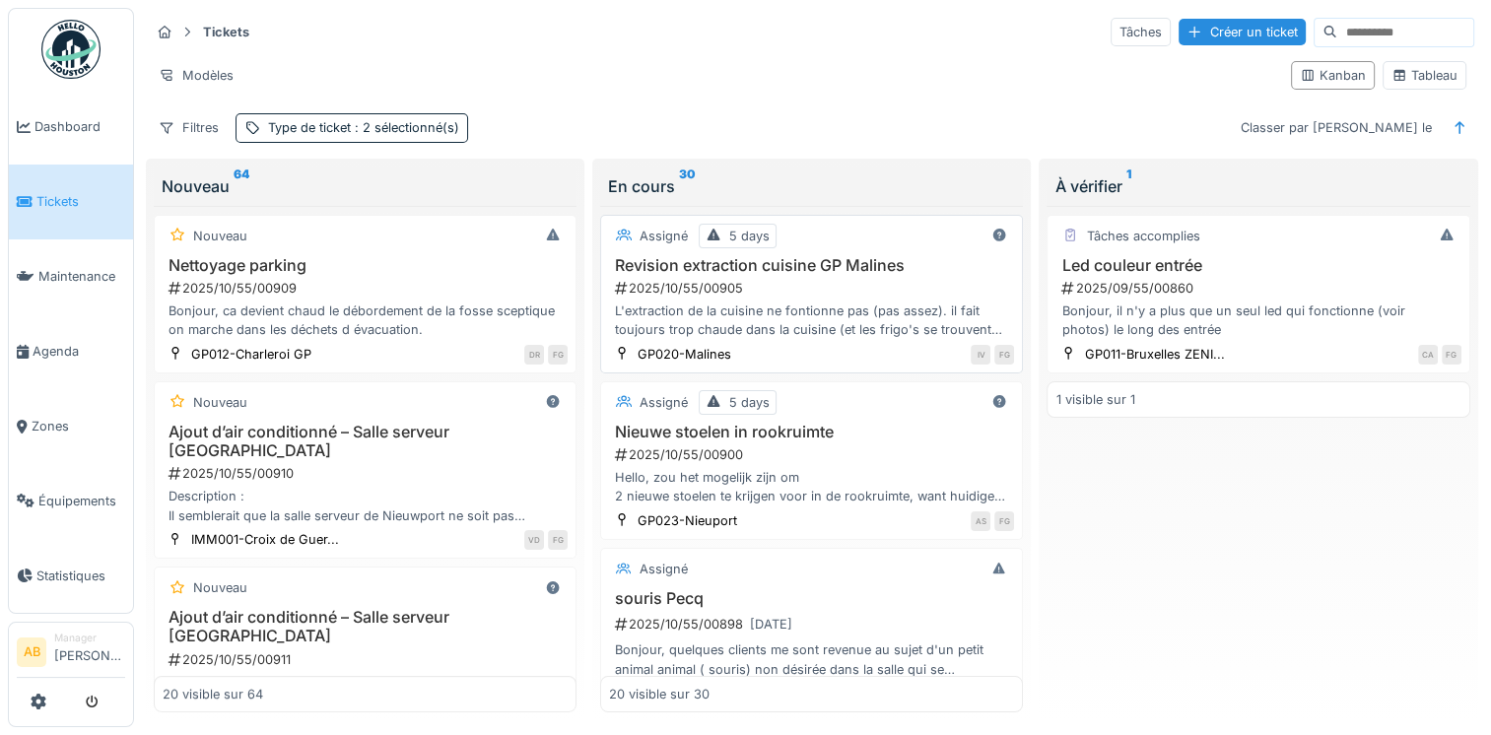
click at [796, 317] on div "L'extraction de la cuisine ne fontionne pas (pas assez). il fait toujours trop …" at bounding box center [811, 320] width 405 height 37
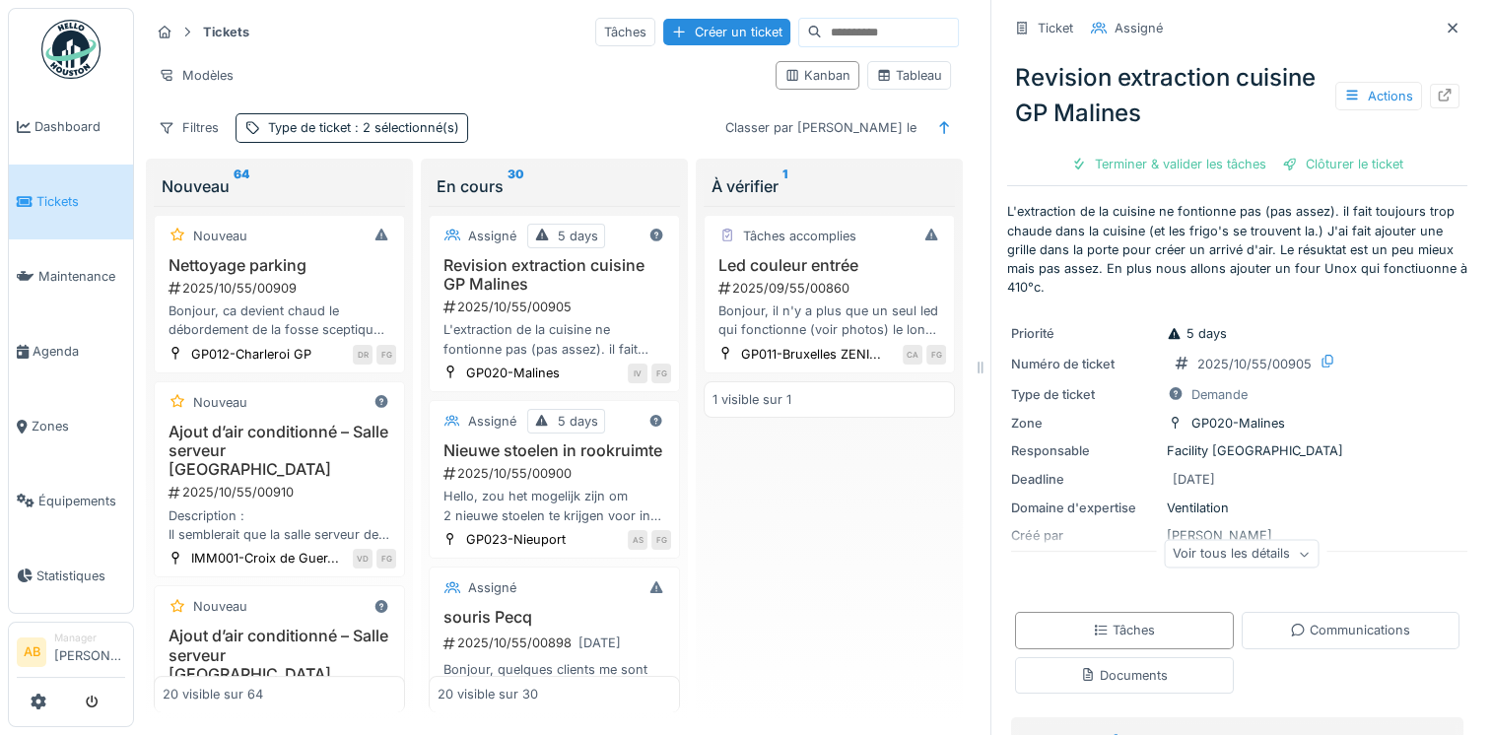
scroll to position [99, 0]
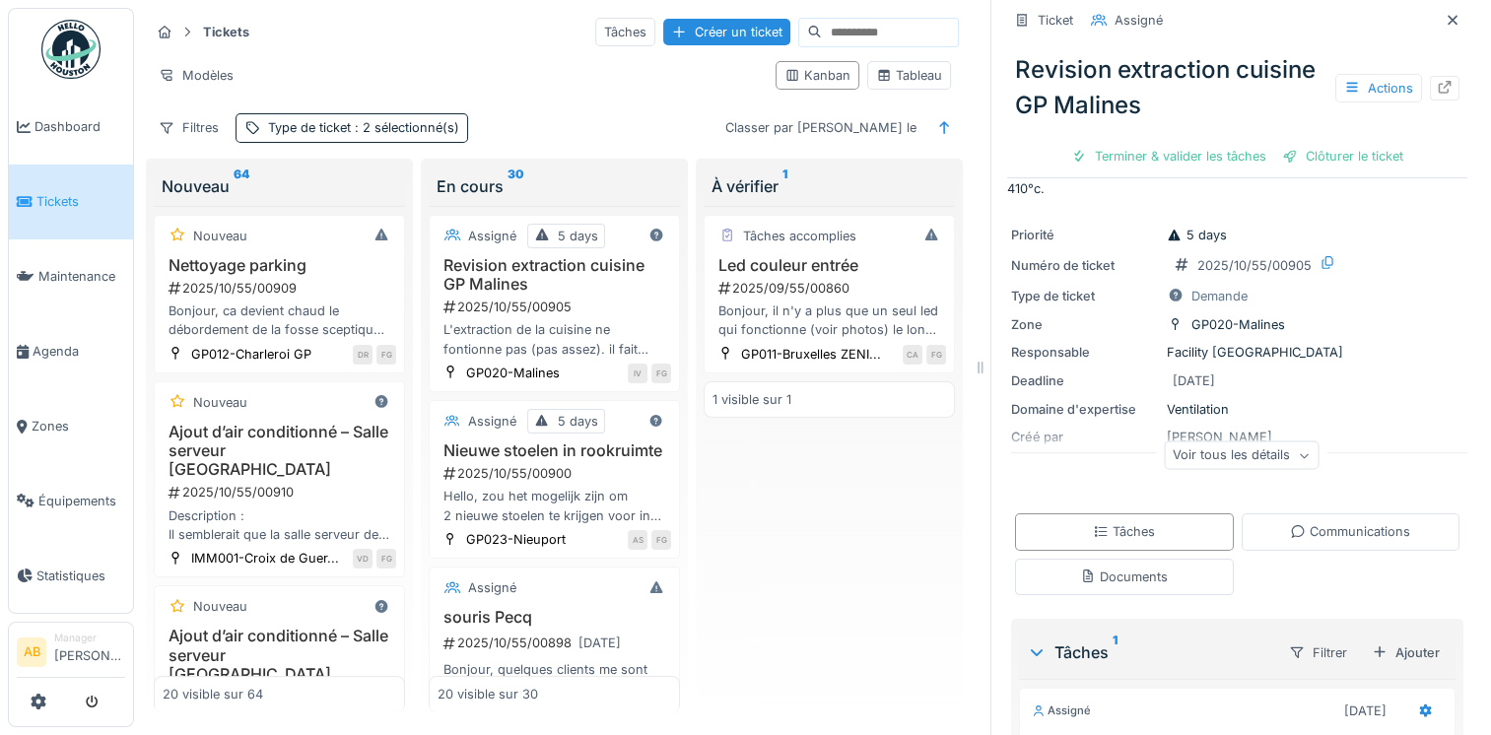
click at [1256, 460] on div "Voir tous les détails" at bounding box center [1241, 456] width 155 height 29
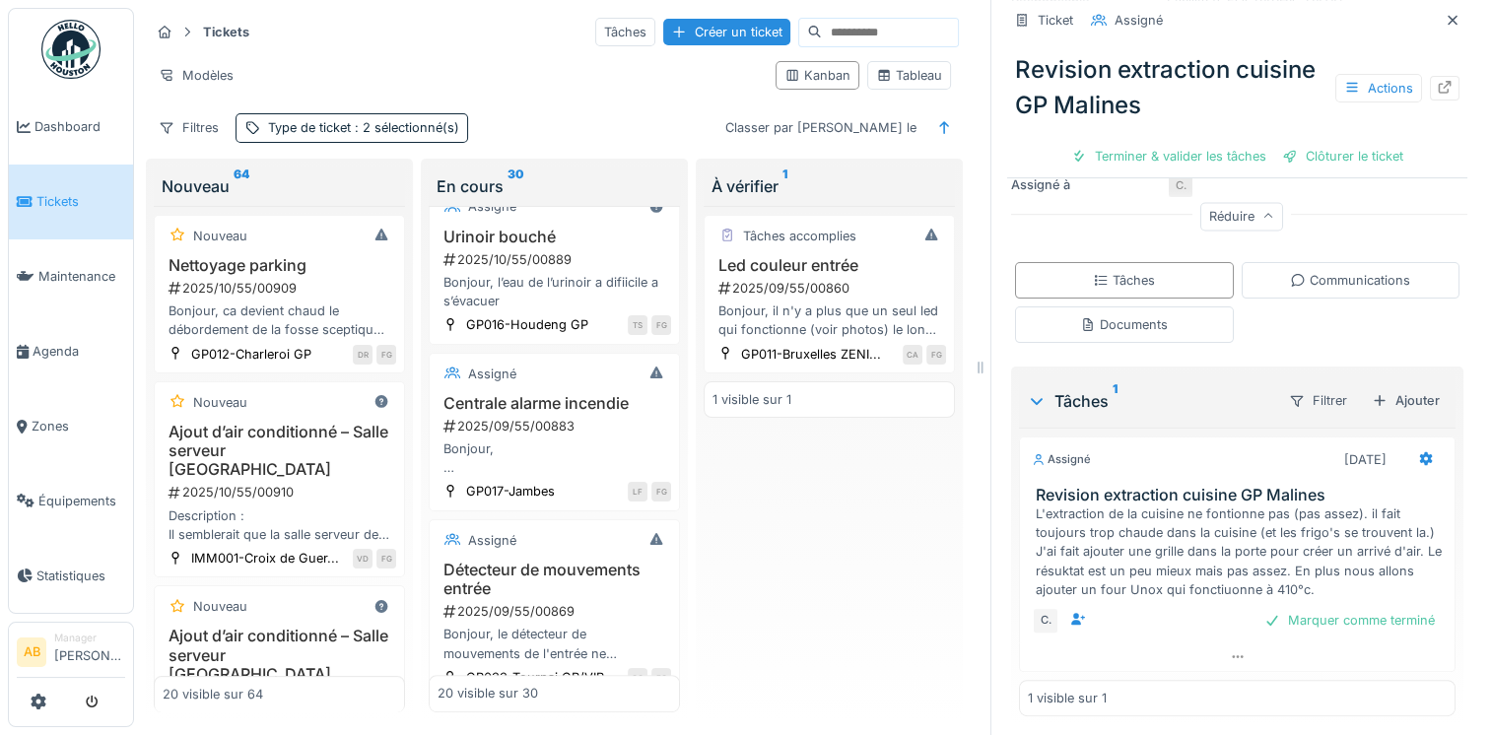
scroll to position [1084, 0]
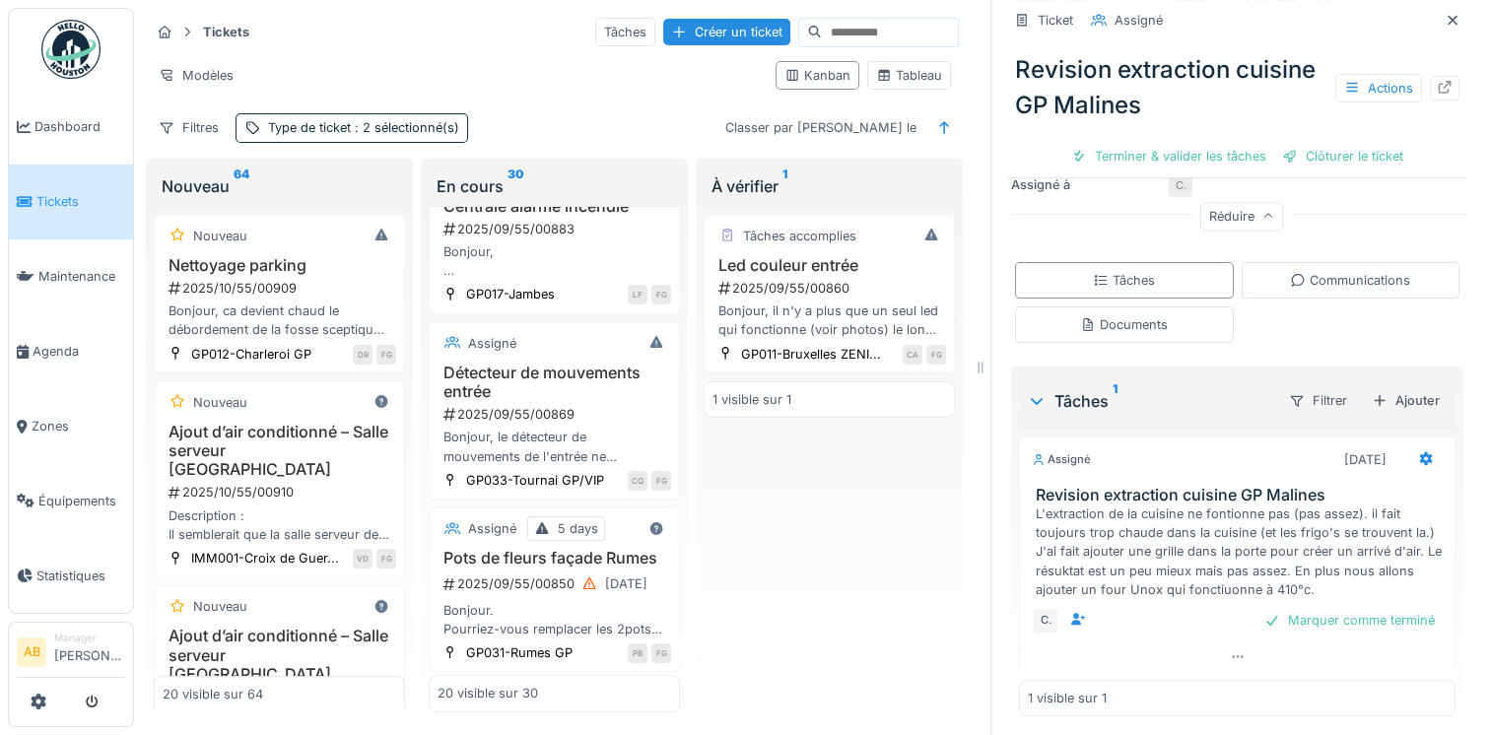
click at [565, 401] on h3 "Détecteur de mouvements entrée" at bounding box center [555, 382] width 234 height 37
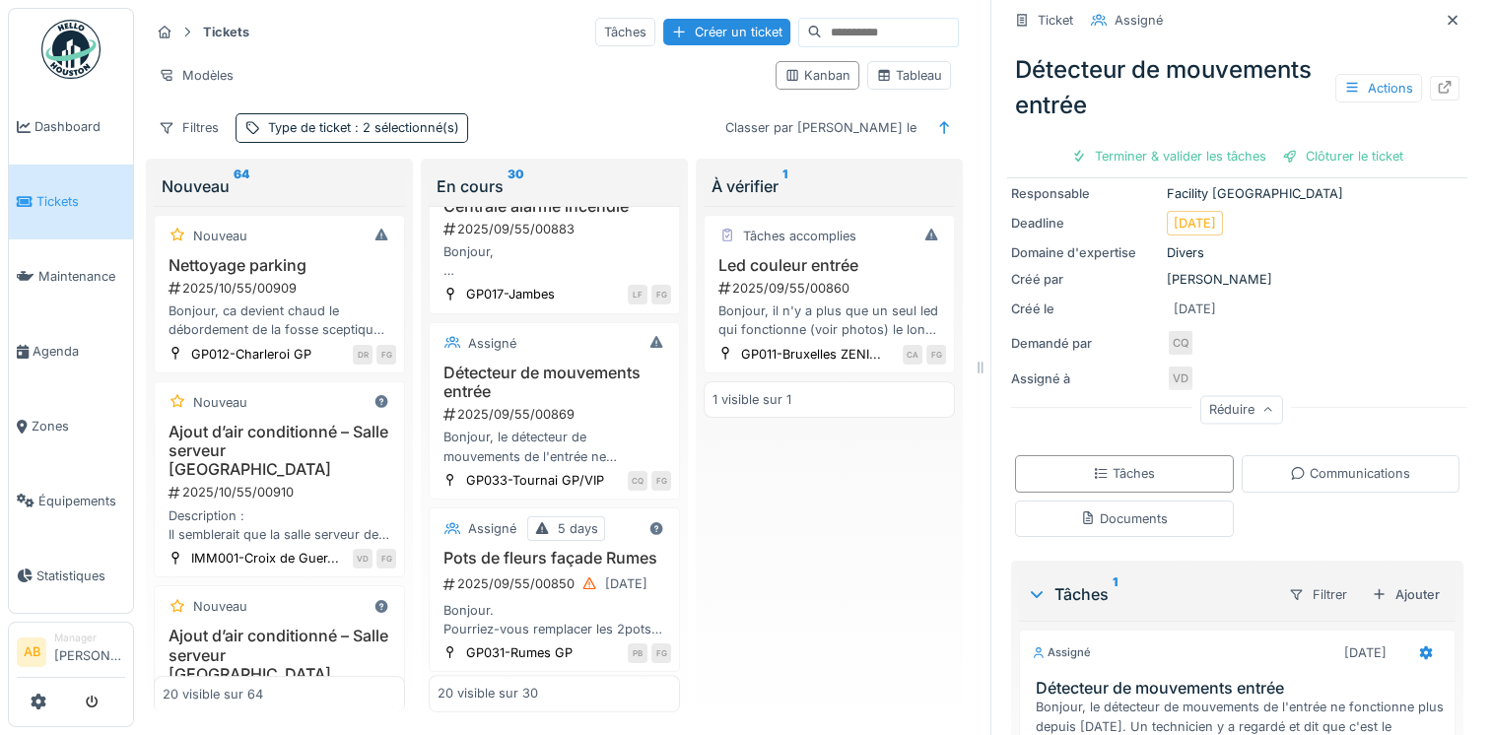
scroll to position [197, 0]
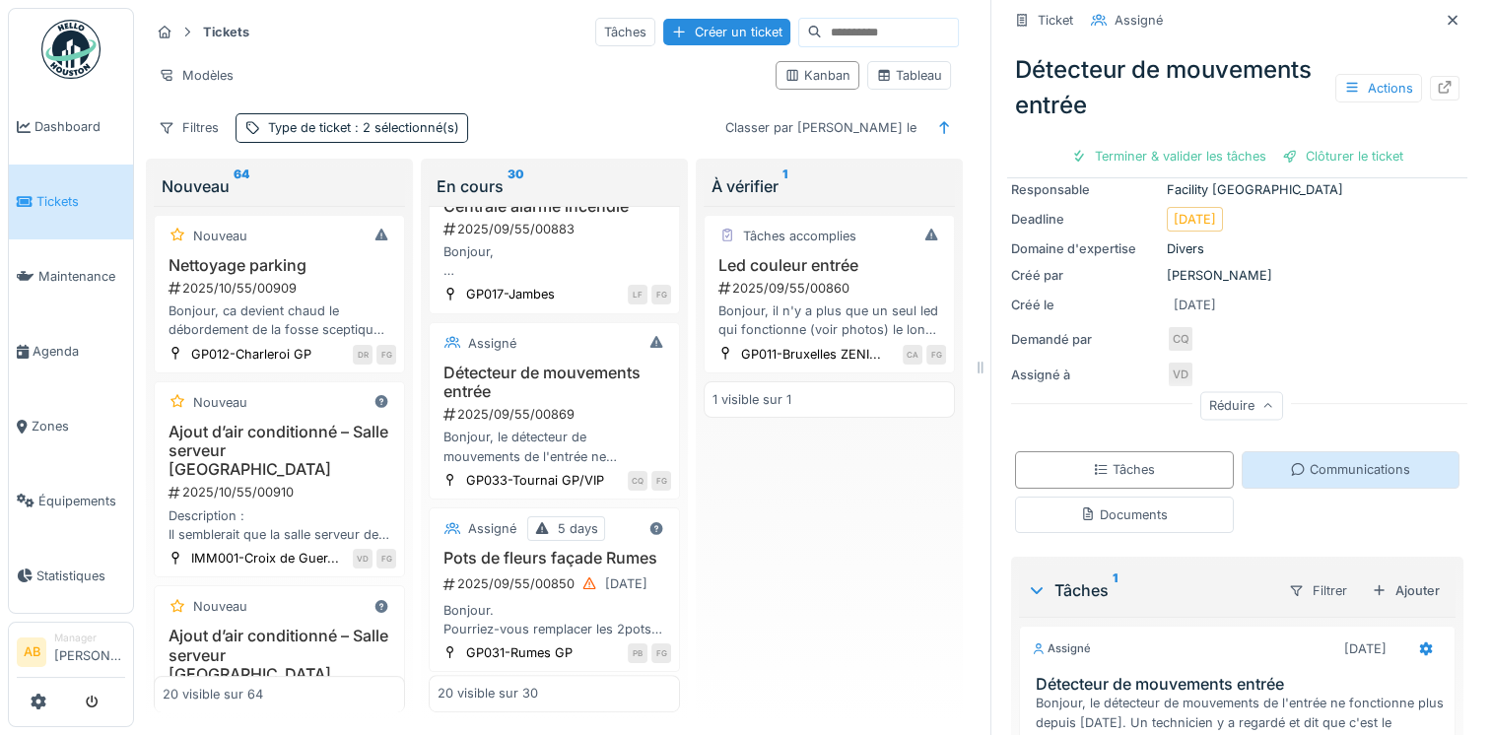
click at [1301, 471] on div "Communications" at bounding box center [1350, 469] width 120 height 19
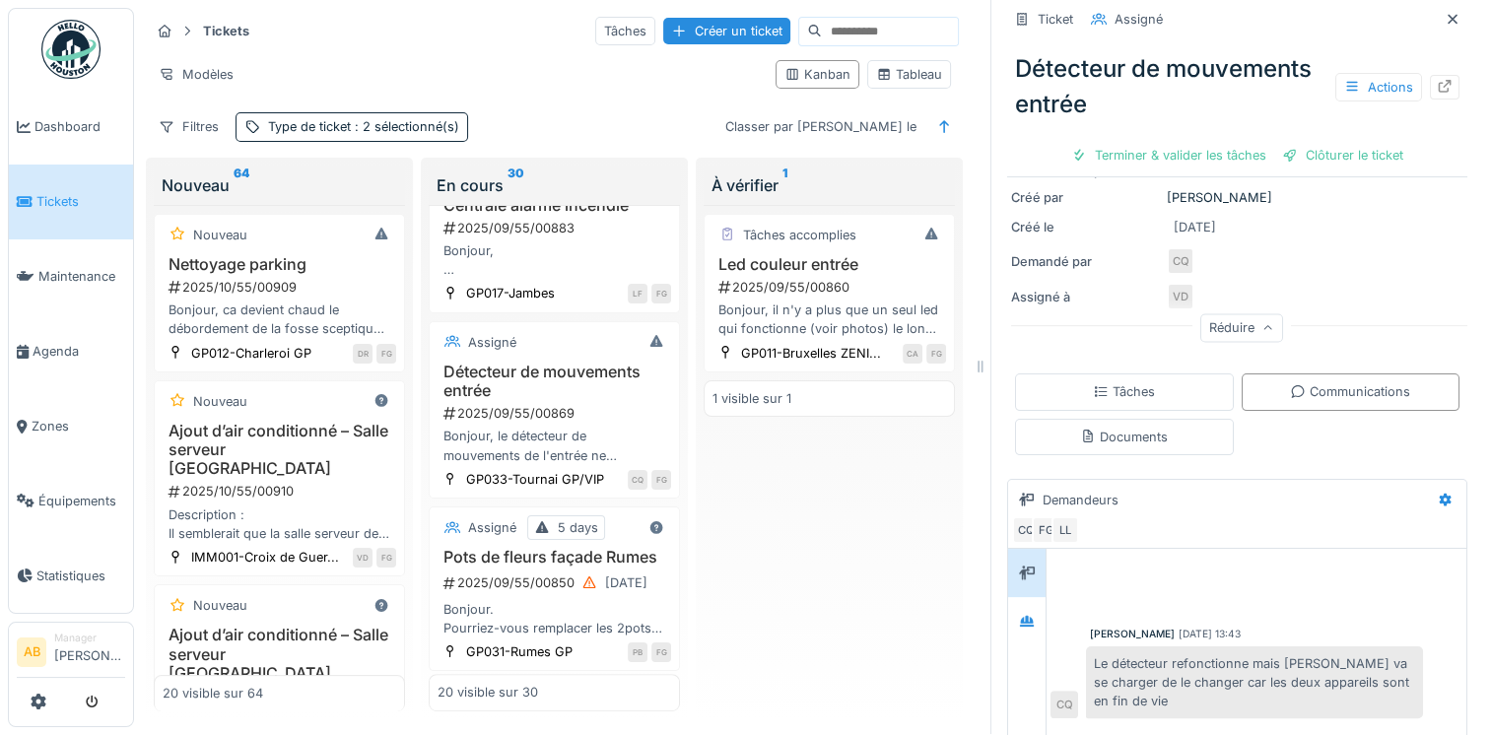
scroll to position [348, 0]
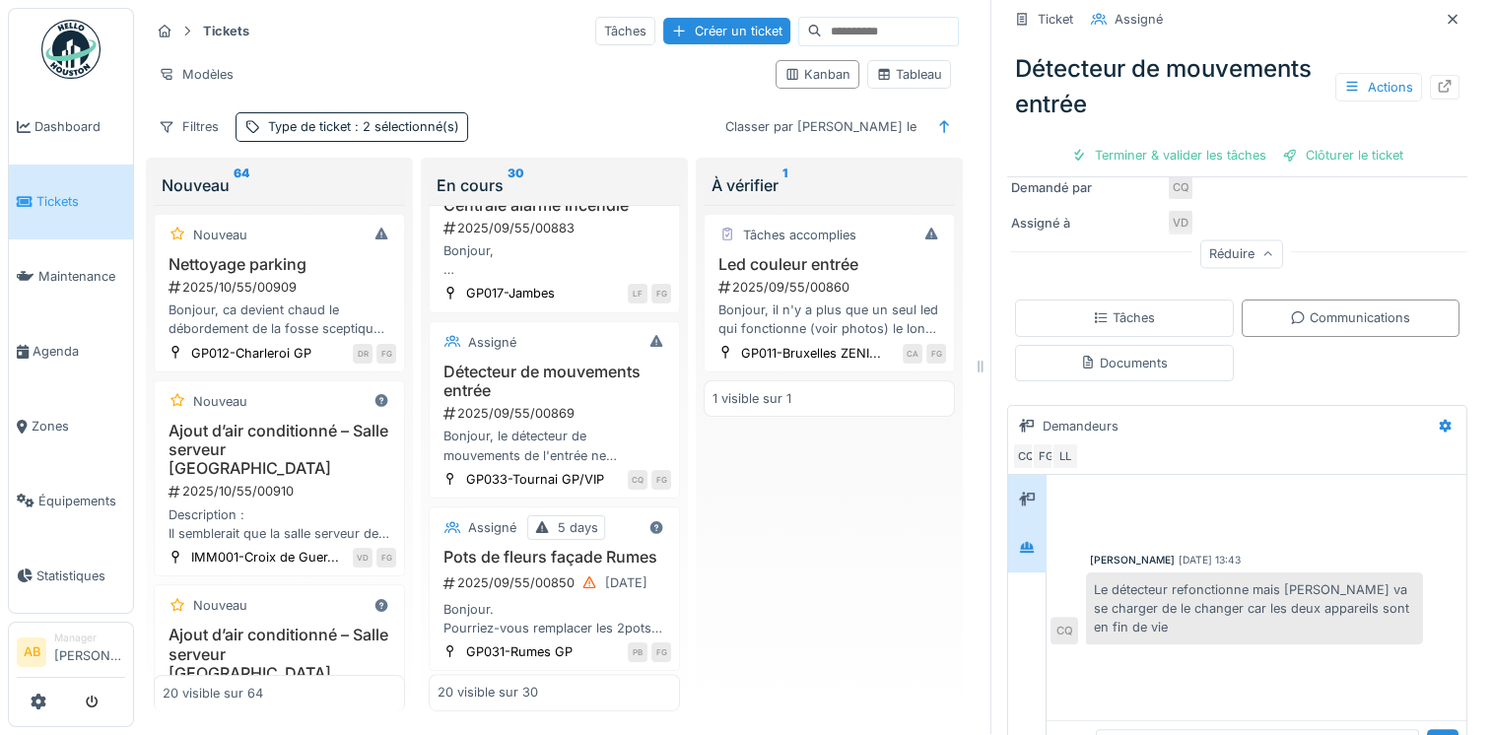
click at [1019, 541] on icon at bounding box center [1027, 547] width 16 height 13
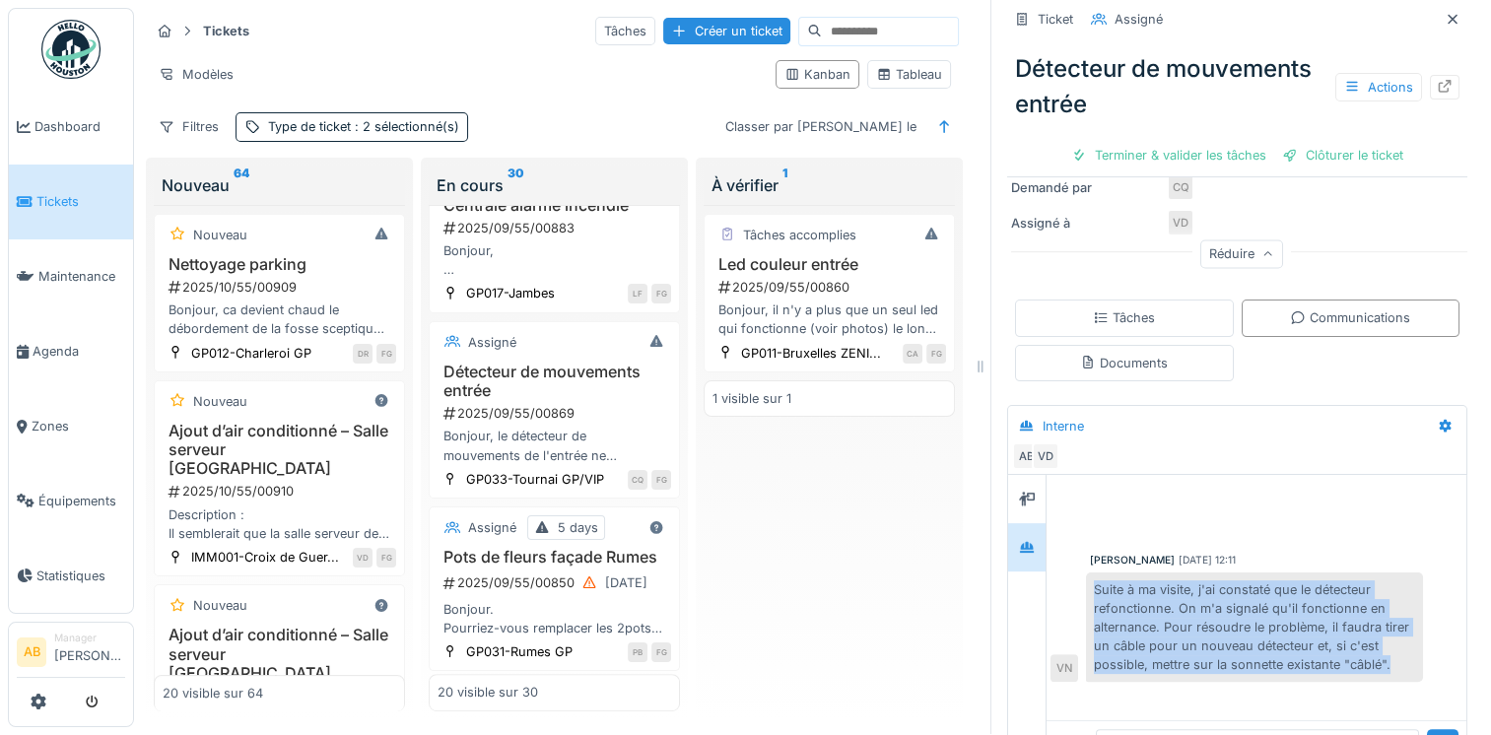
drag, startPoint x: 1078, startPoint y: 568, endPoint x: 1251, endPoint y: 664, distance: 197.7
click at [1251, 664] on div "Suite à ma visite, j'ai constaté que le détecteur refonctionne. On m'a signalé …" at bounding box center [1254, 628] width 337 height 110
drag, startPoint x: 1251, startPoint y: 664, endPoint x: 1205, endPoint y: 630, distance: 57.0
copy div "Suite à ma visite, j'ai constaté que le détecteur refonctionne. On m'a signalé …"
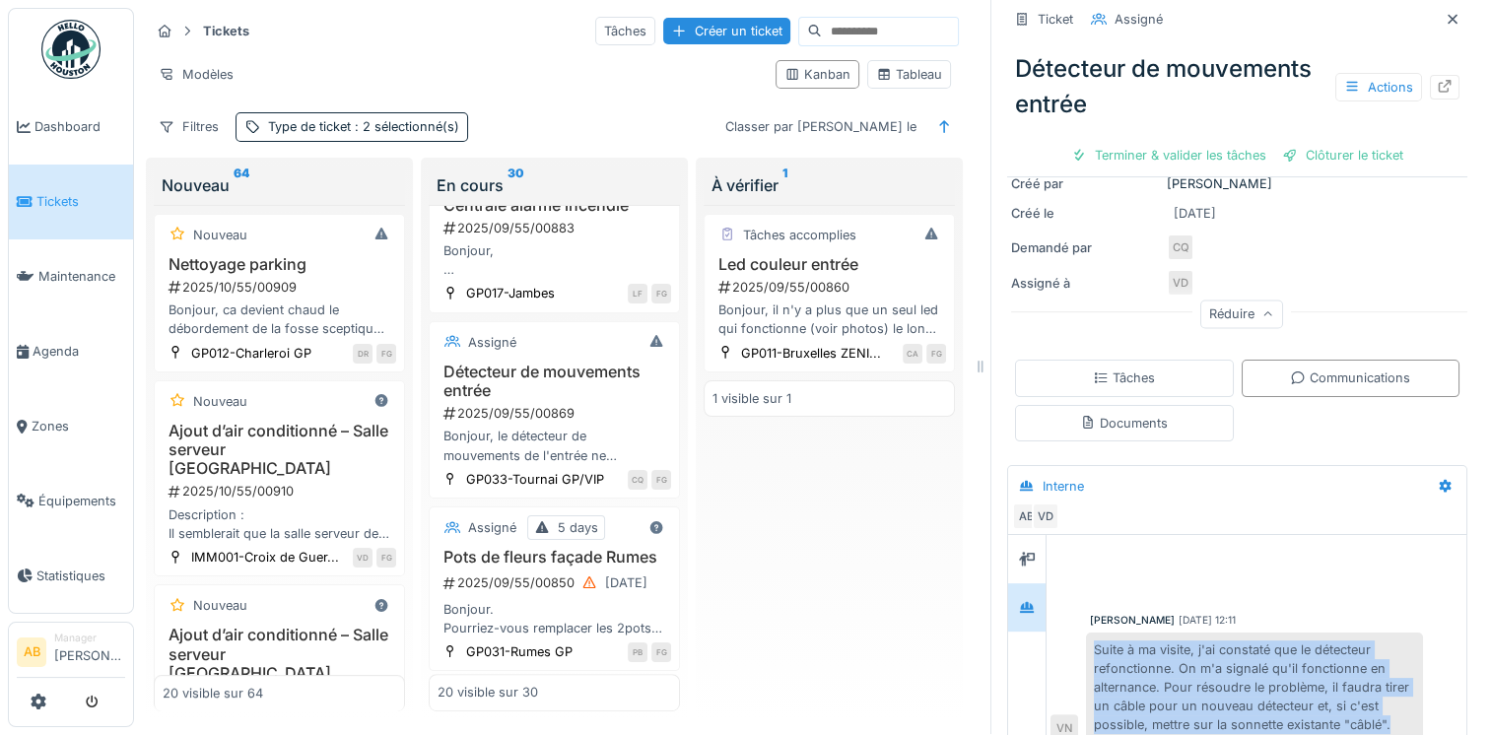
scroll to position [394, 0]
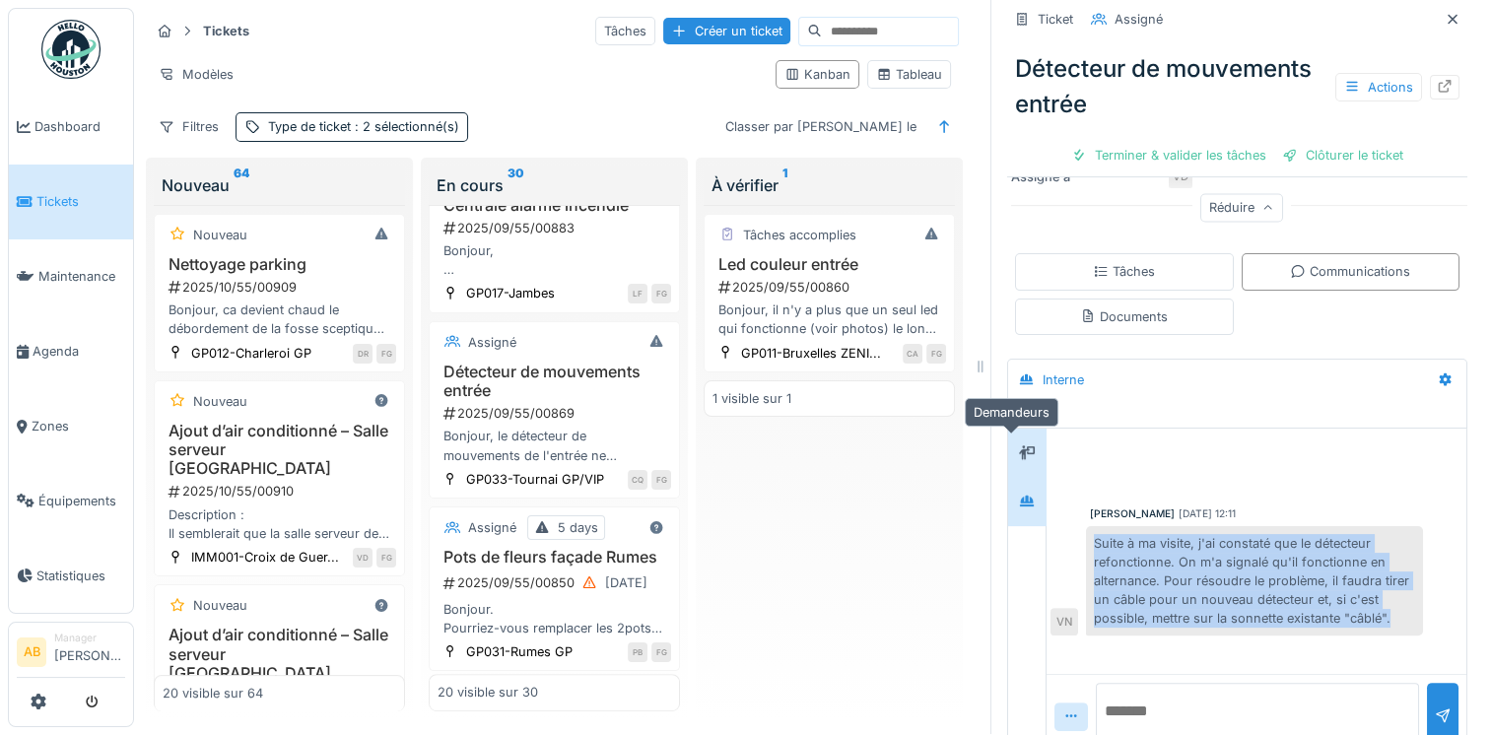
click at [1019, 446] on icon at bounding box center [1027, 452] width 16 height 13
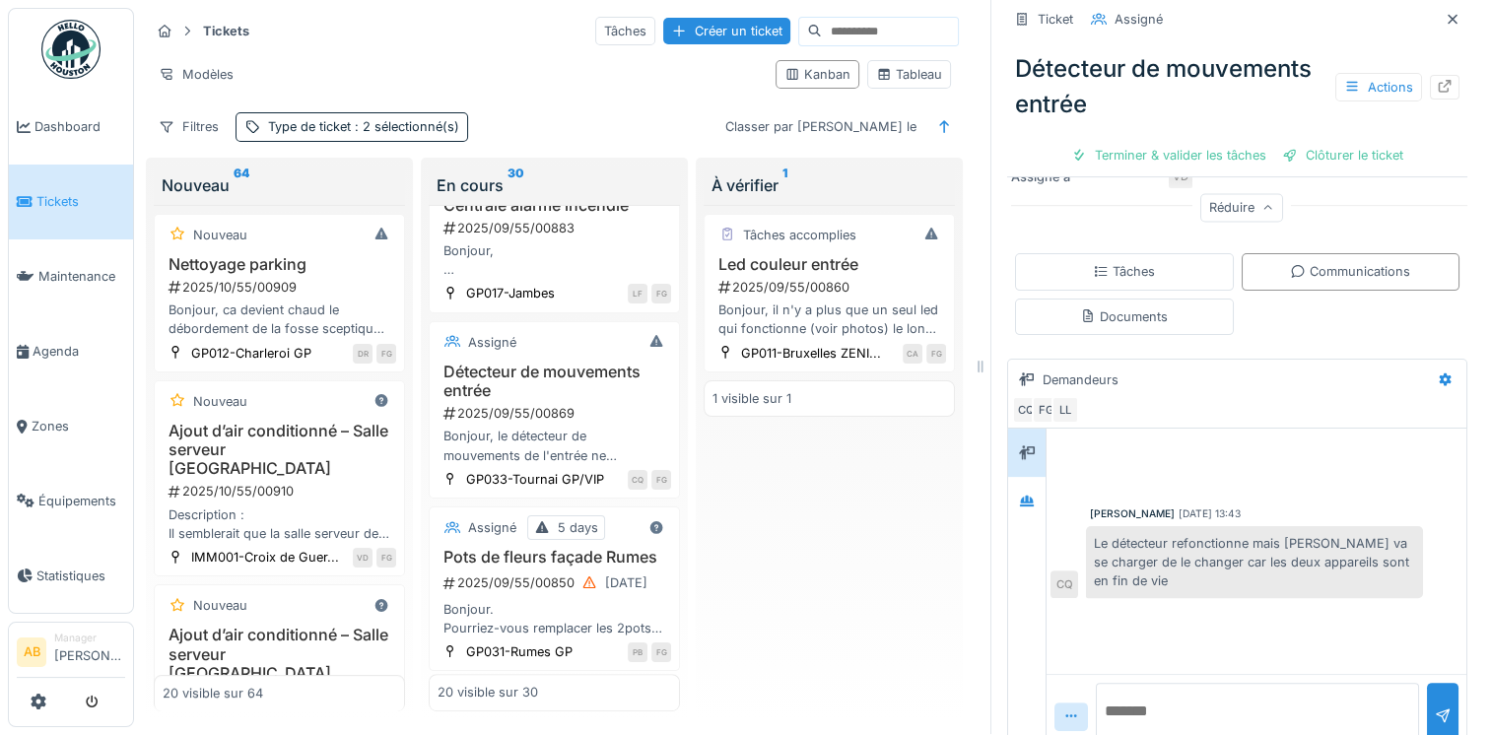
click at [1293, 453] on div at bounding box center [1257, 466] width 412 height 50
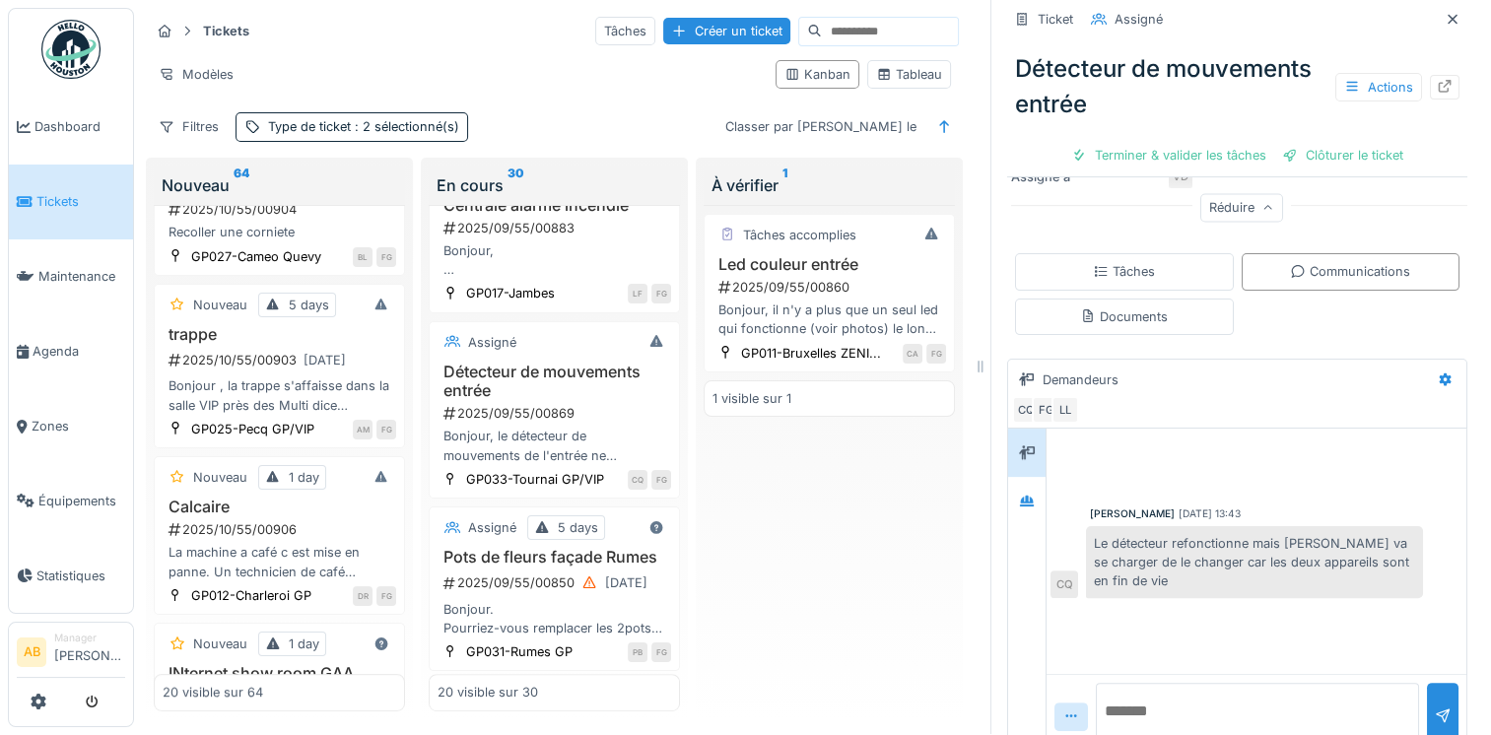
scroll to position [690, 0]
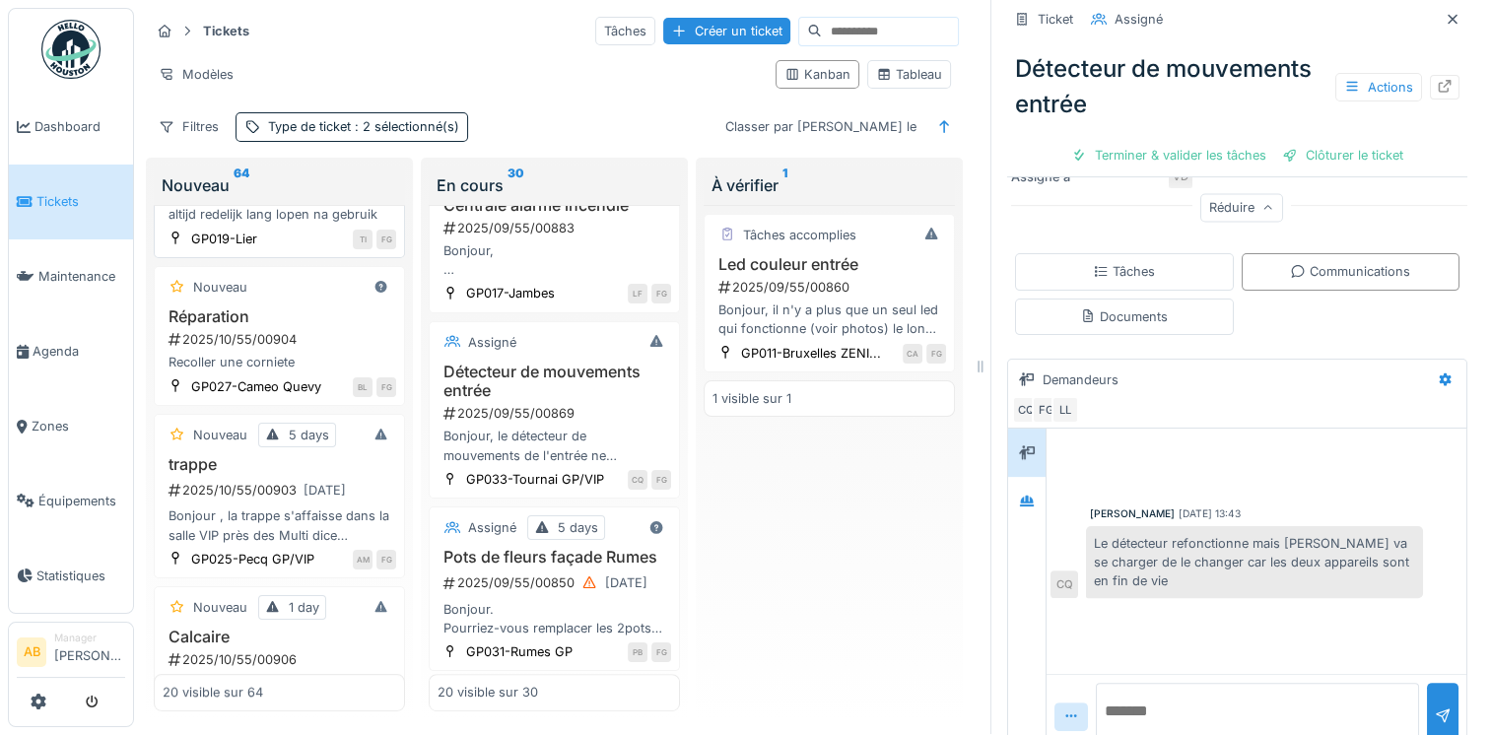
click at [253, 511] on div "Bonjour , la trappe s'affaisse dans la salle VIP près des Multi dice bien à vous" at bounding box center [280, 525] width 234 height 37
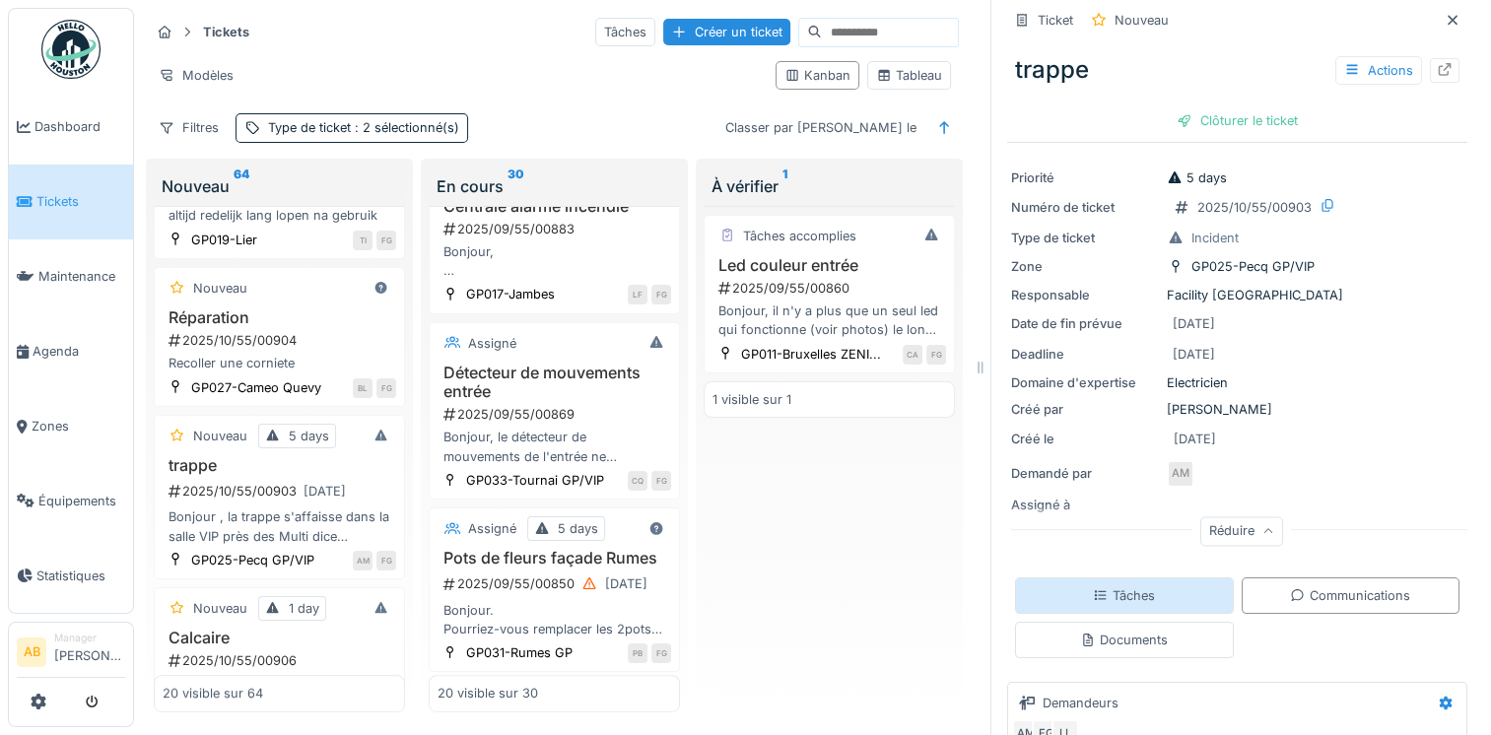
scroll to position [197, 0]
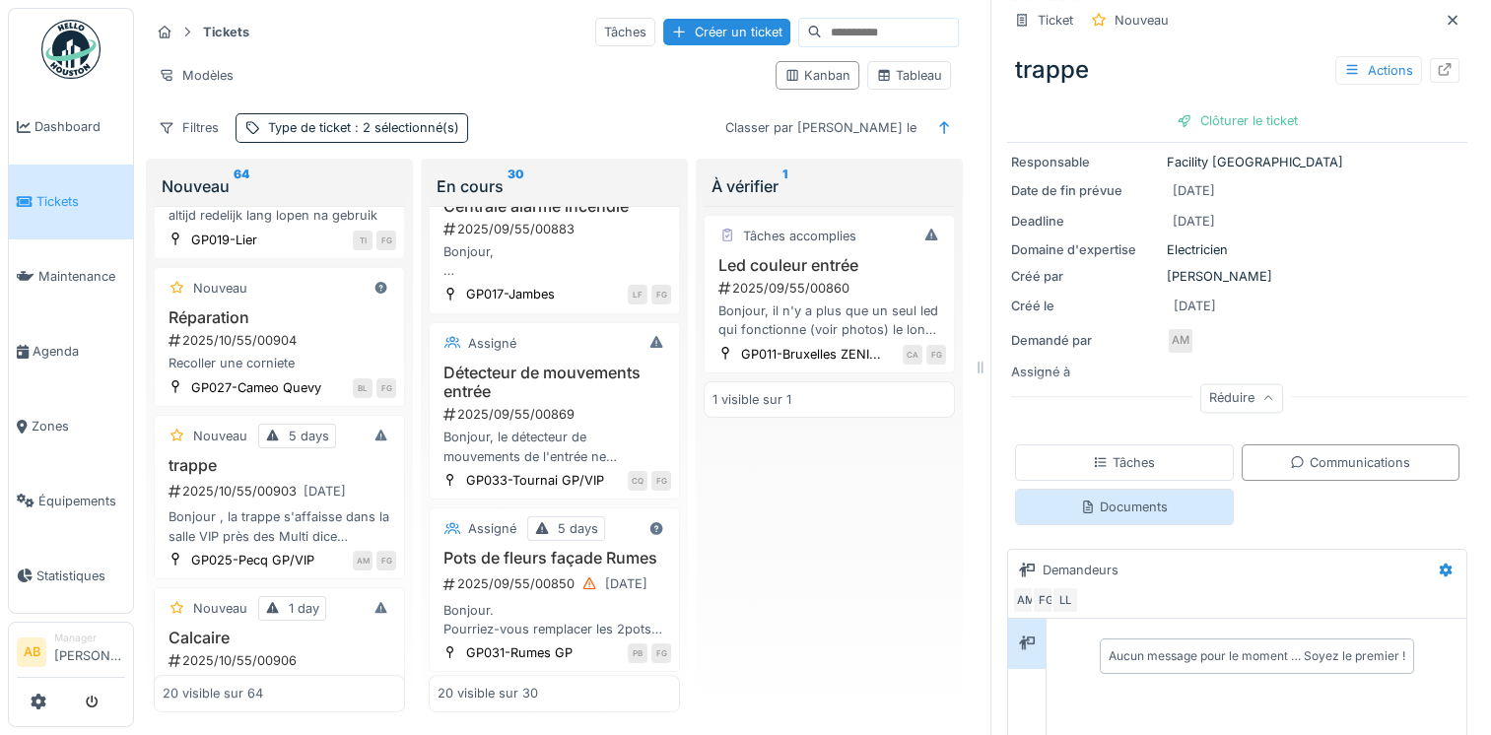
click at [1088, 506] on div "Documents" at bounding box center [1124, 507] width 88 height 19
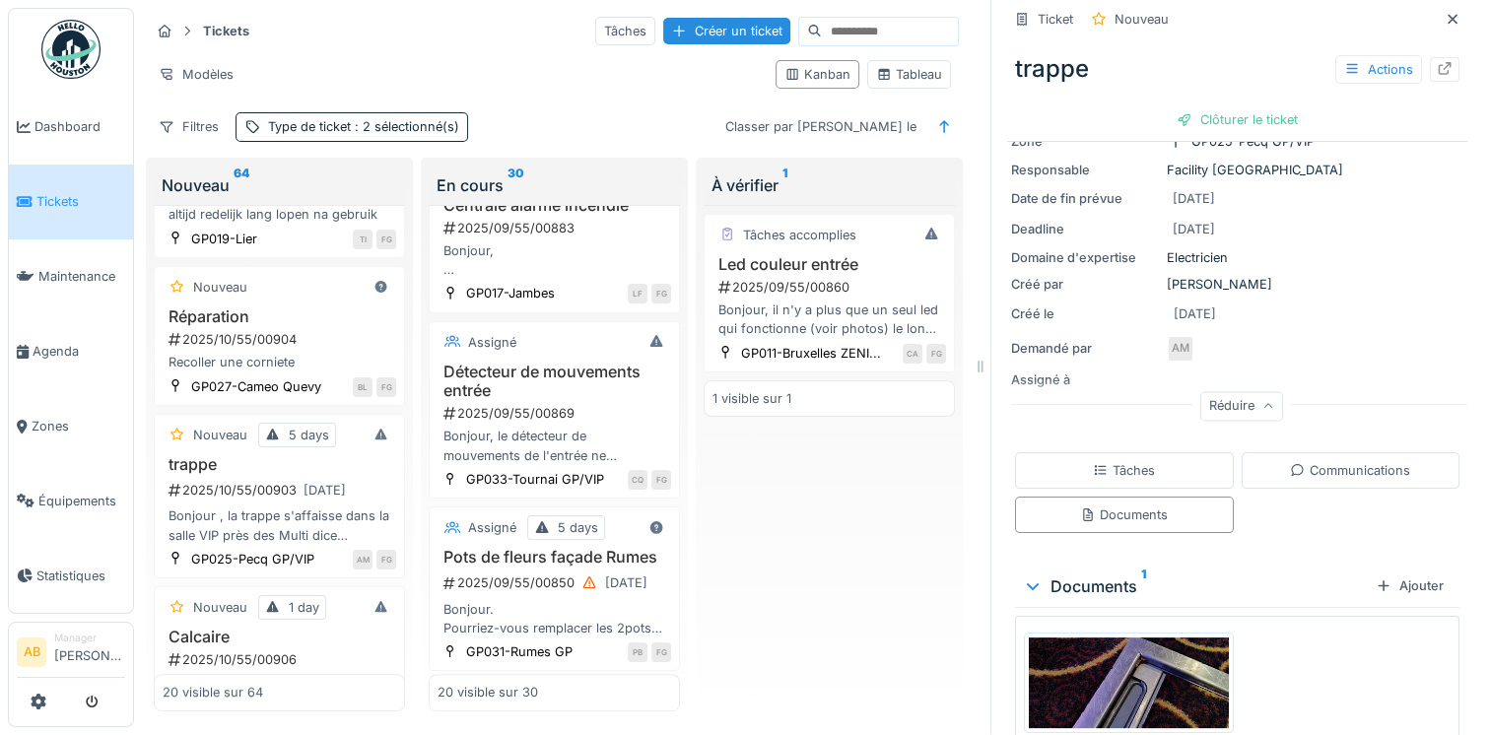
scroll to position [275, 0]
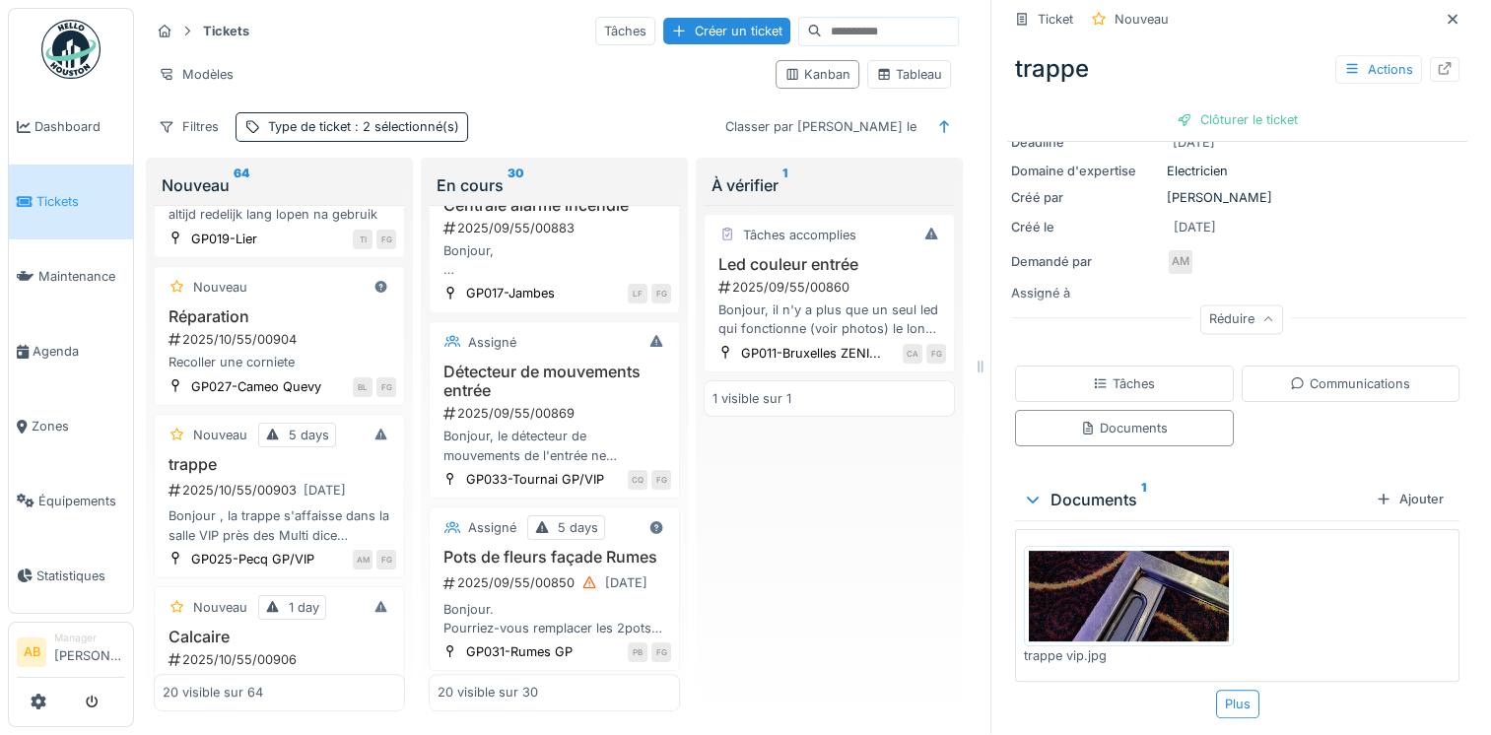
click at [1108, 569] on img at bounding box center [1129, 596] width 200 height 90
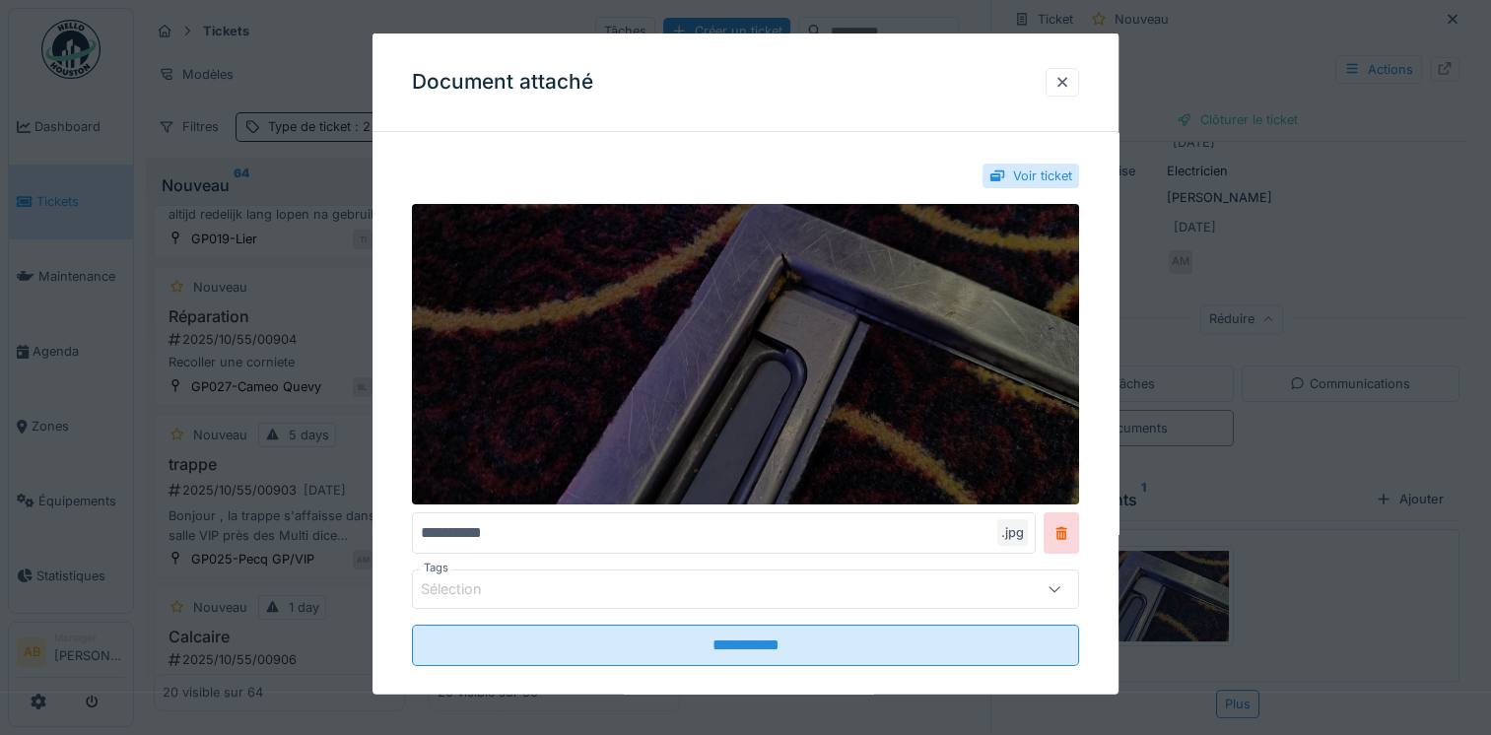
click at [828, 342] on img at bounding box center [745, 354] width 667 height 301
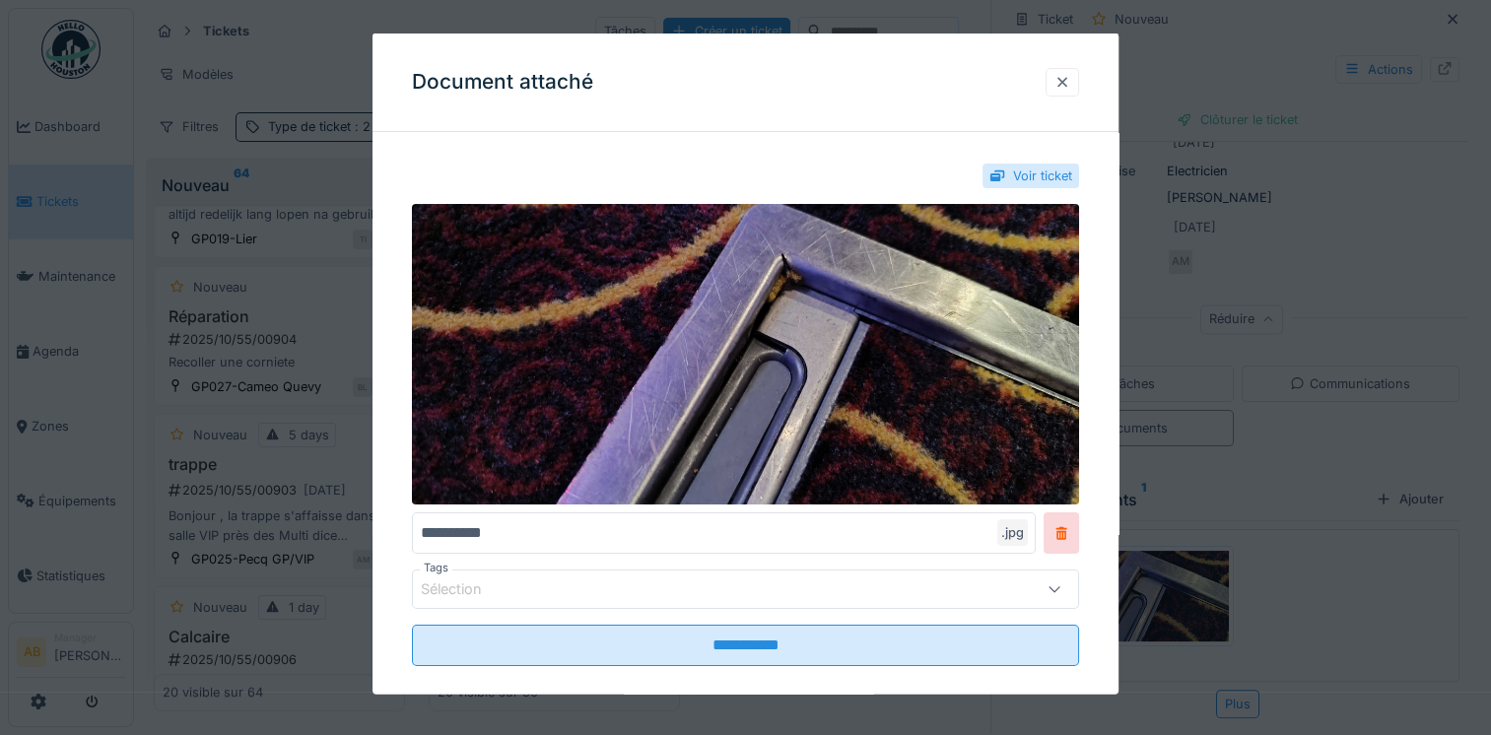
click at [1070, 77] on div at bounding box center [1063, 81] width 16 height 19
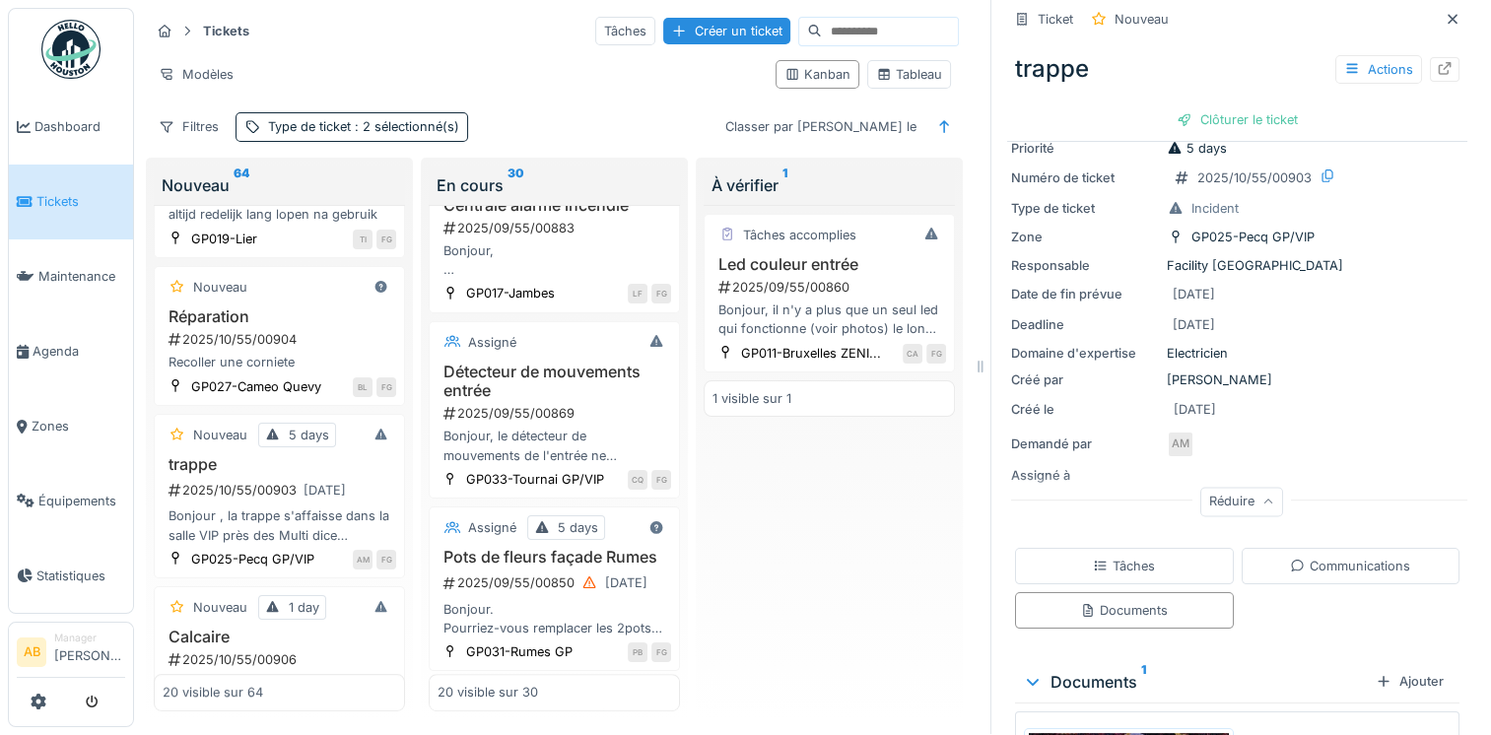
scroll to position [197, 0]
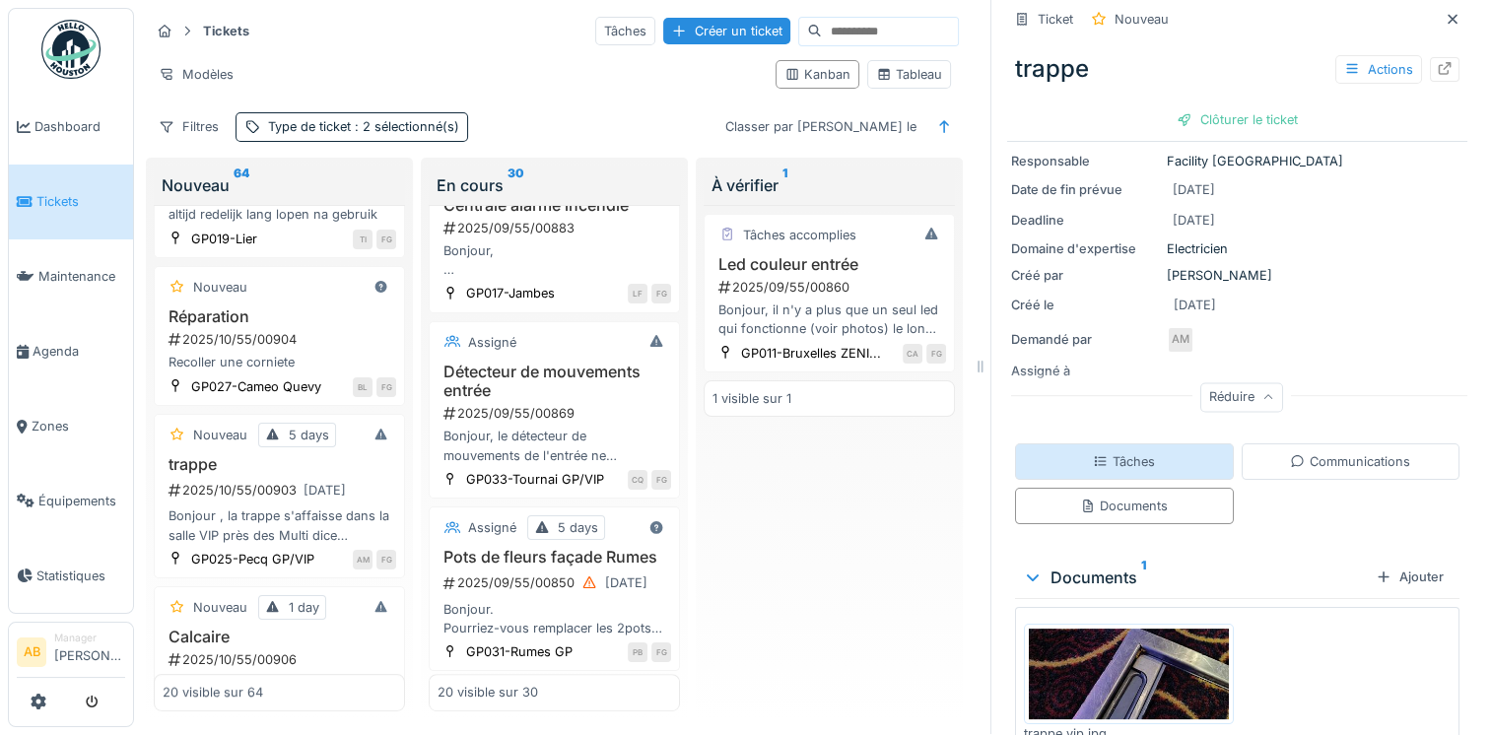
click at [1102, 452] on div "Tâches" at bounding box center [1124, 461] width 62 height 19
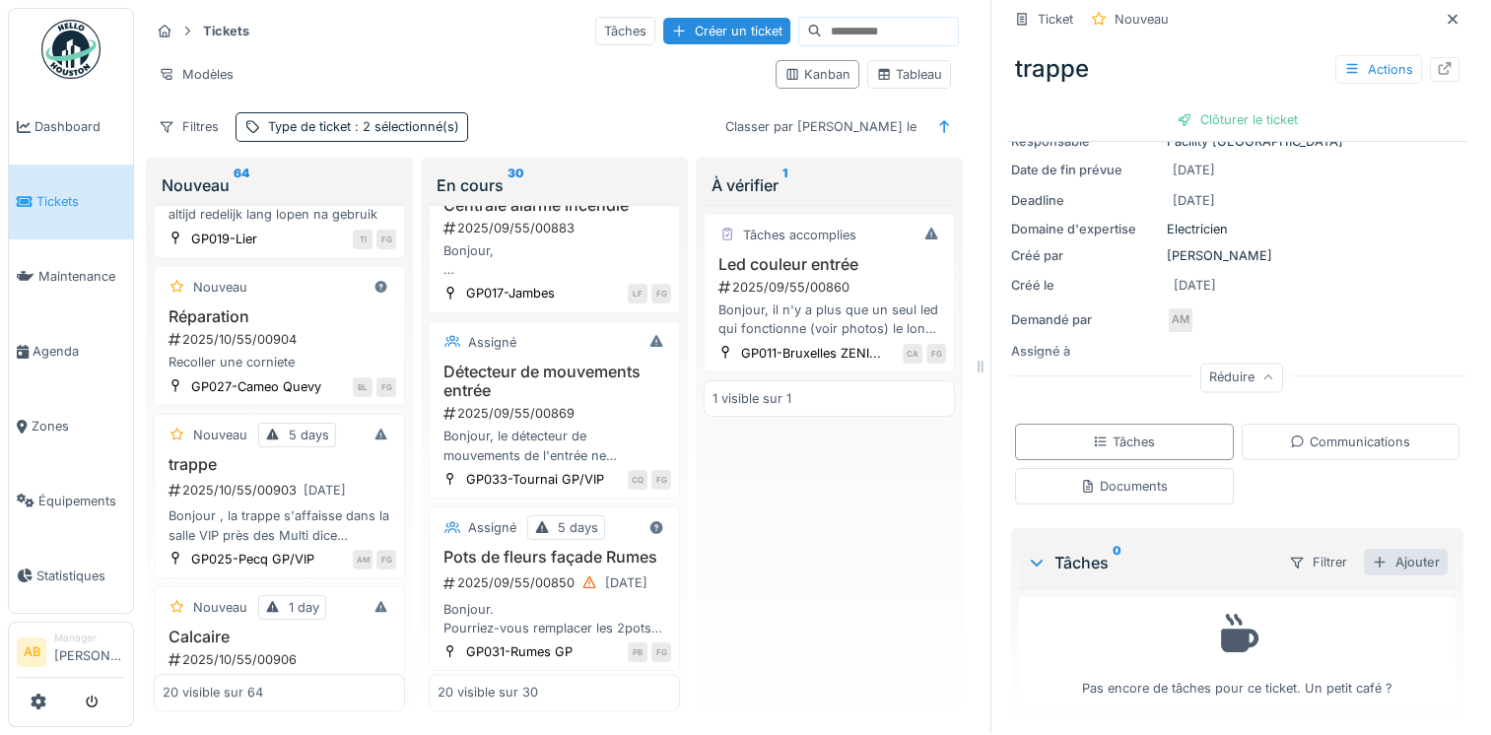
click at [1366, 549] on div "Ajouter" at bounding box center [1406, 562] width 84 height 27
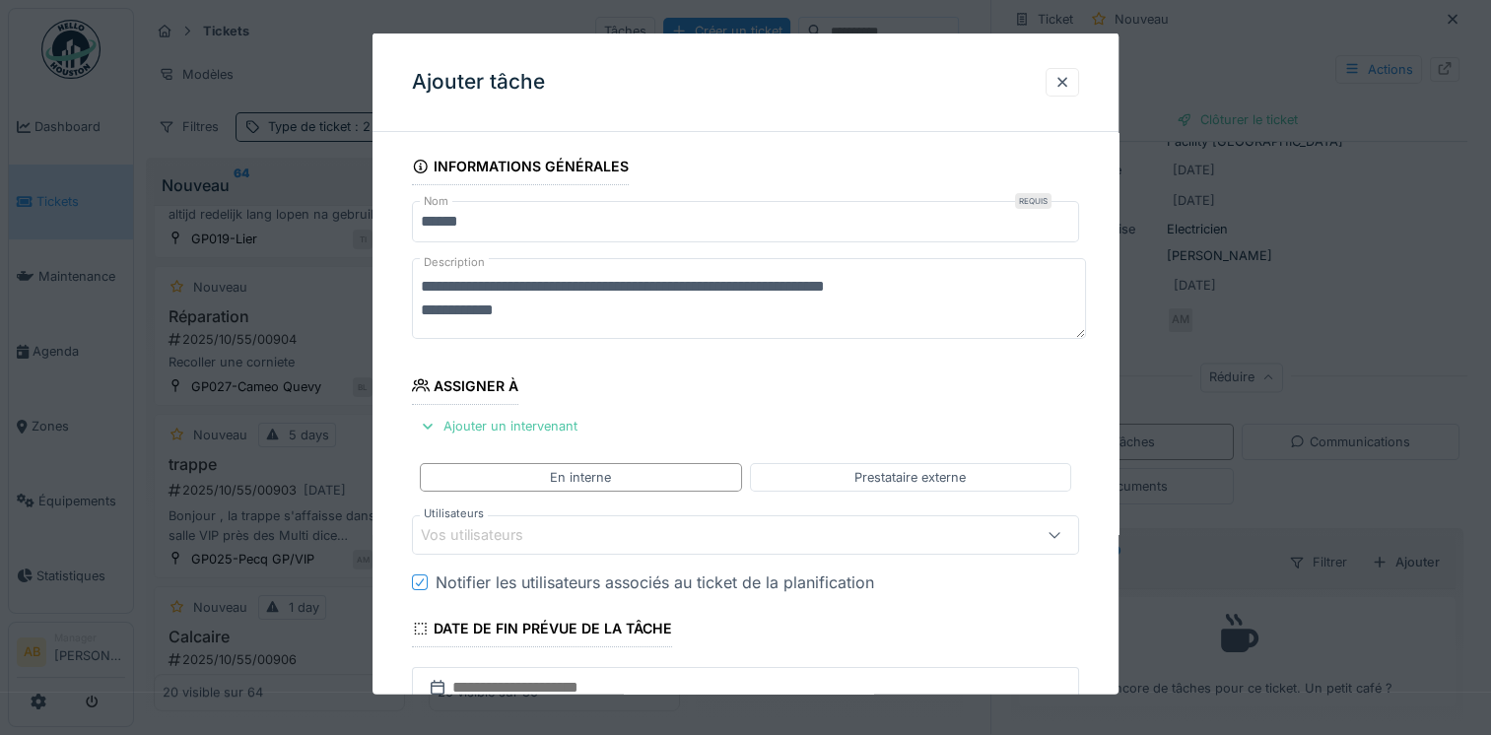
click at [543, 530] on div "Vos utilisateurs" at bounding box center [486, 535] width 130 height 22
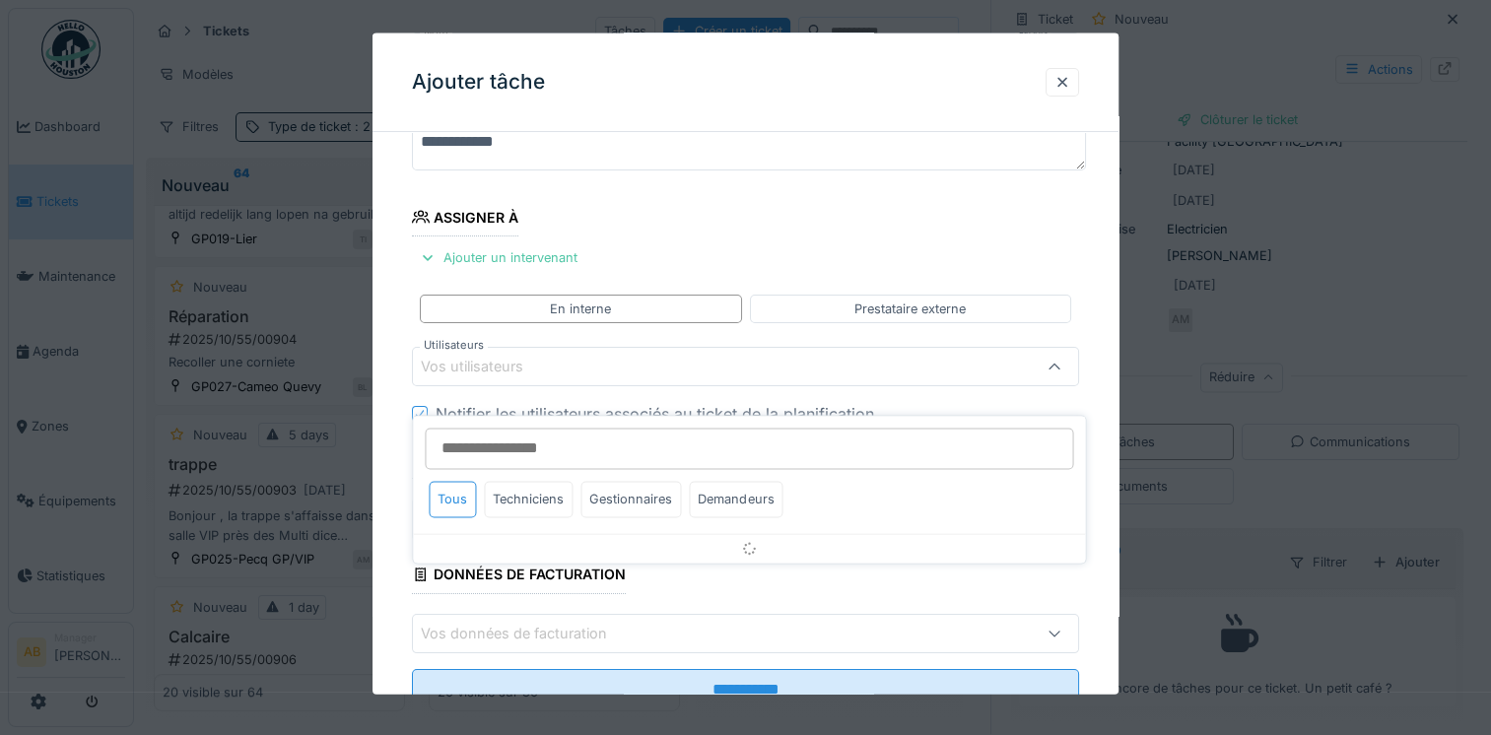
scroll to position [170, 0]
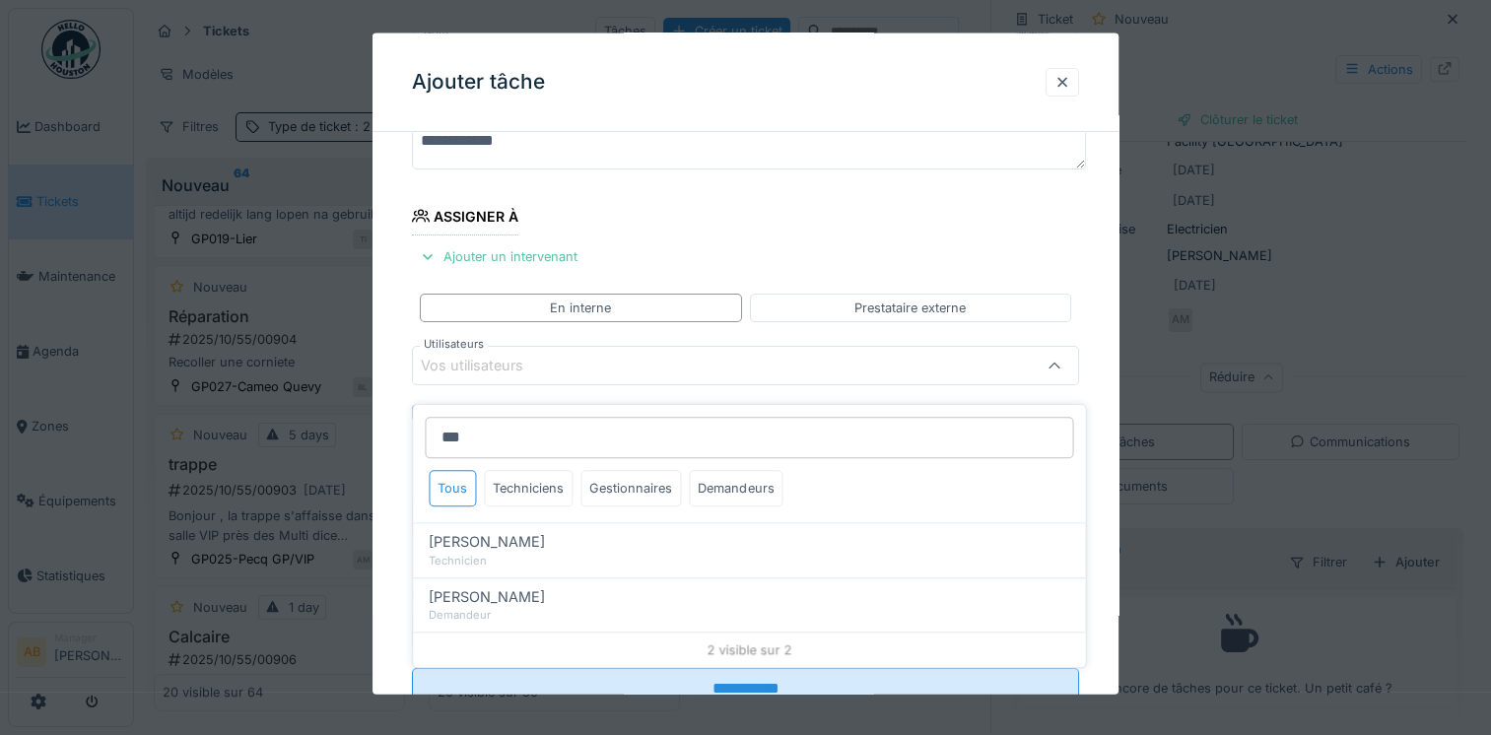
type input "***"
click at [543, 531] on span "Valter nunes Duarte" at bounding box center [487, 542] width 116 height 22
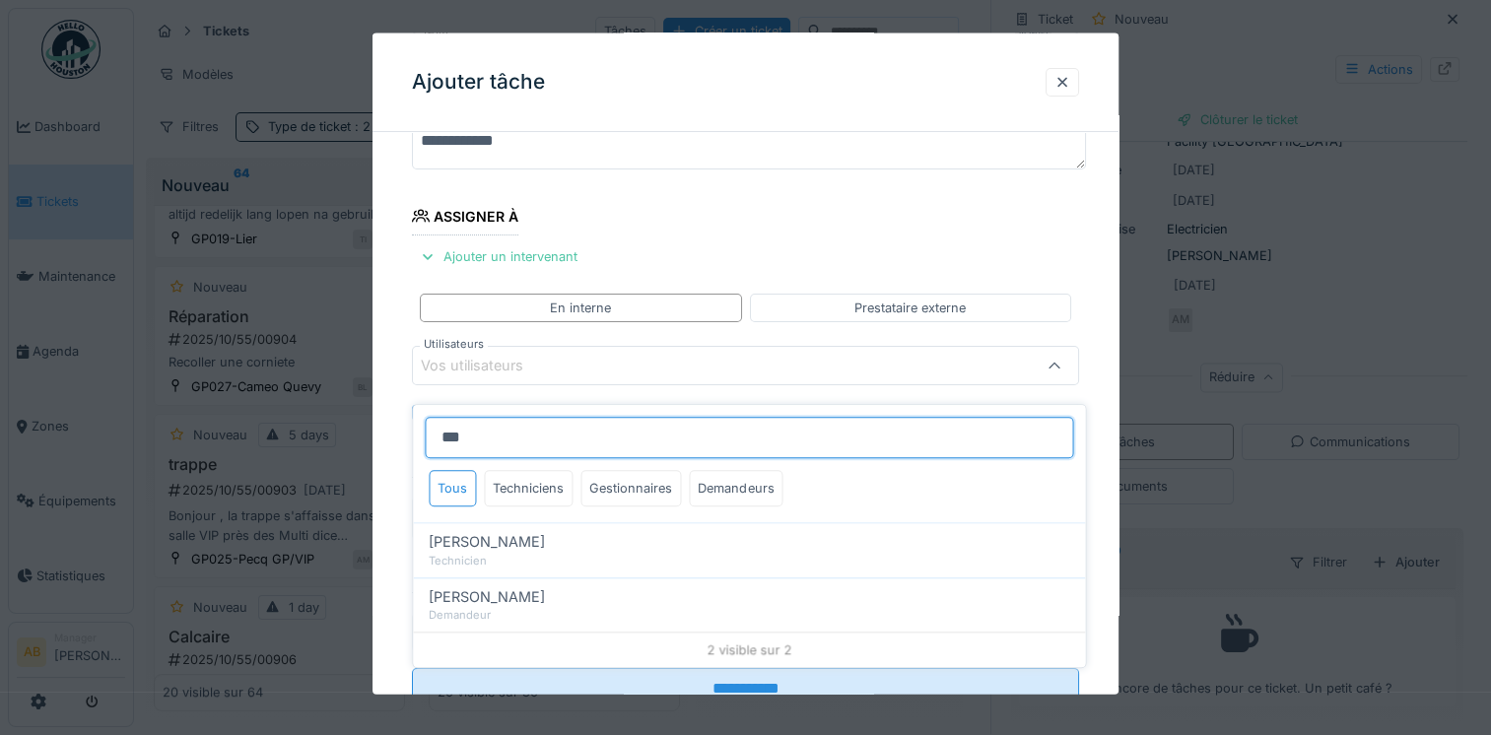
type input "****"
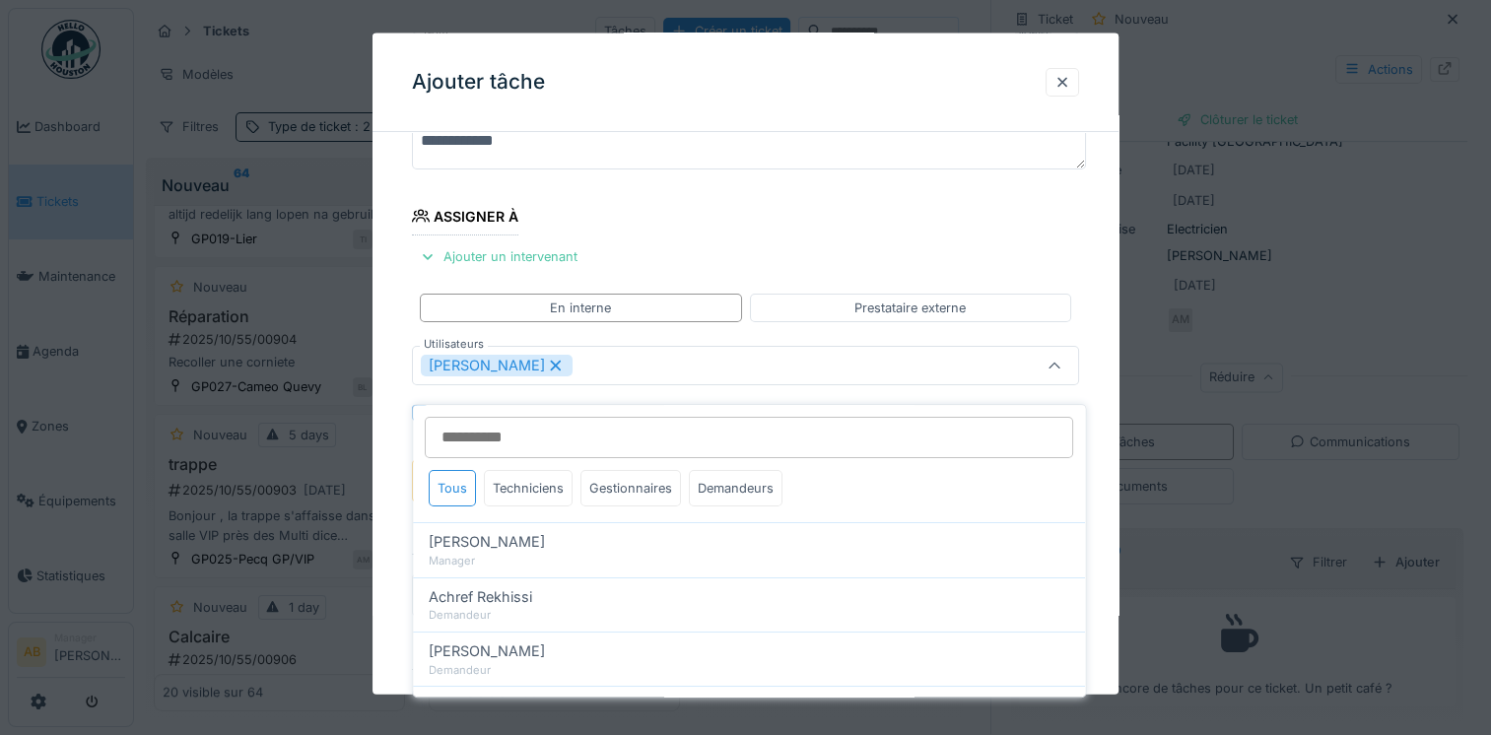
click at [760, 253] on fieldset "**********" at bounding box center [745, 390] width 667 height 824
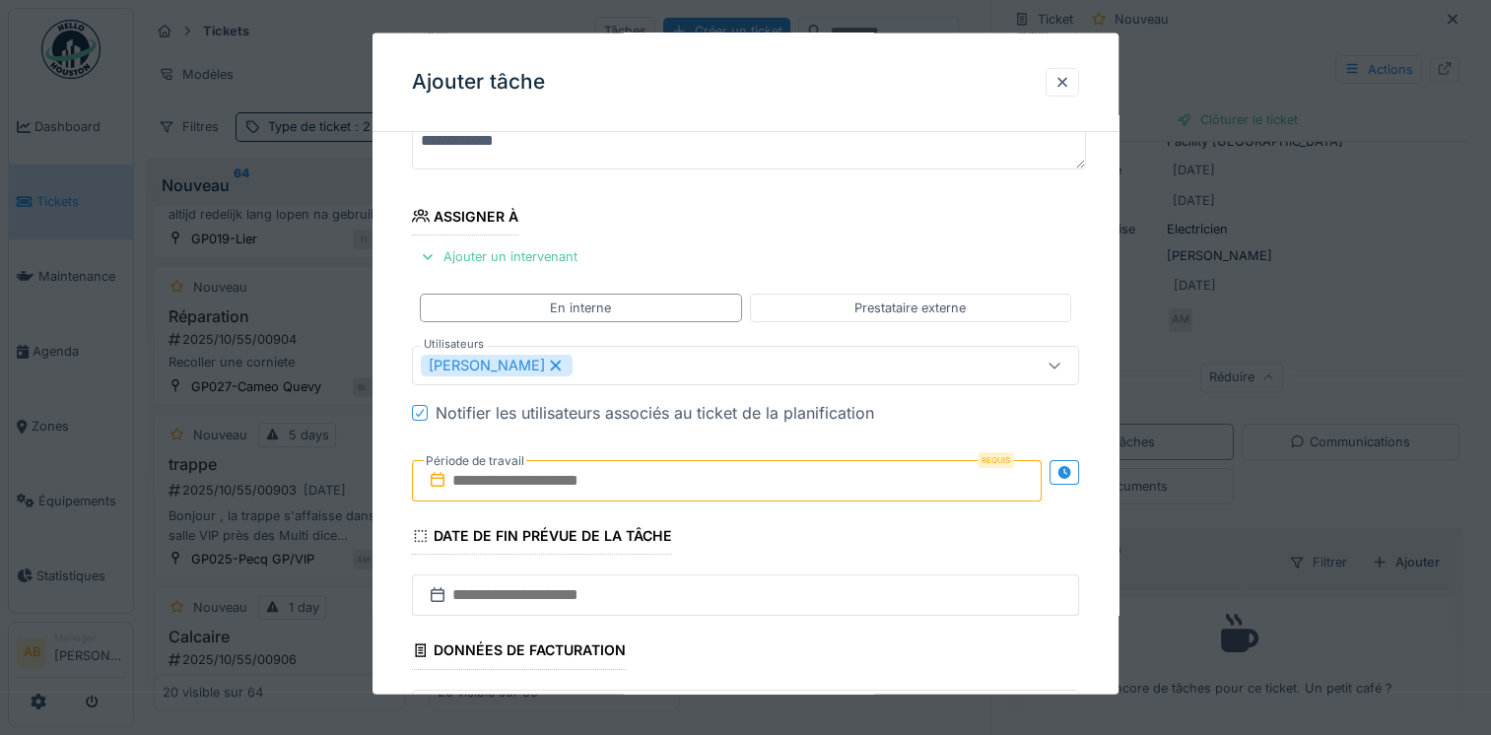
click at [662, 481] on input "text" at bounding box center [727, 480] width 630 height 41
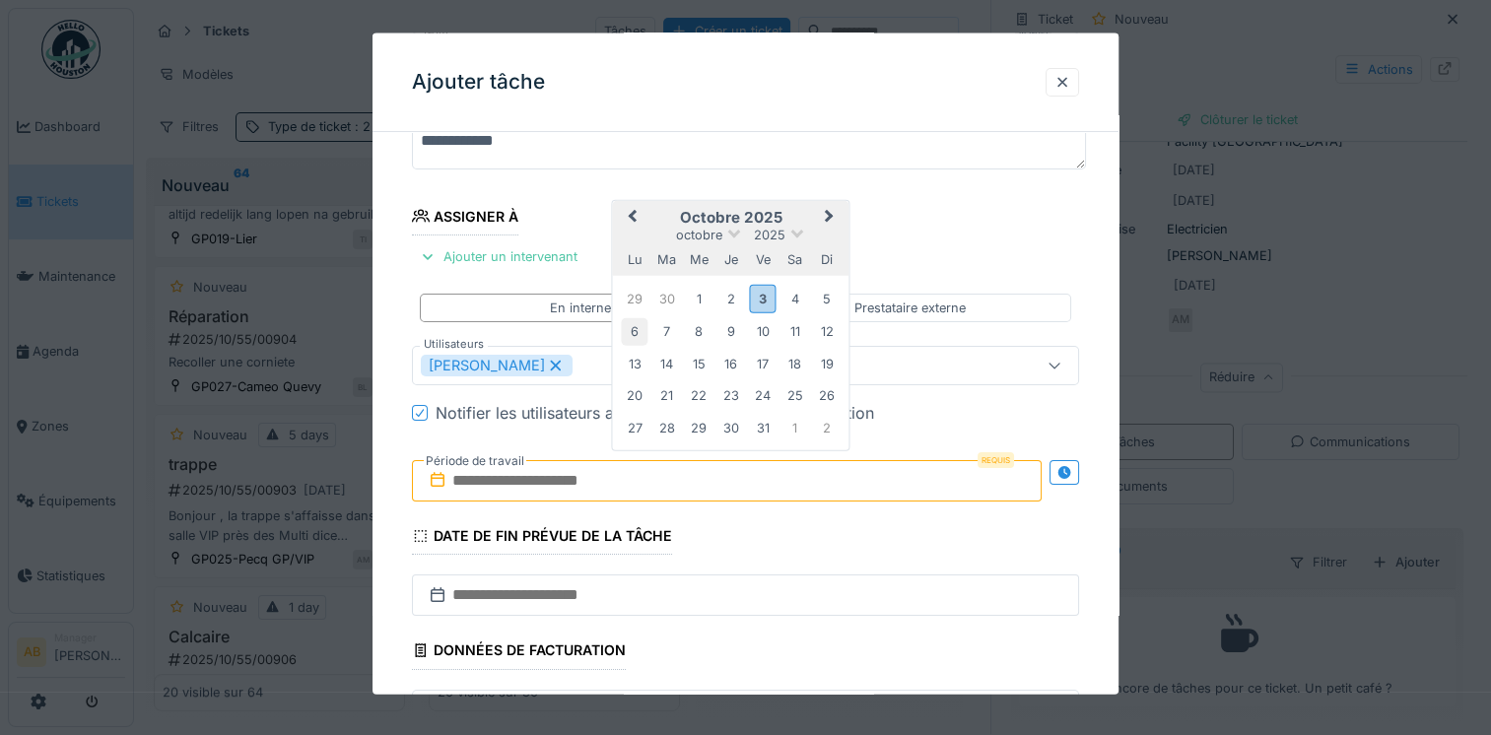
click at [630, 325] on div "6" at bounding box center [635, 331] width 27 height 27
click at [766, 333] on div "10" at bounding box center [763, 331] width 27 height 27
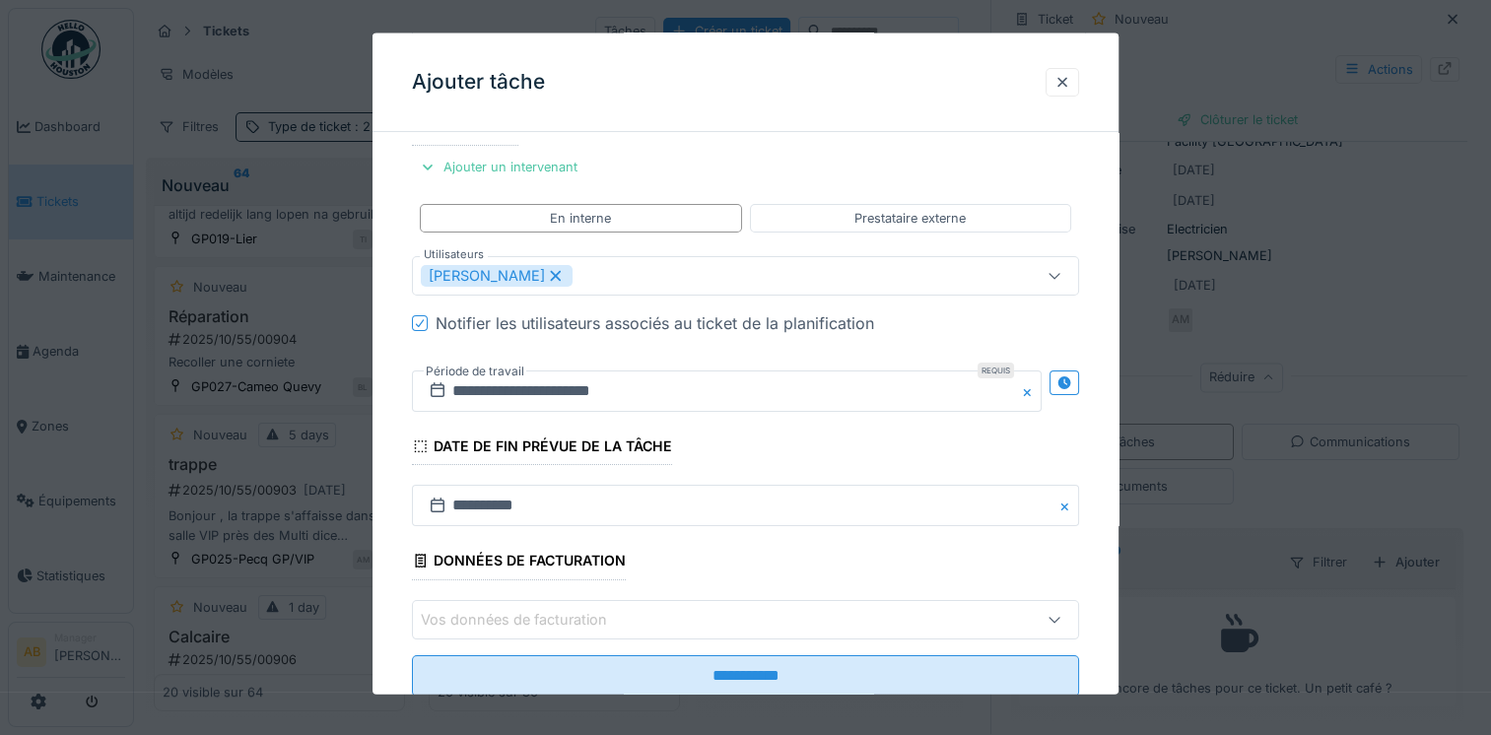
scroll to position [311, 0]
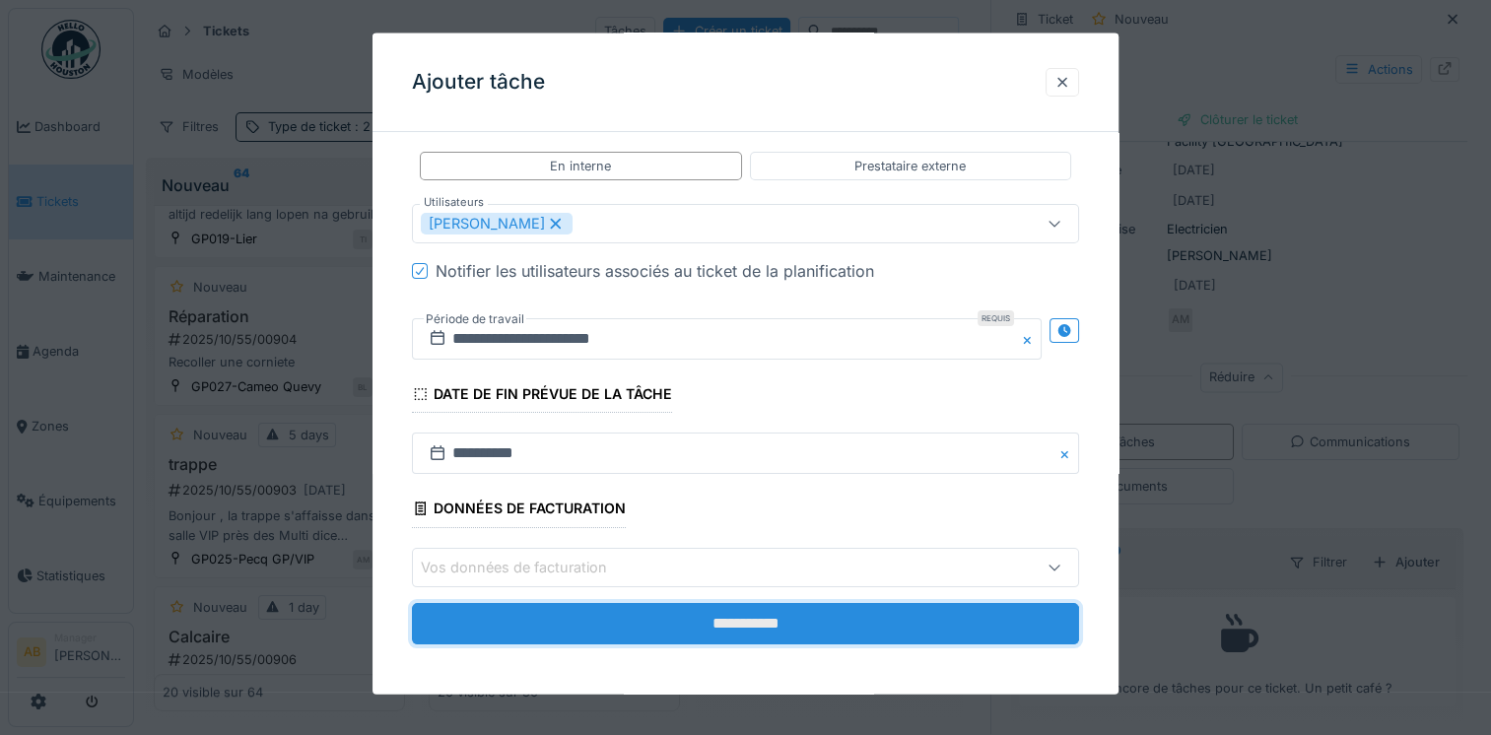
click at [790, 623] on input "**********" at bounding box center [745, 622] width 667 height 41
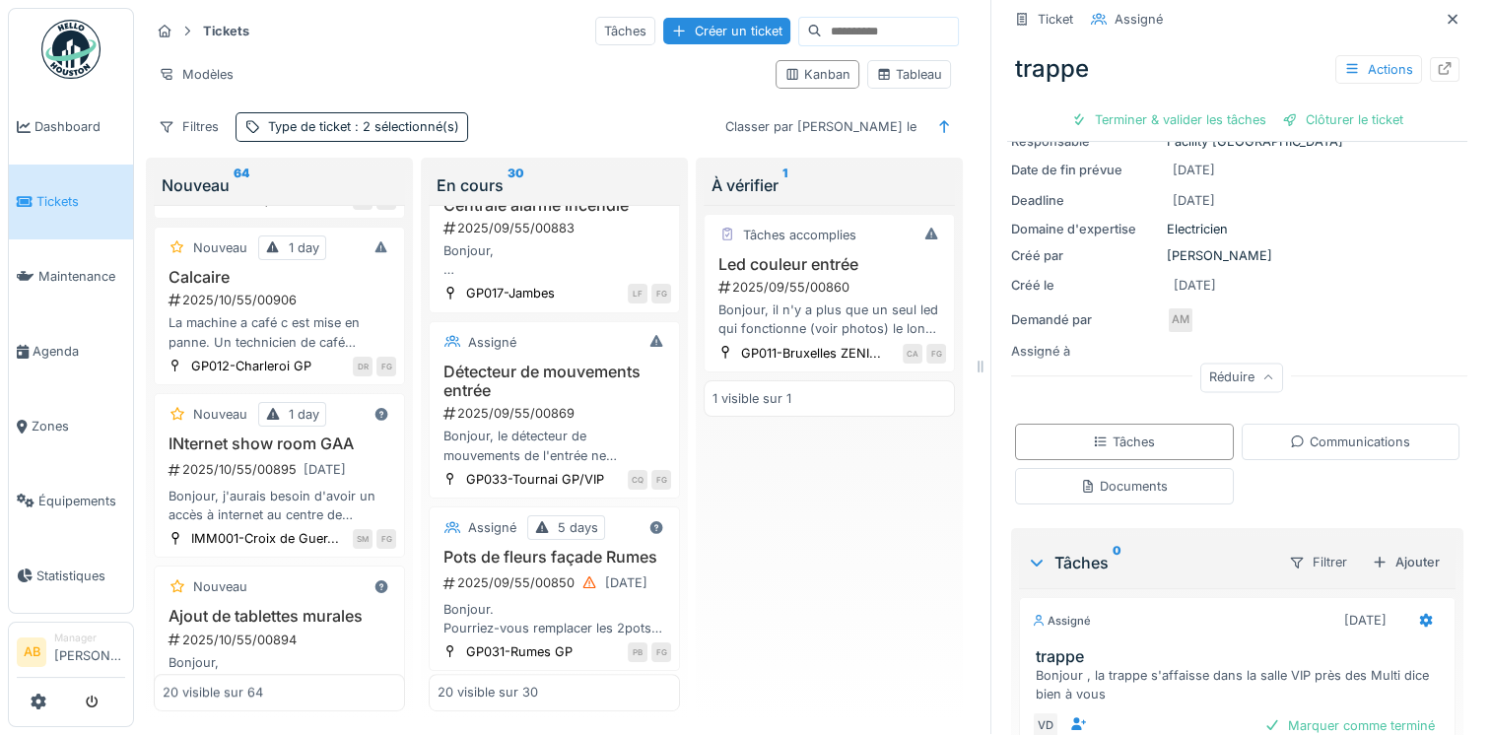
scroll to position [1084, 0]
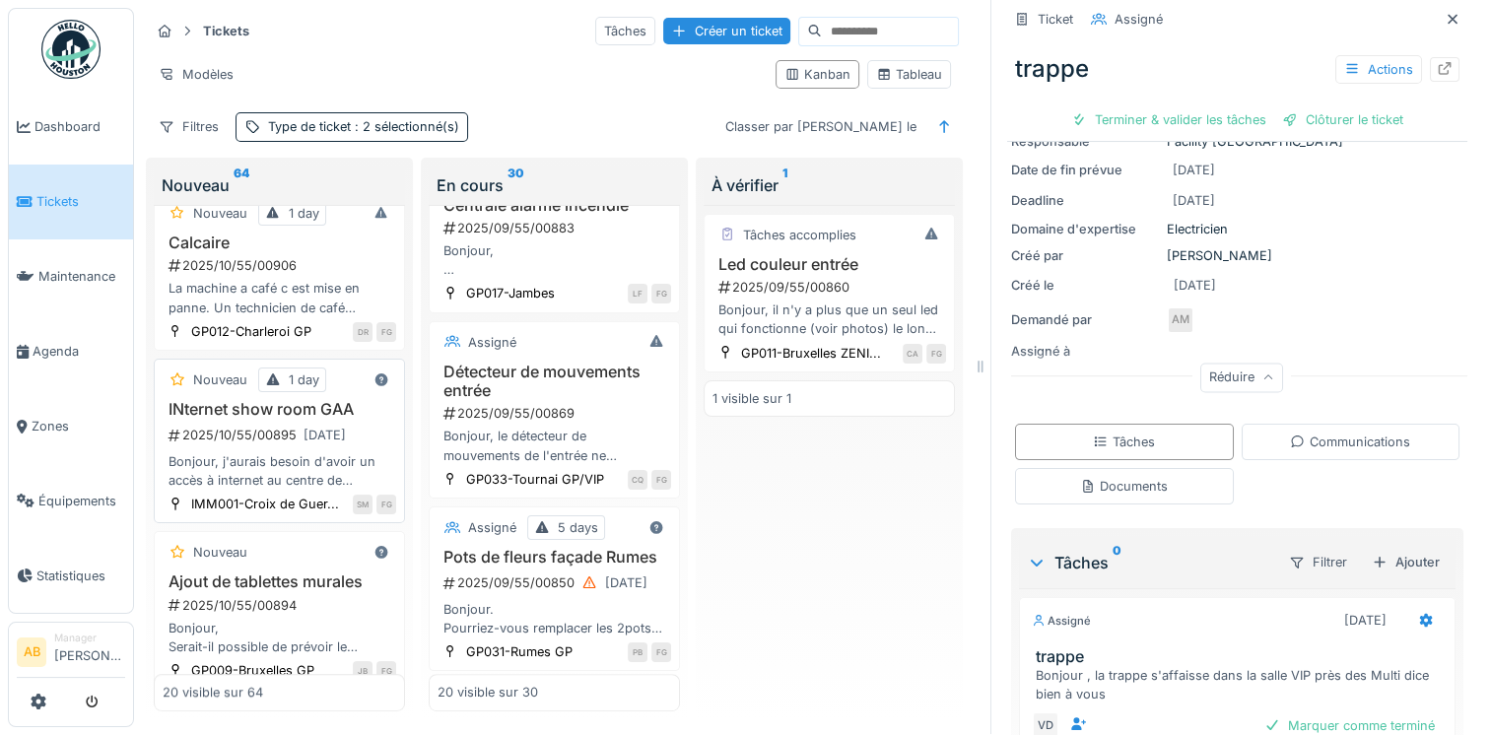
click at [295, 459] on div "Bonjour, j'aurais besoin d'avoir un accès à internet au centre de l'alignement …" at bounding box center [280, 470] width 234 height 37
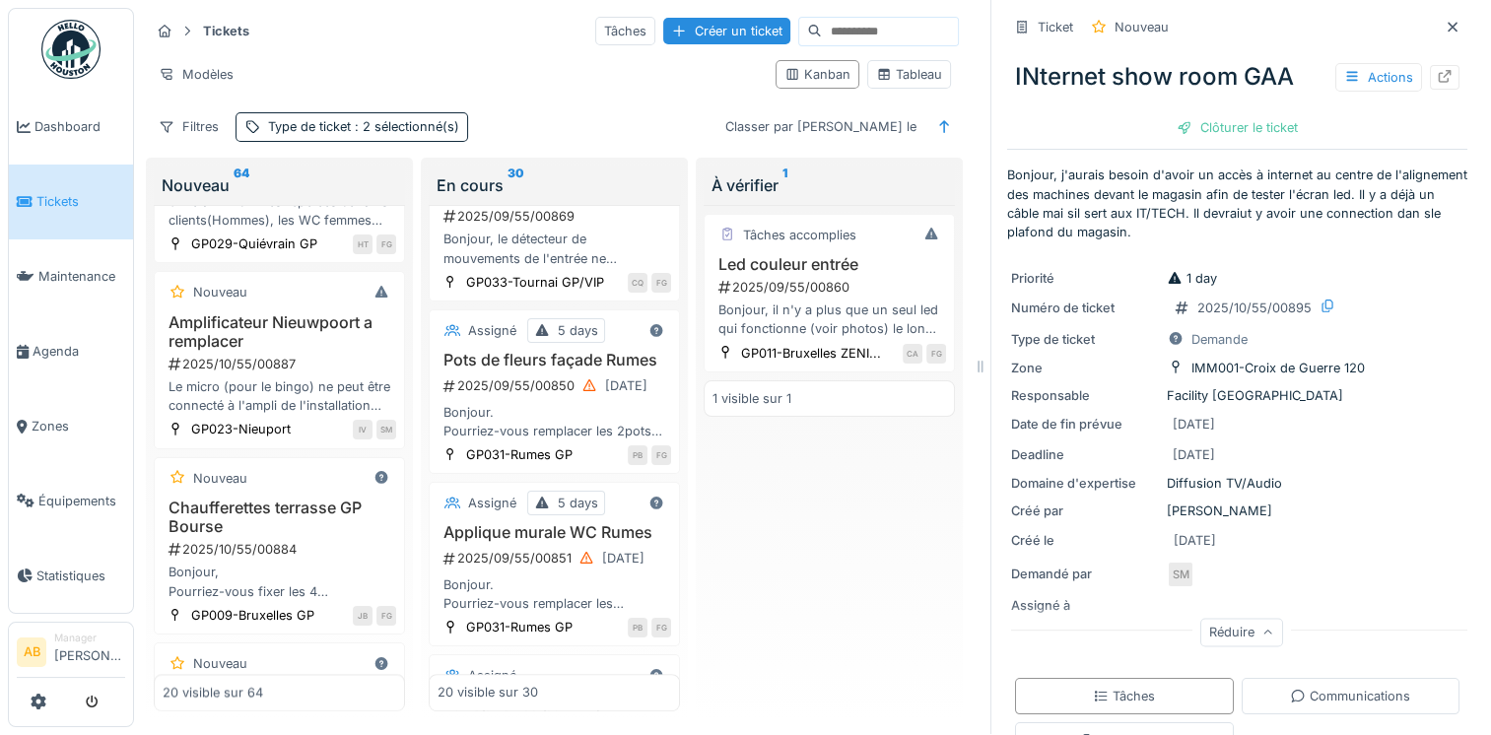
scroll to position [2759, 0]
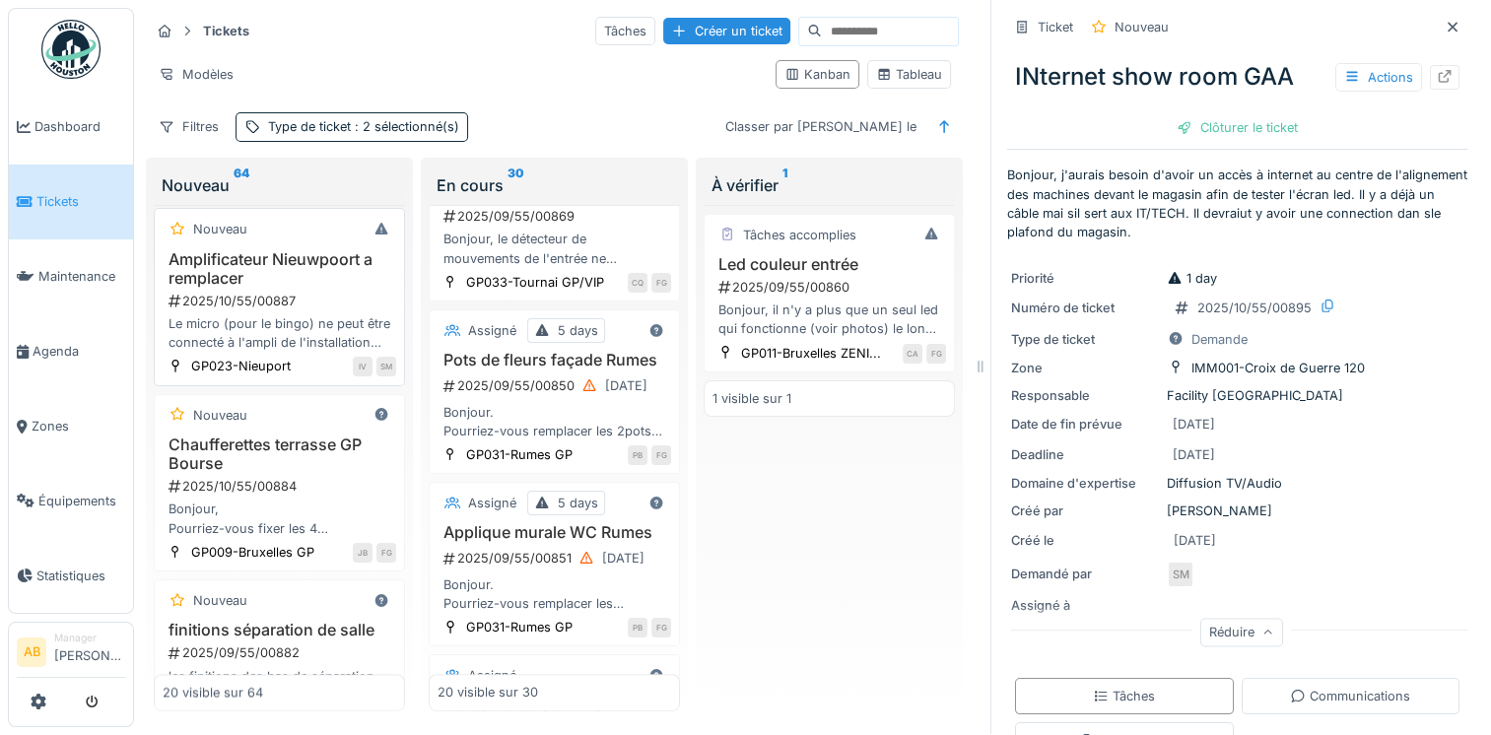
click at [315, 352] on div "Le micro (pour le bingo) ne peut être connecté à l'ampli de l'installation sono…" at bounding box center [280, 332] width 234 height 37
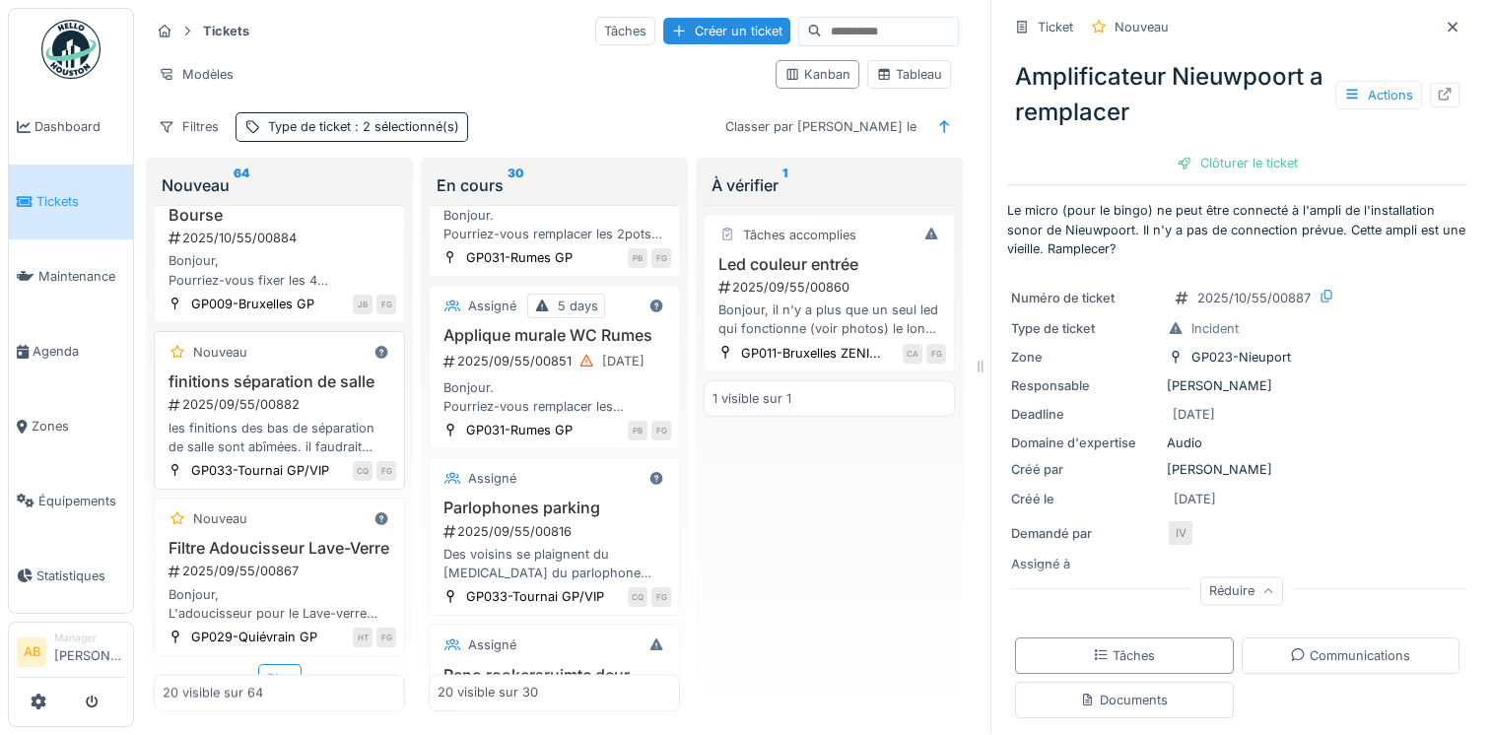
scroll to position [3055, 0]
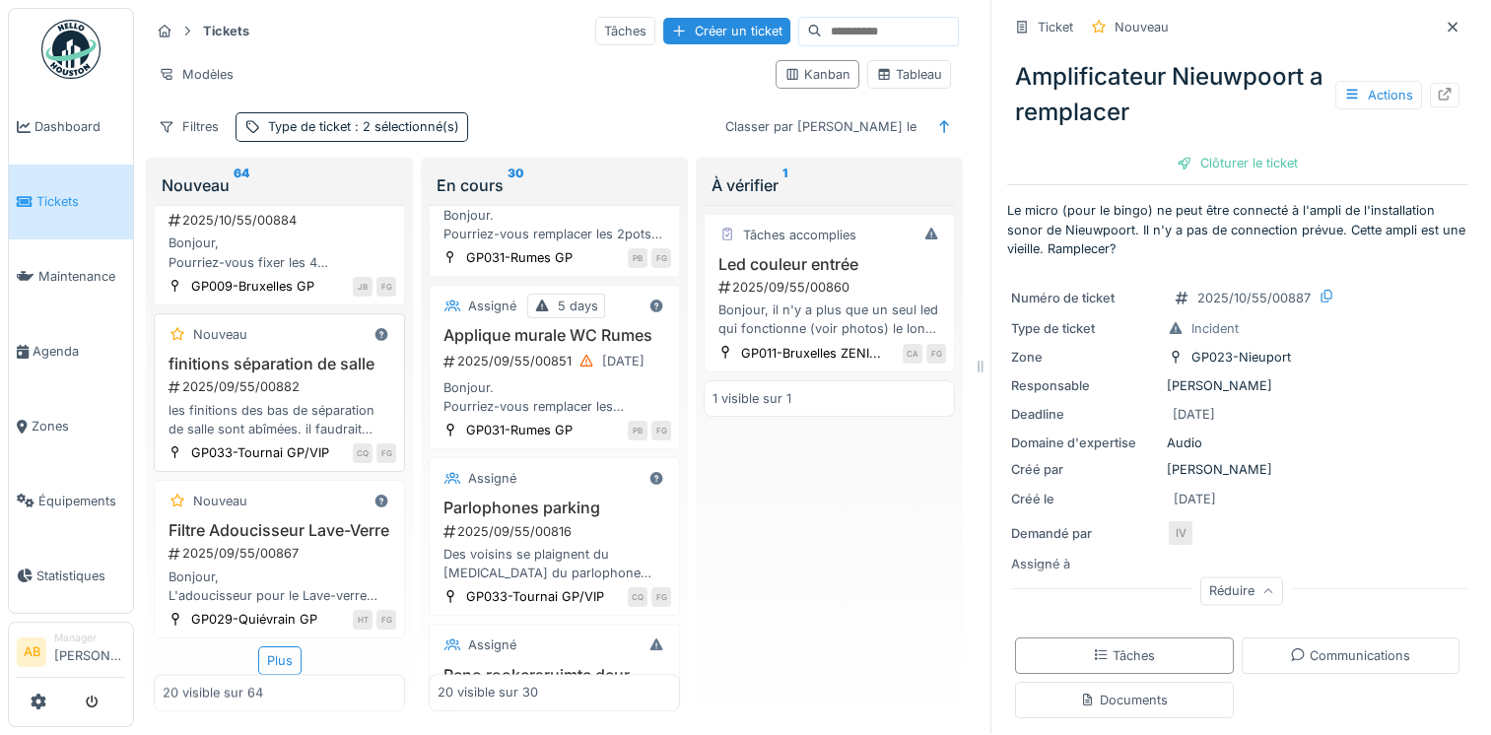
click at [274, 396] on div "2025/09/55/00882" at bounding box center [282, 386] width 230 height 19
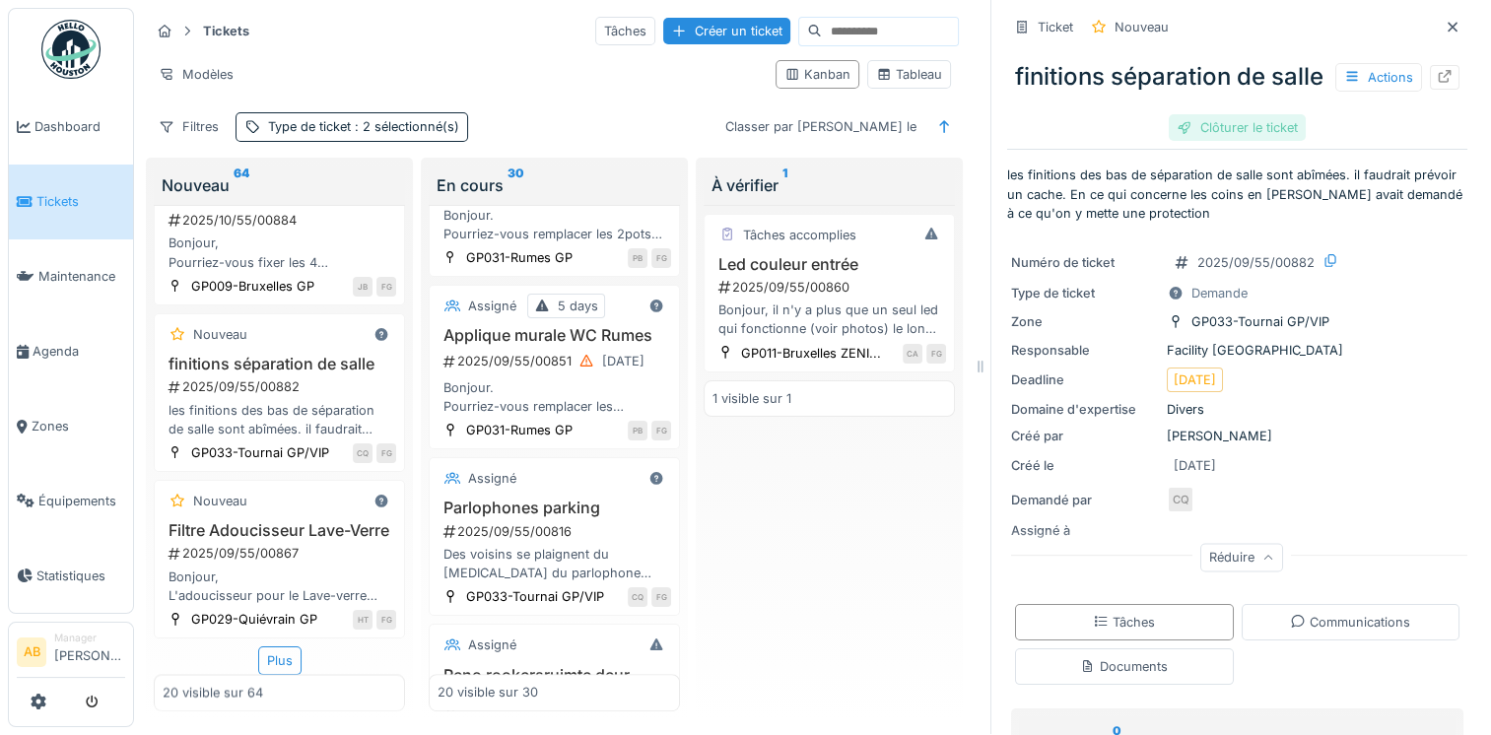
click at [1224, 141] on div "Clôturer le ticket" at bounding box center [1237, 127] width 137 height 27
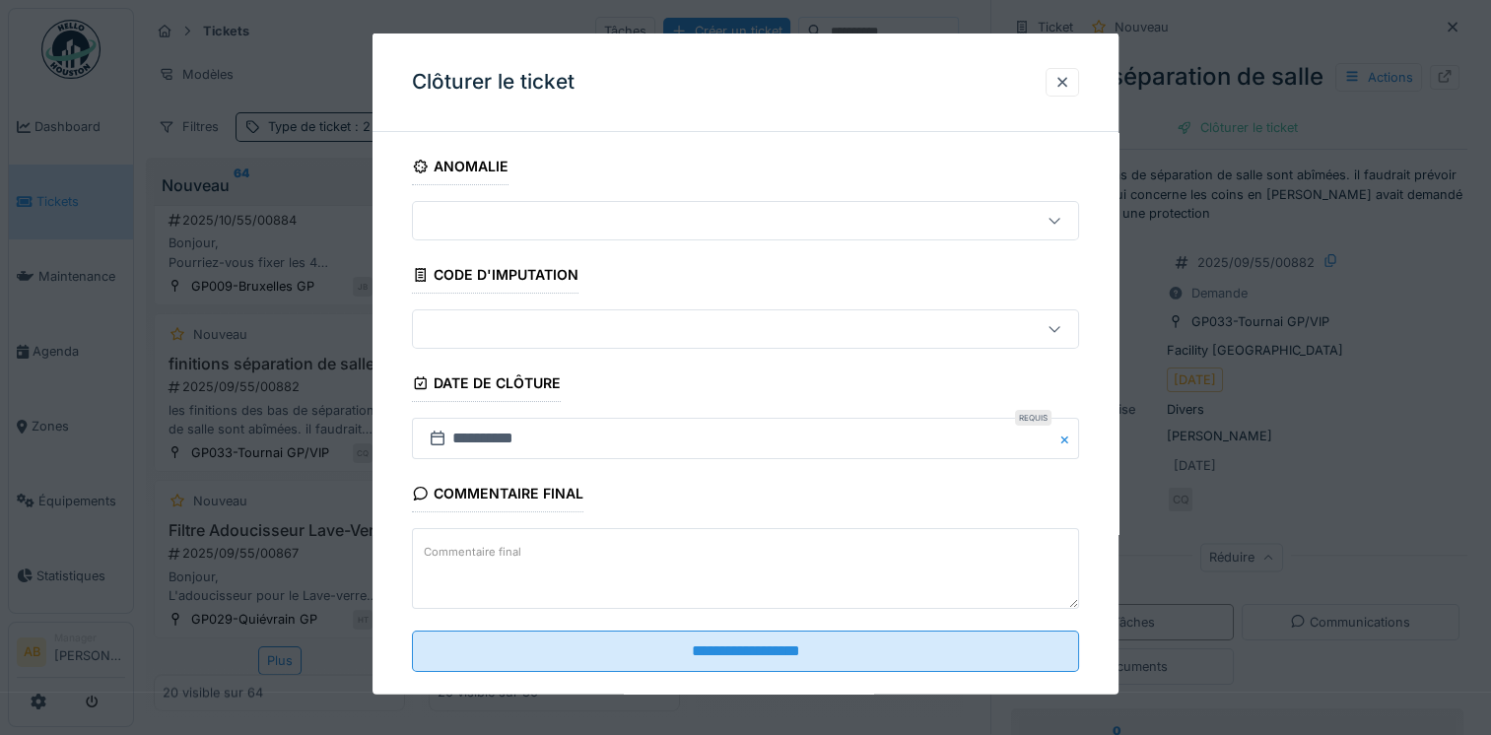
click at [572, 550] on textarea "Commentaire final" at bounding box center [745, 568] width 667 height 81
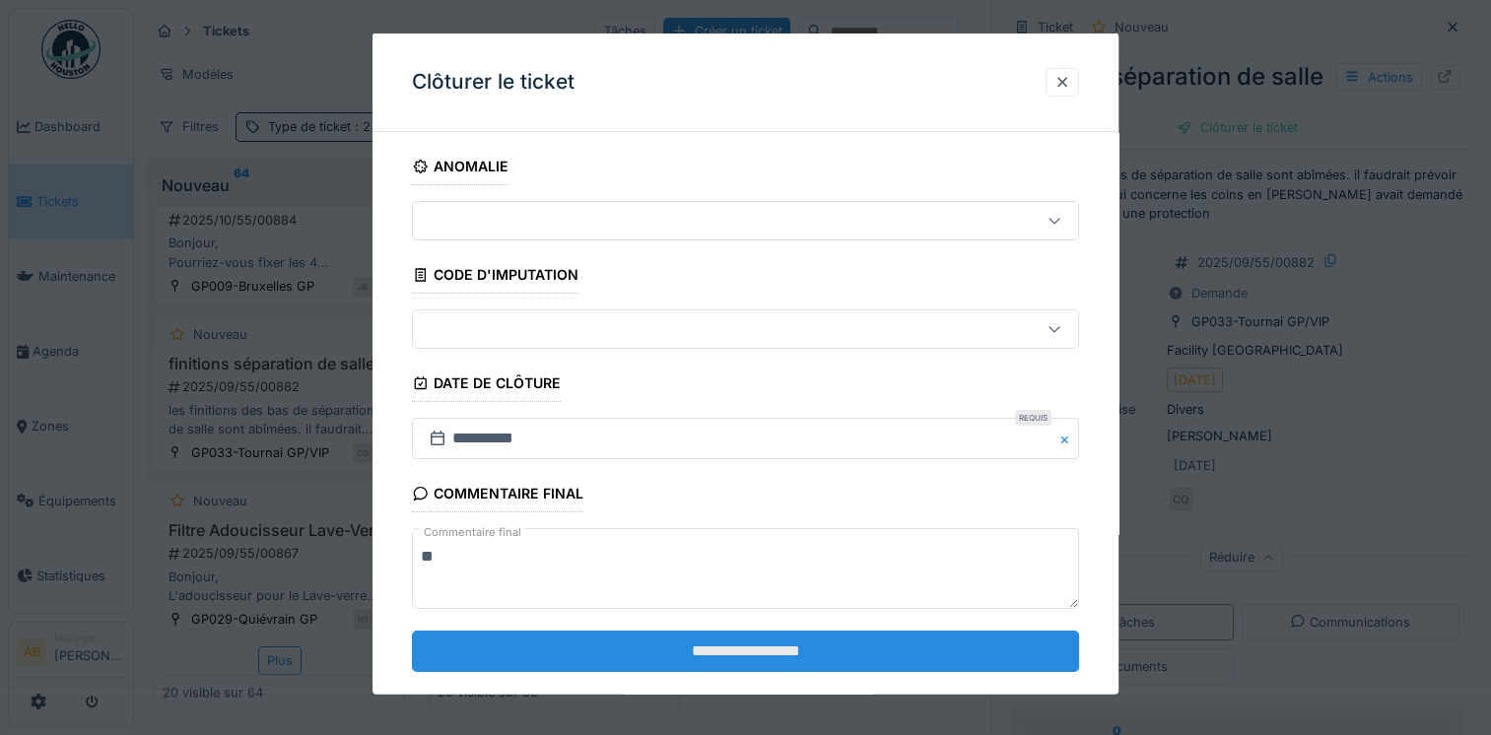
type textarea "**"
click at [798, 653] on input "**********" at bounding box center [745, 650] width 667 height 41
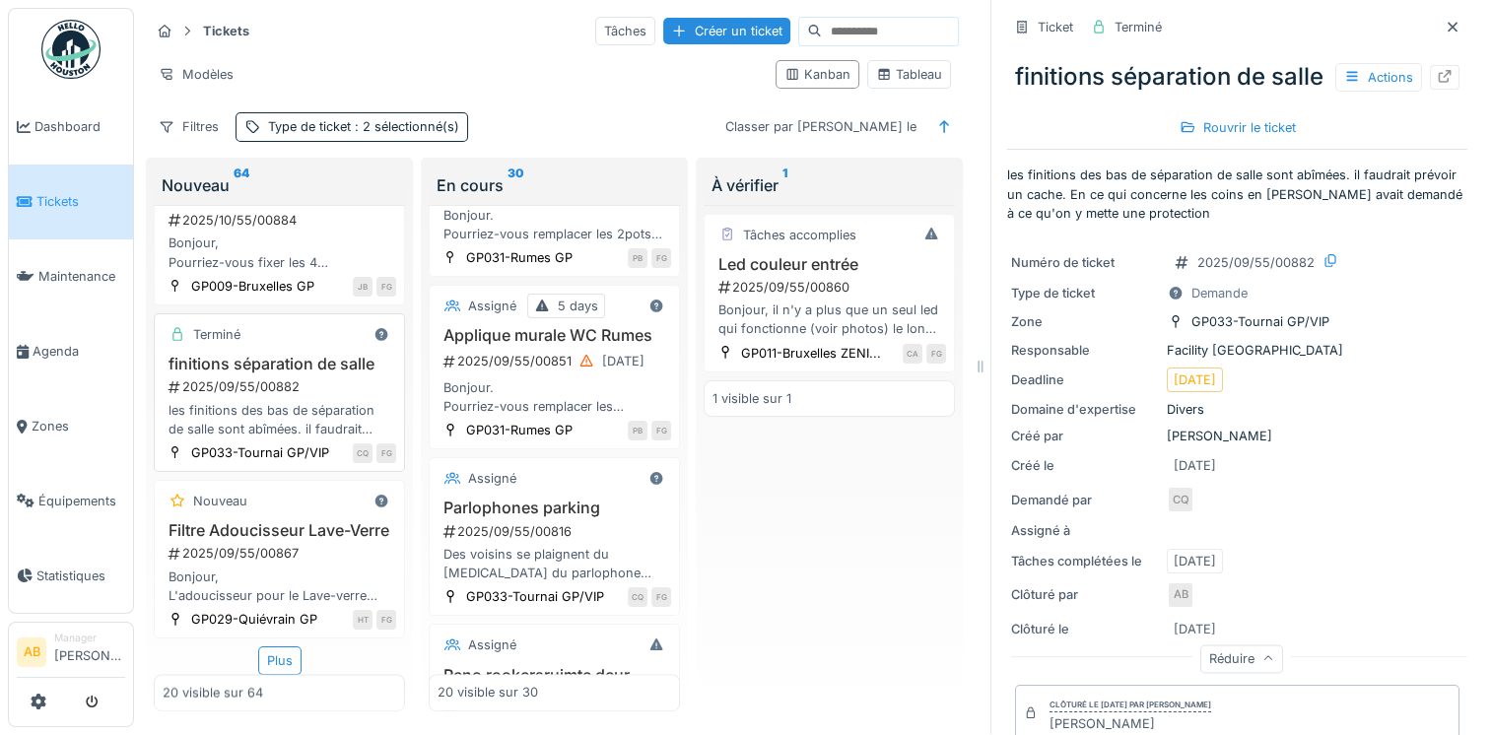
scroll to position [3167, 0]
click at [278, 647] on div "Plus" at bounding box center [279, 661] width 43 height 29
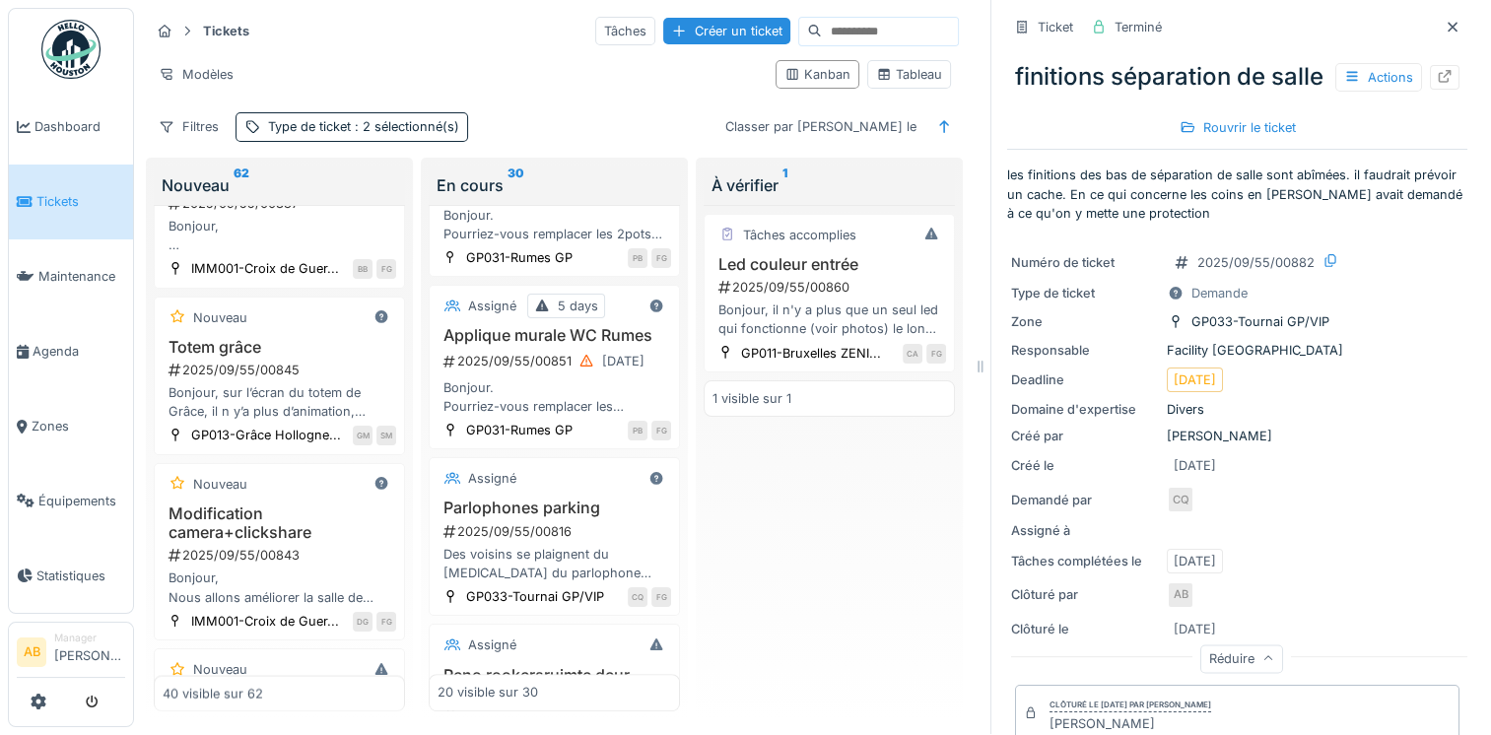
scroll to position [3660, 0]
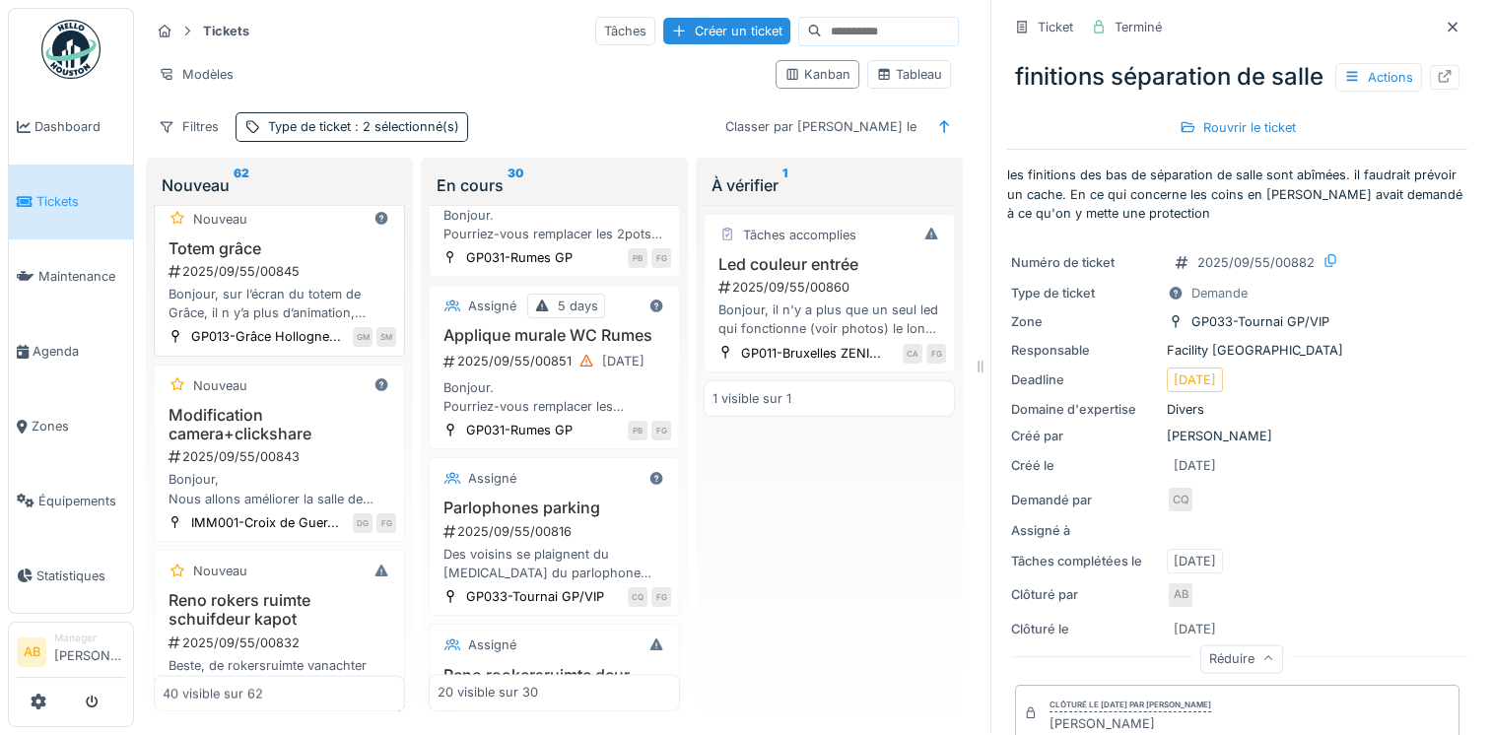
click at [290, 258] on h3 "Totem grâce" at bounding box center [280, 248] width 234 height 19
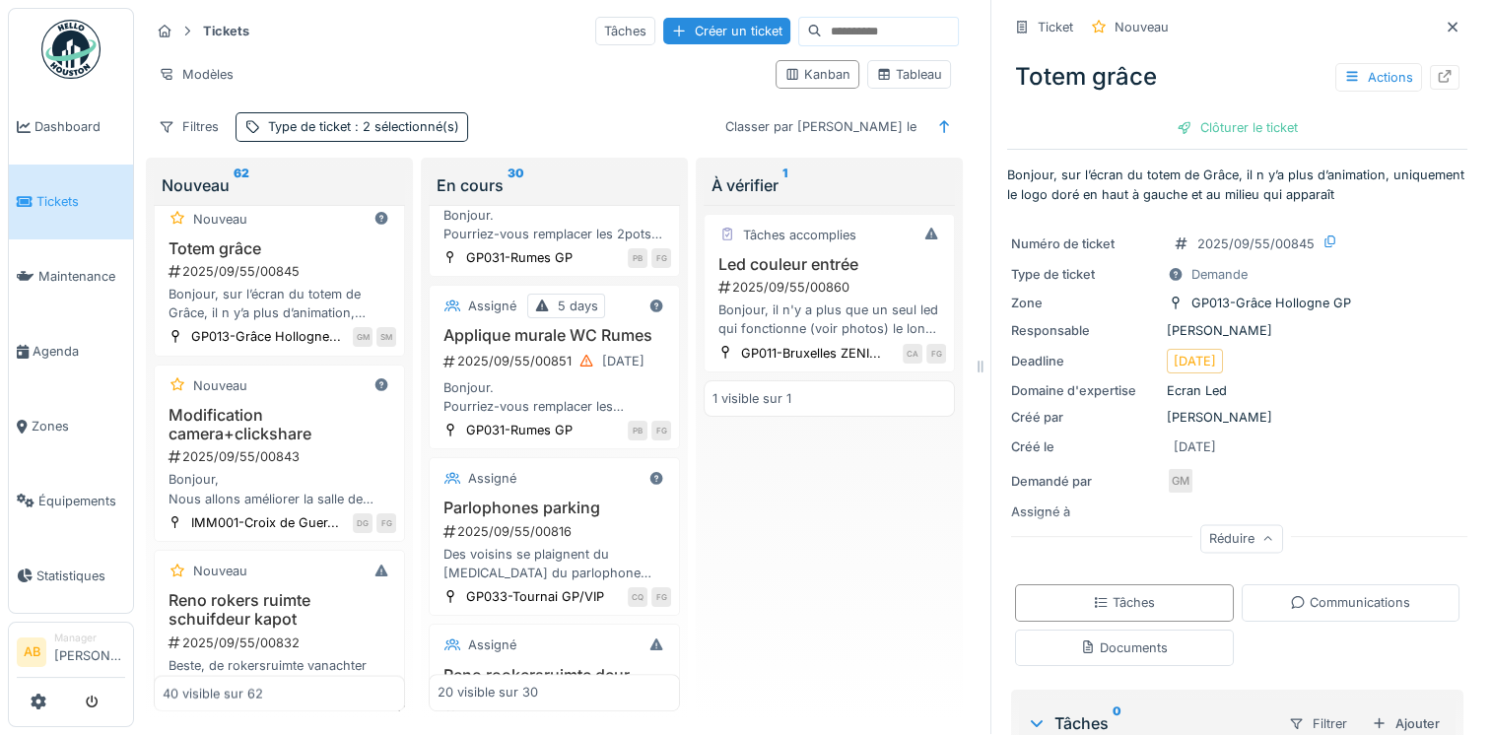
scroll to position [162, 0]
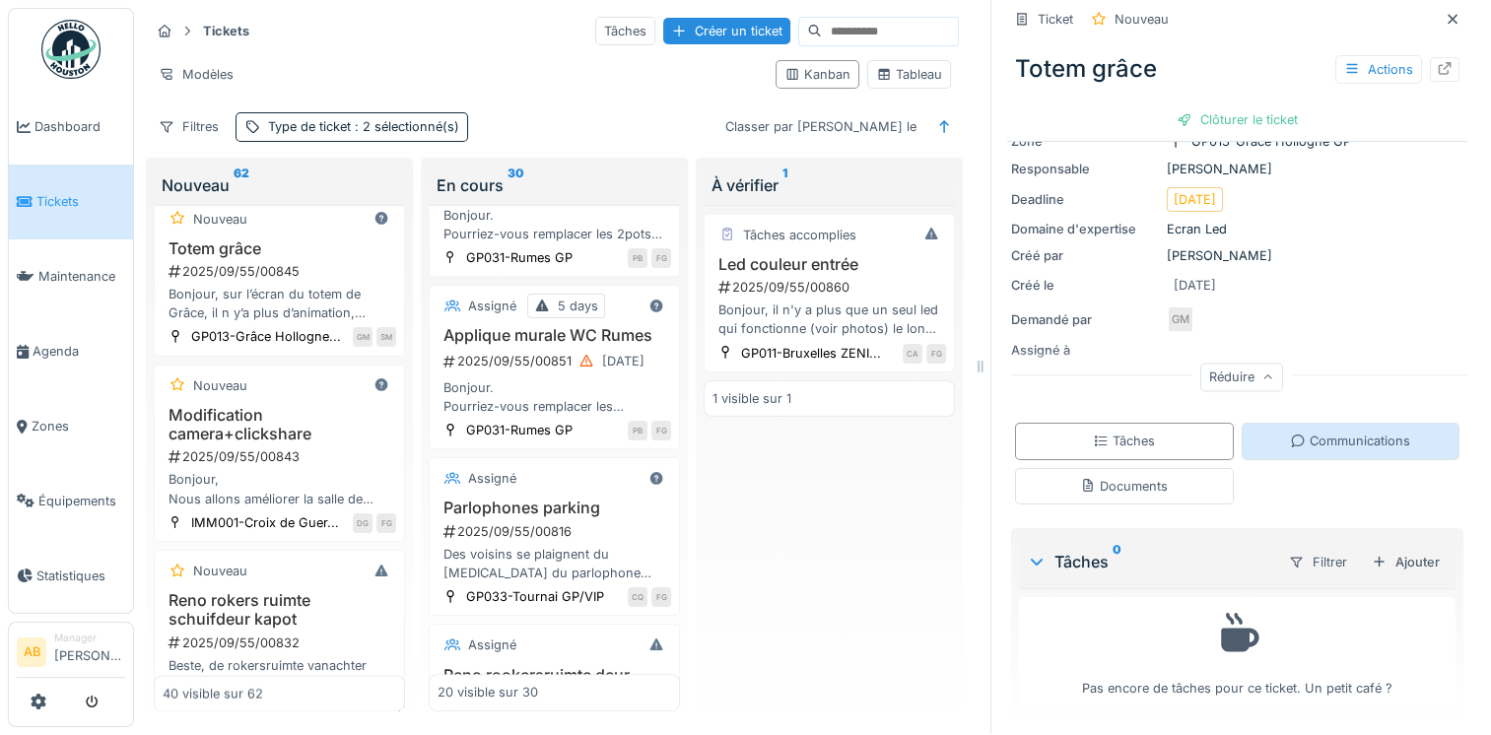
click at [1290, 432] on div "Communications" at bounding box center [1350, 441] width 120 height 19
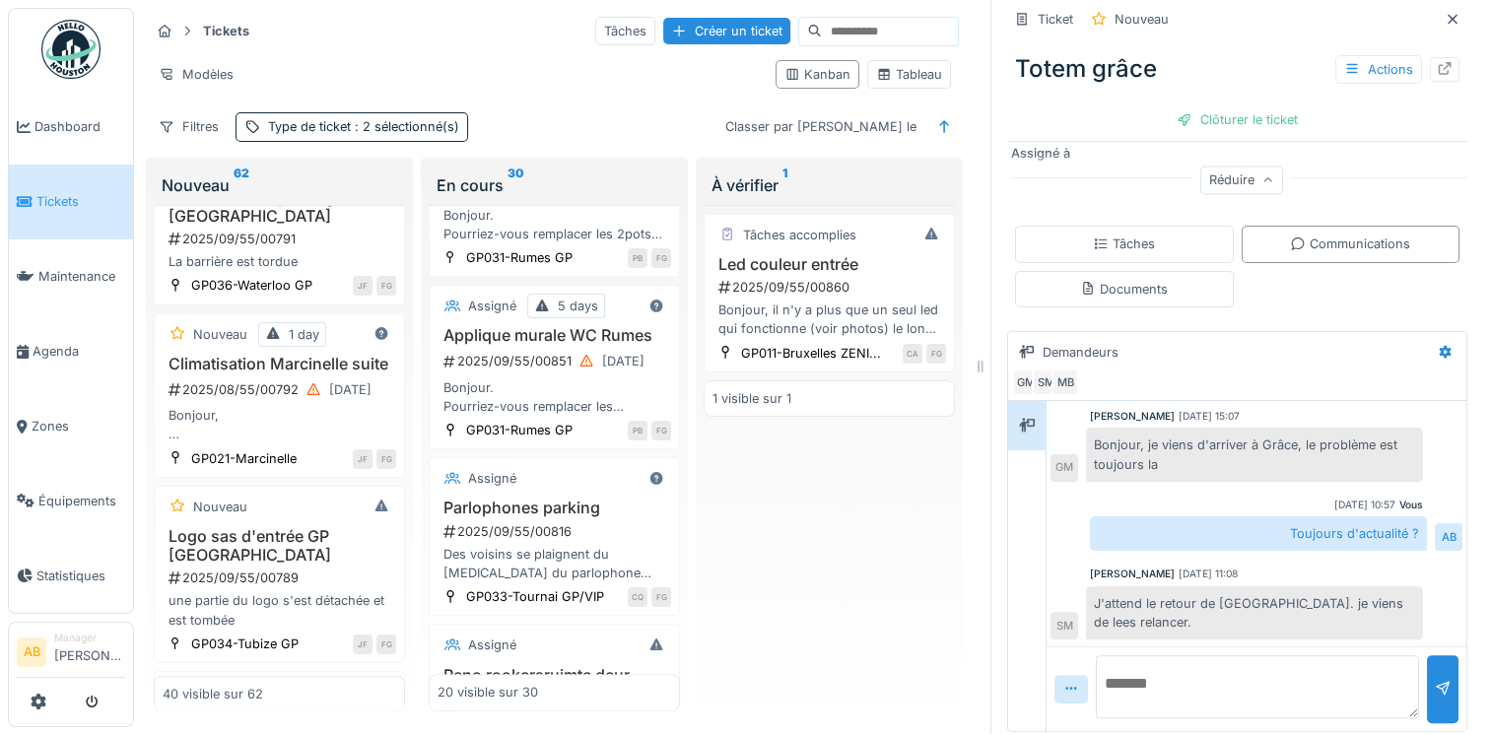
scroll to position [5139, 0]
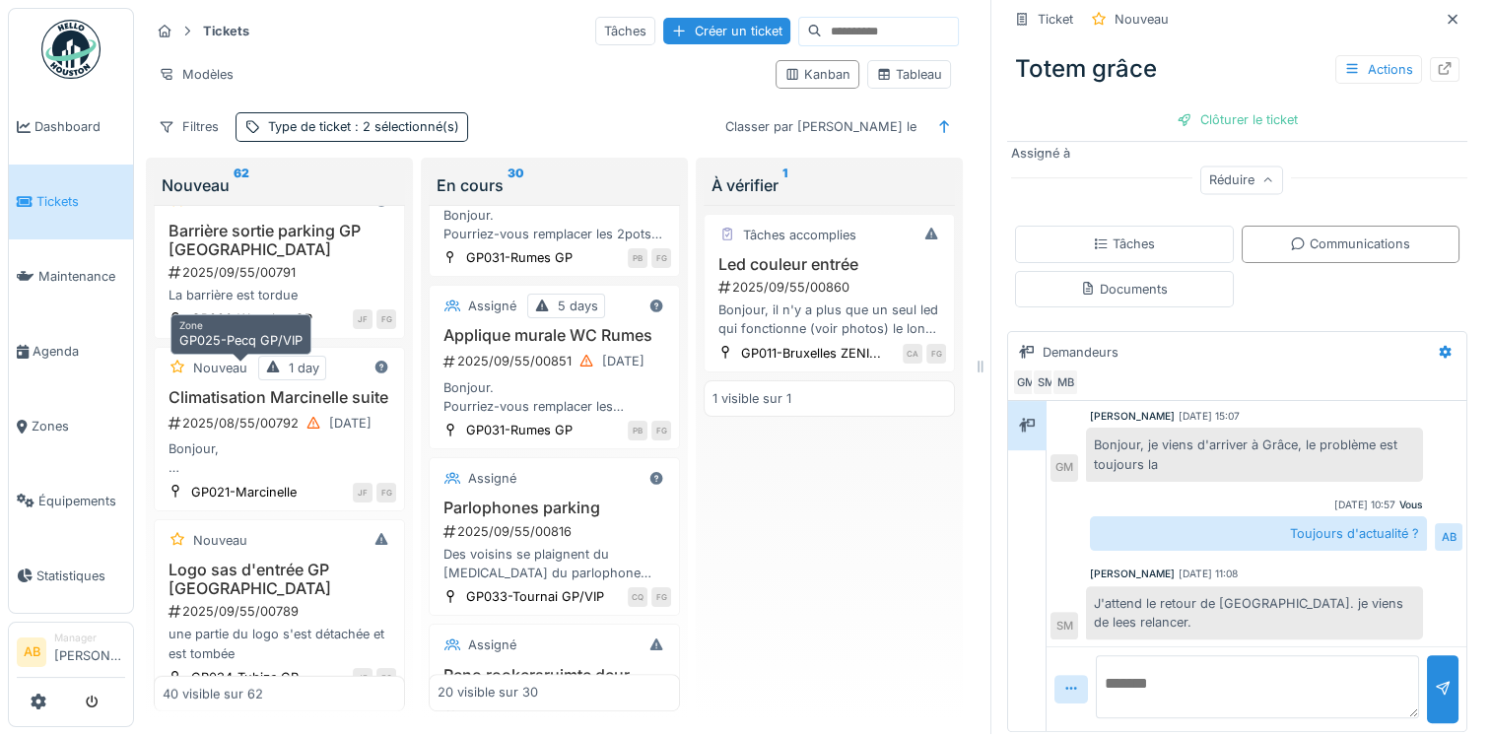
click at [306, 138] on div "Bonjour, depuis le bureau j'entend des gouttes d'eau tombé sur l'isolation dans…" at bounding box center [280, 119] width 234 height 37
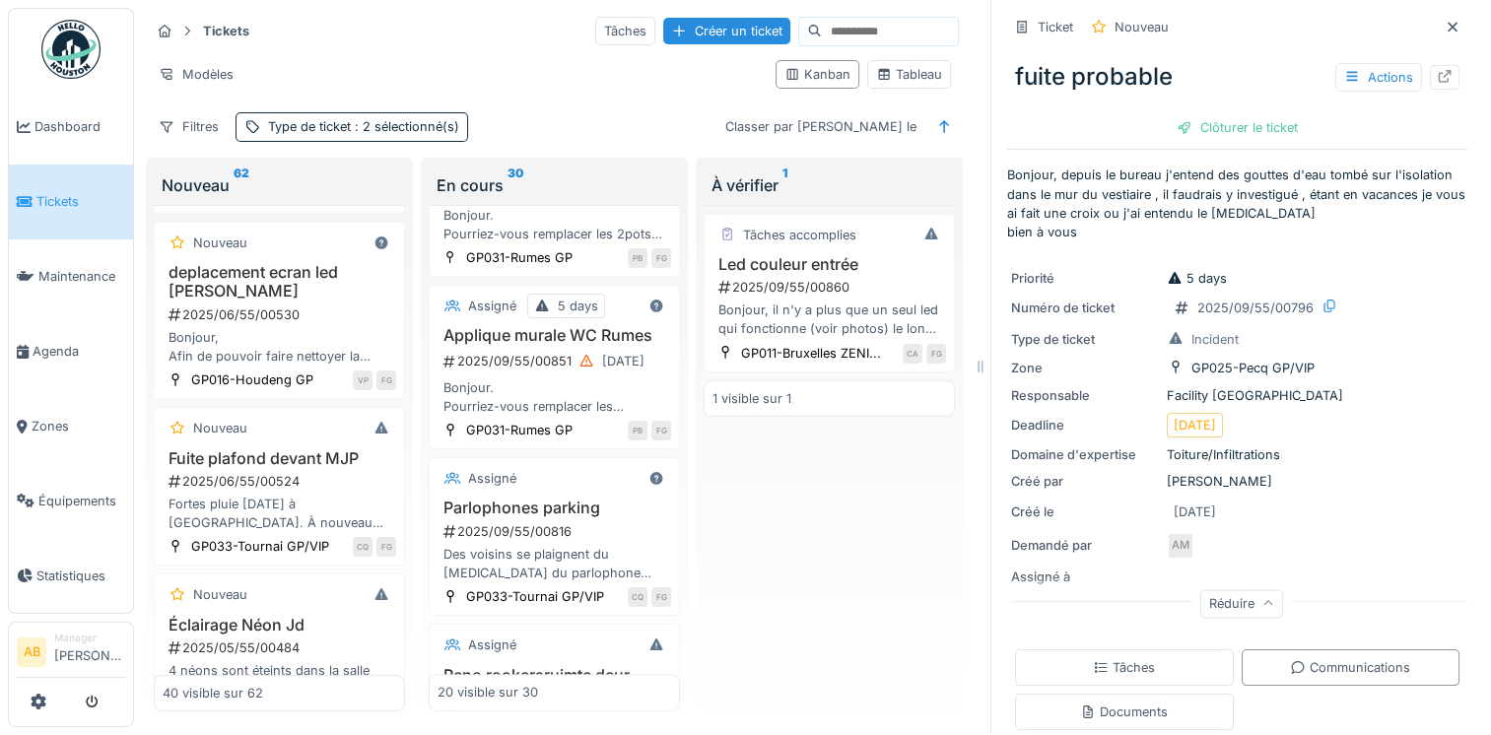
scroll to position [6518, 0]
click at [270, 139] on div "2025/07/55/00603" at bounding box center [282, 129] width 230 height 19
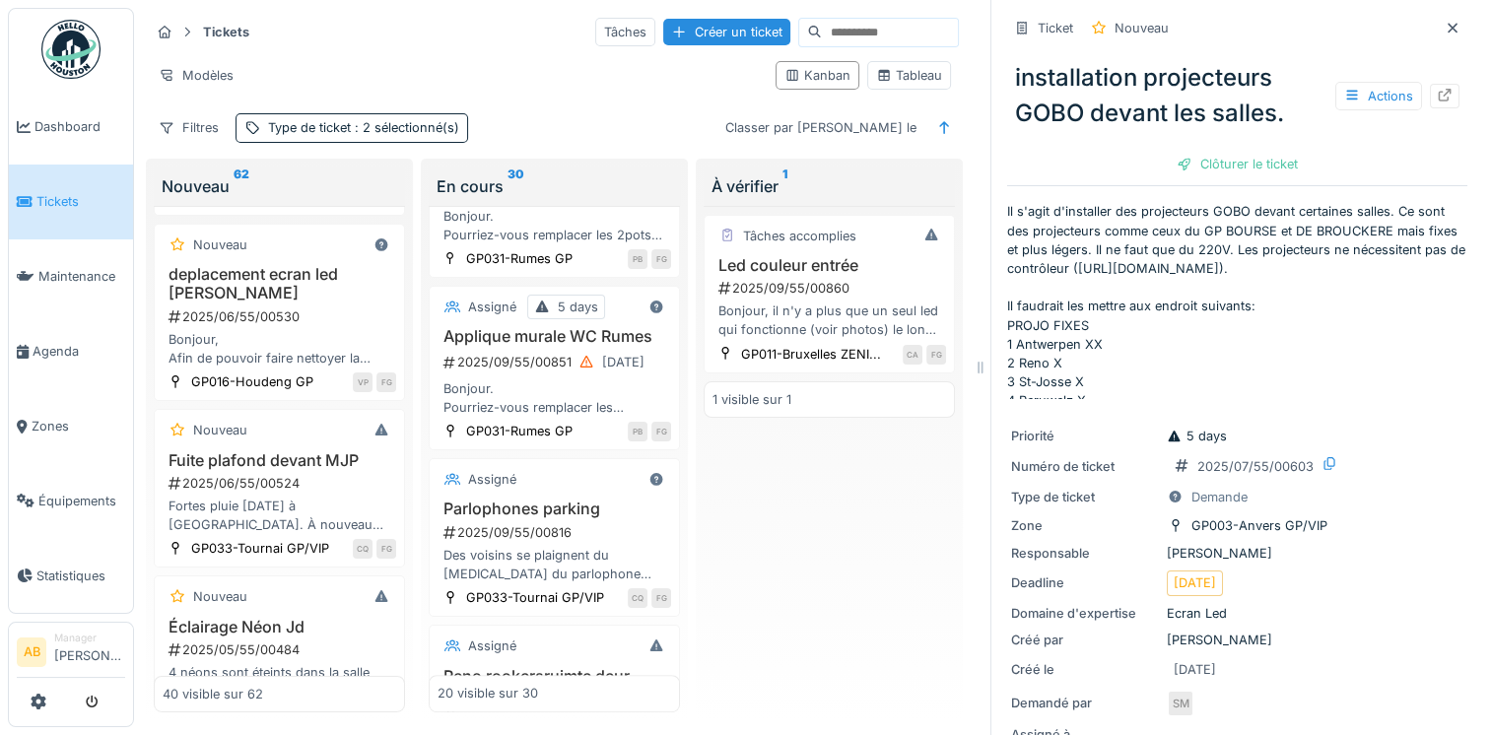
scroll to position [16, 0]
click at [258, 180] on div "Il s'agit d'installer des projecteurs GOBO devant certaines salles. Ce sont des…" at bounding box center [280, 161] width 234 height 37
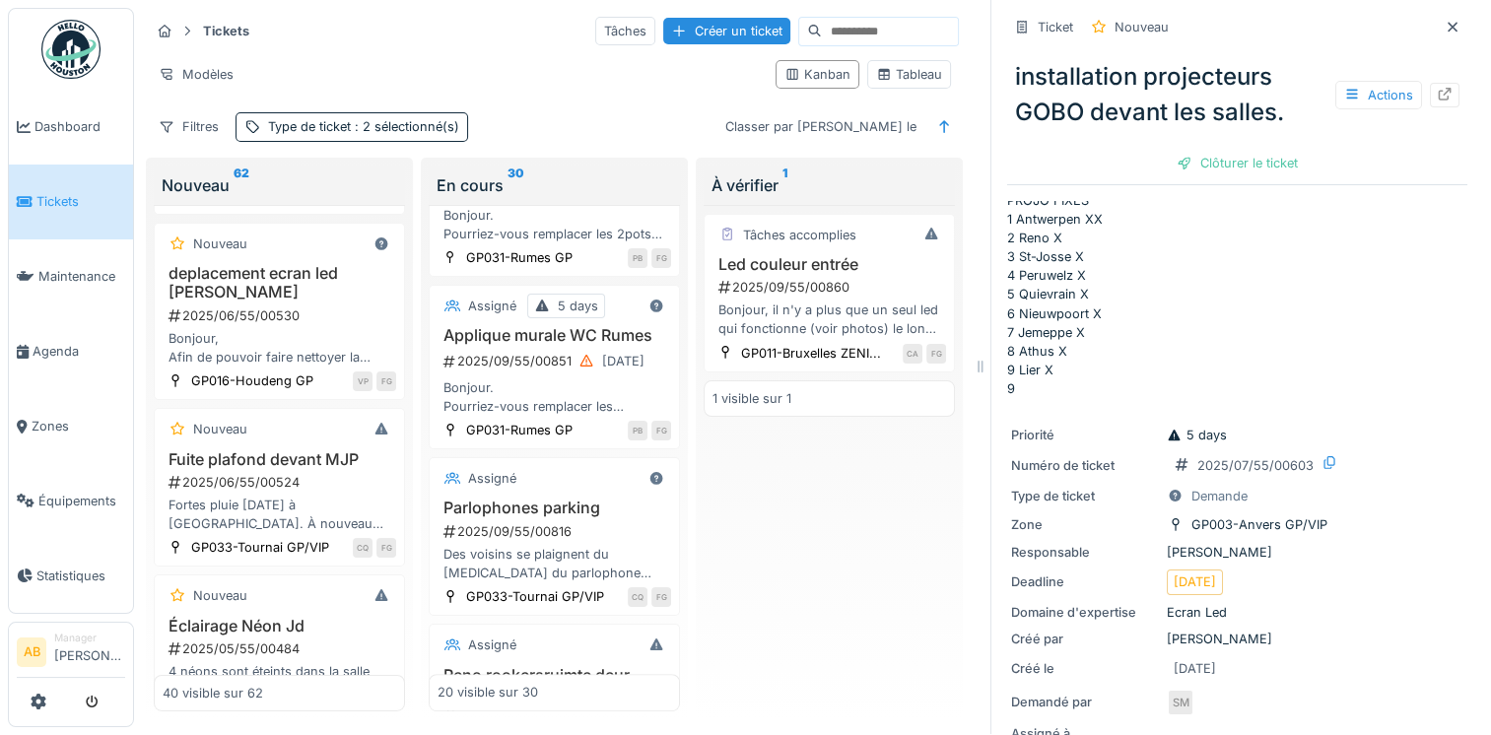
scroll to position [197, 0]
click at [75, 46] on img at bounding box center [70, 49] width 59 height 59
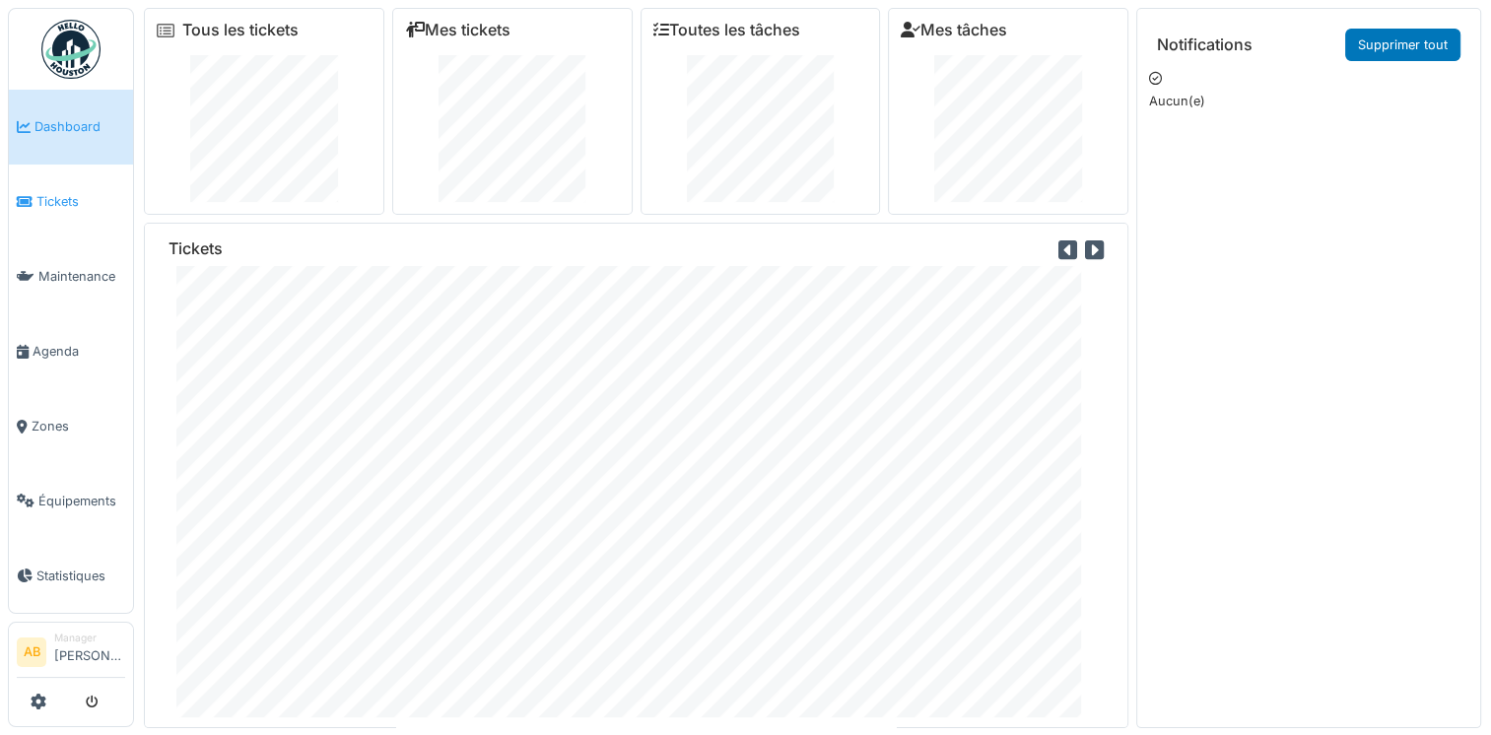
click at [38, 202] on span "Tickets" at bounding box center [80, 201] width 89 height 19
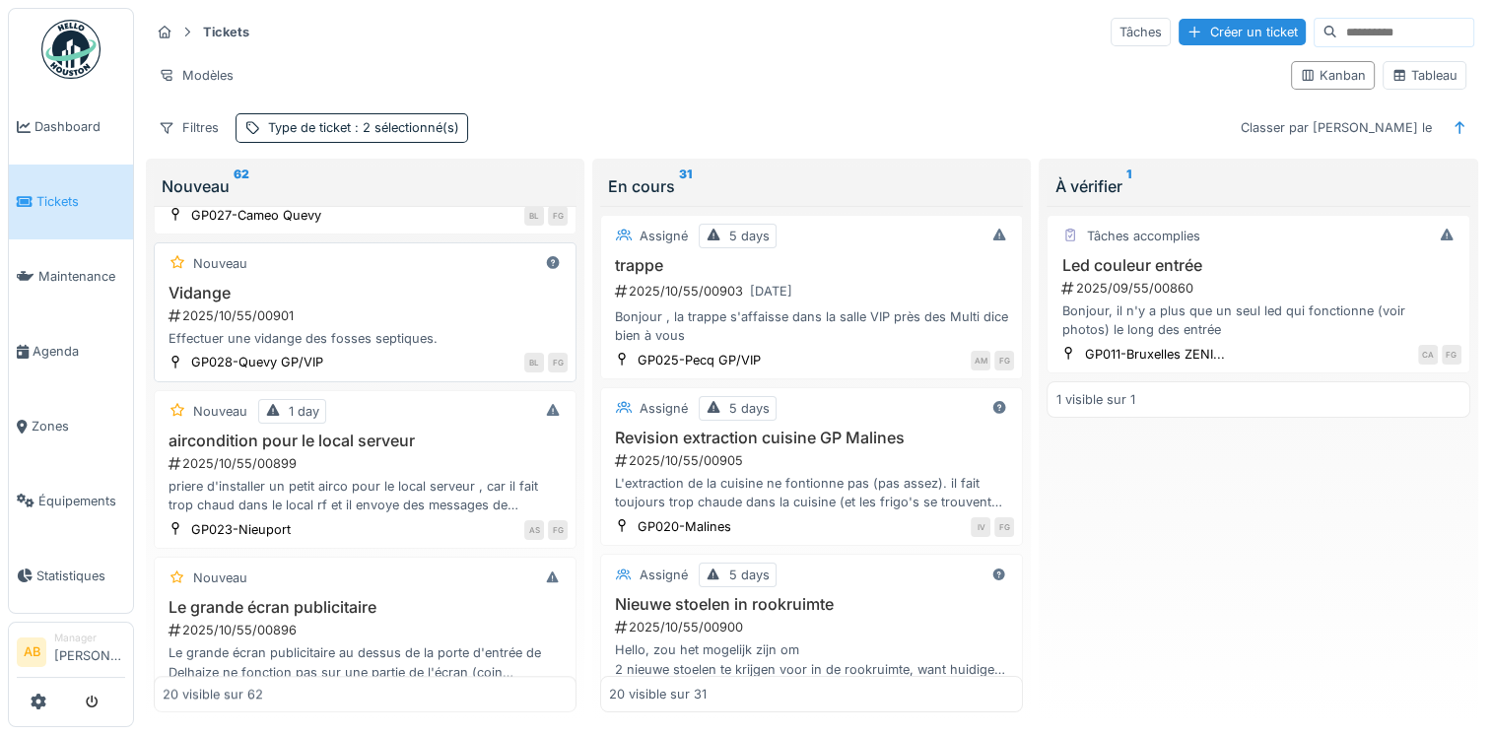
scroll to position [1281, 0]
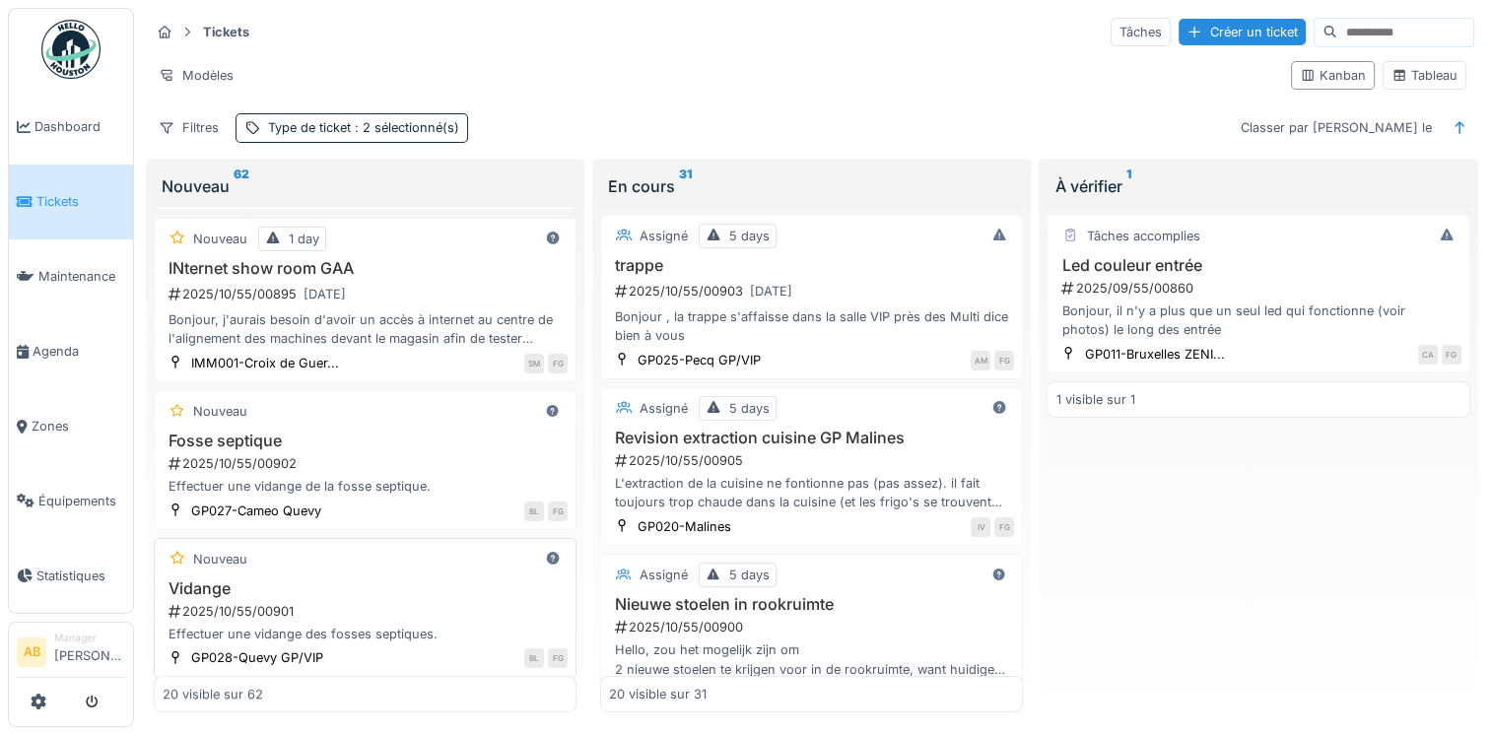
click at [351, 432] on div "Fosse septique 2025/10/55/00902 Effectuer une vidange de la fosse septique." at bounding box center [365, 464] width 405 height 65
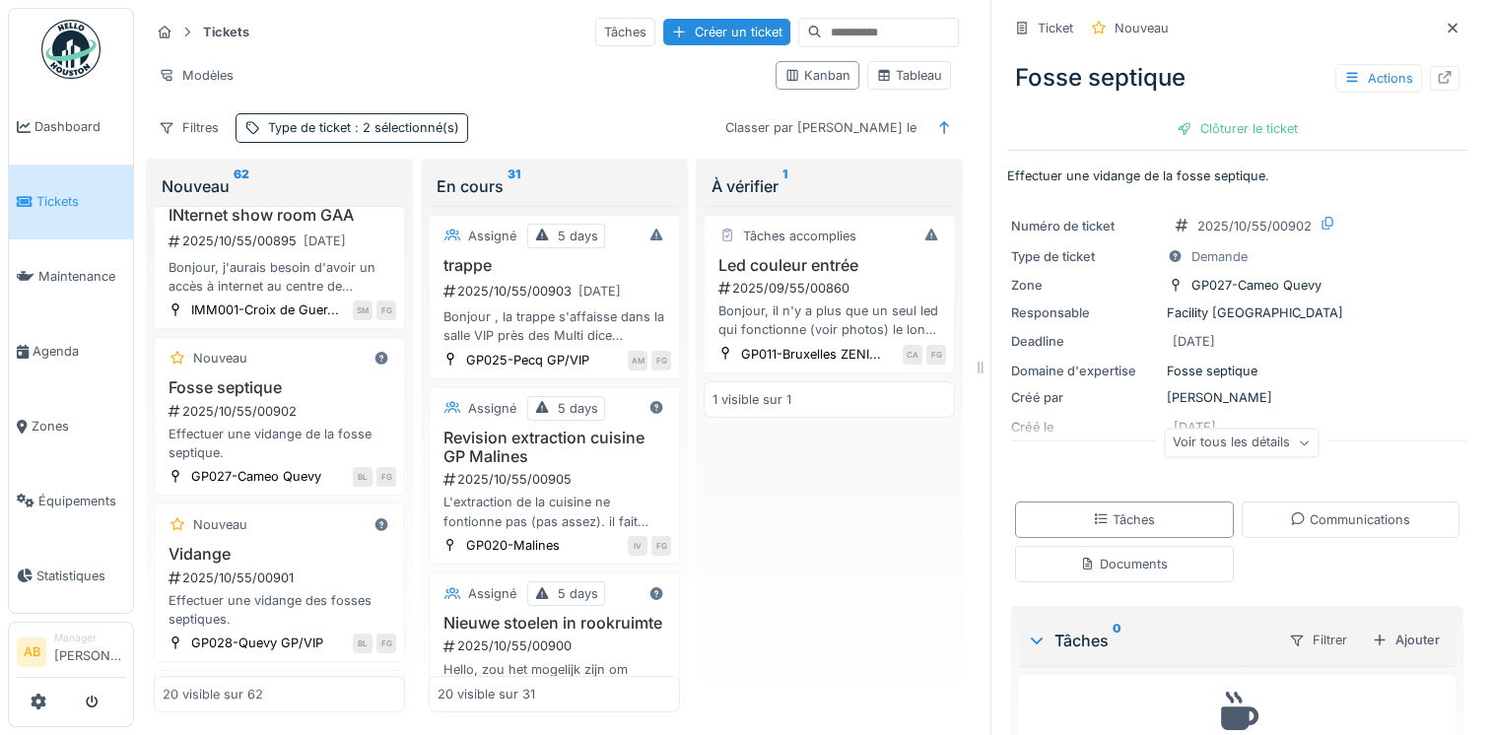
scroll to position [81, 0]
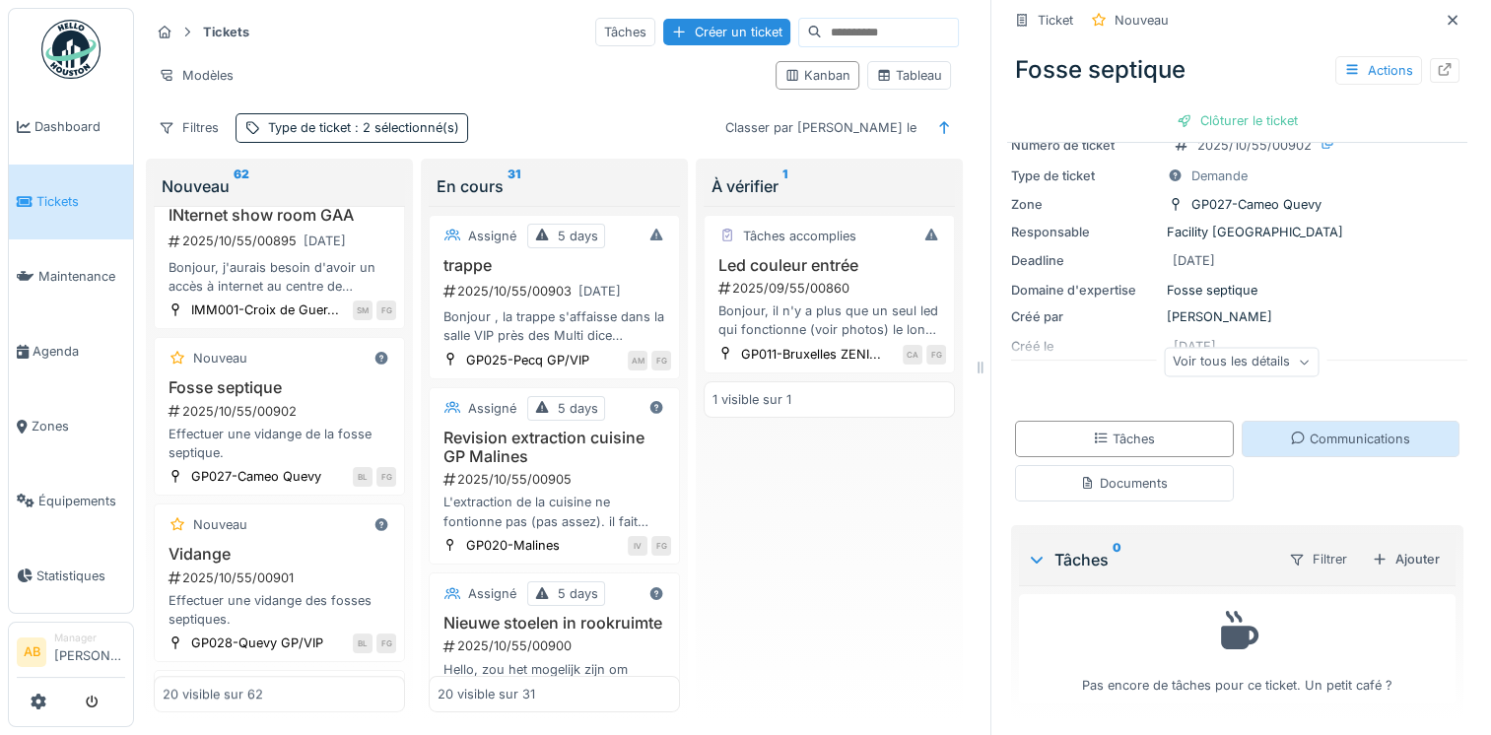
click at [1334, 452] on div "Communications" at bounding box center [1351, 439] width 219 height 36
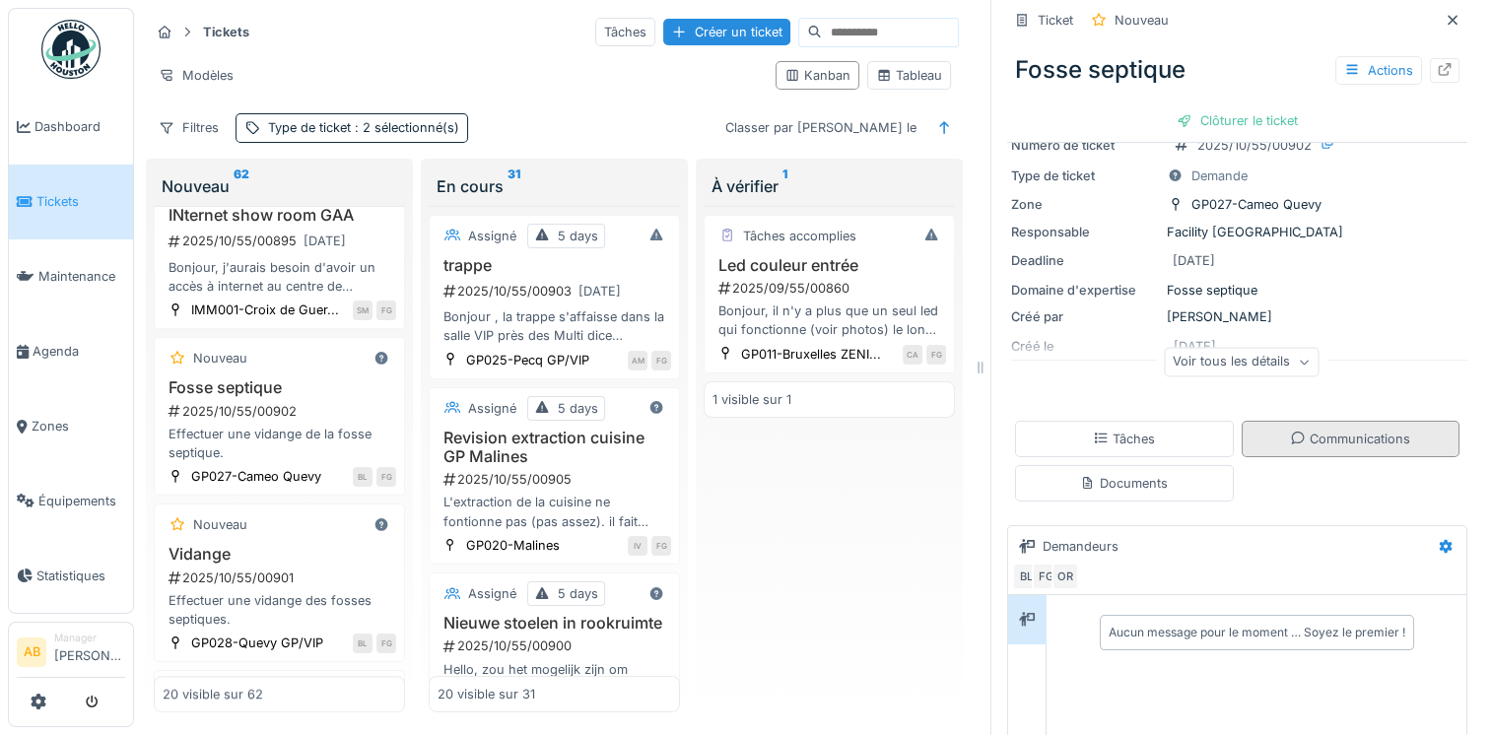
scroll to position [16, 0]
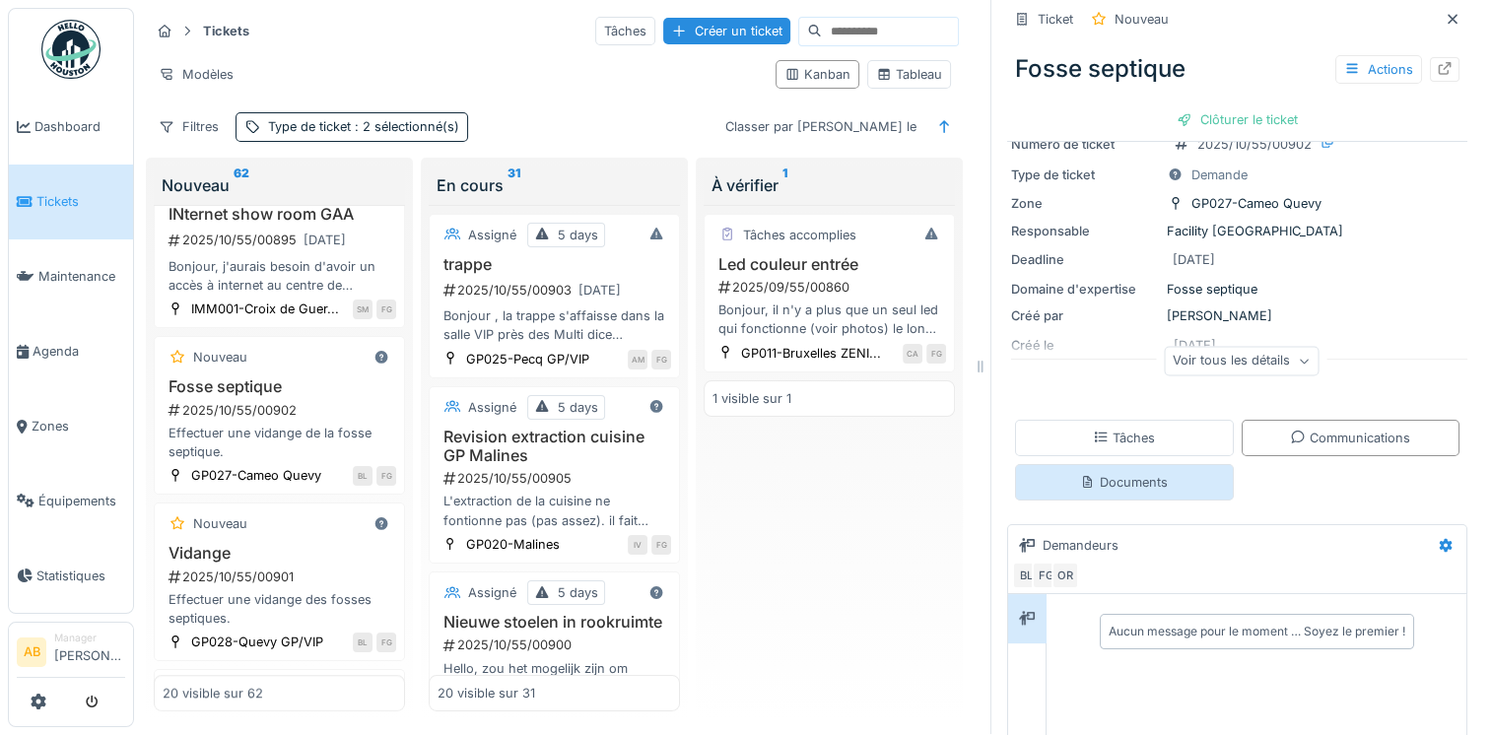
click at [1145, 485] on div "Documents" at bounding box center [1124, 482] width 219 height 36
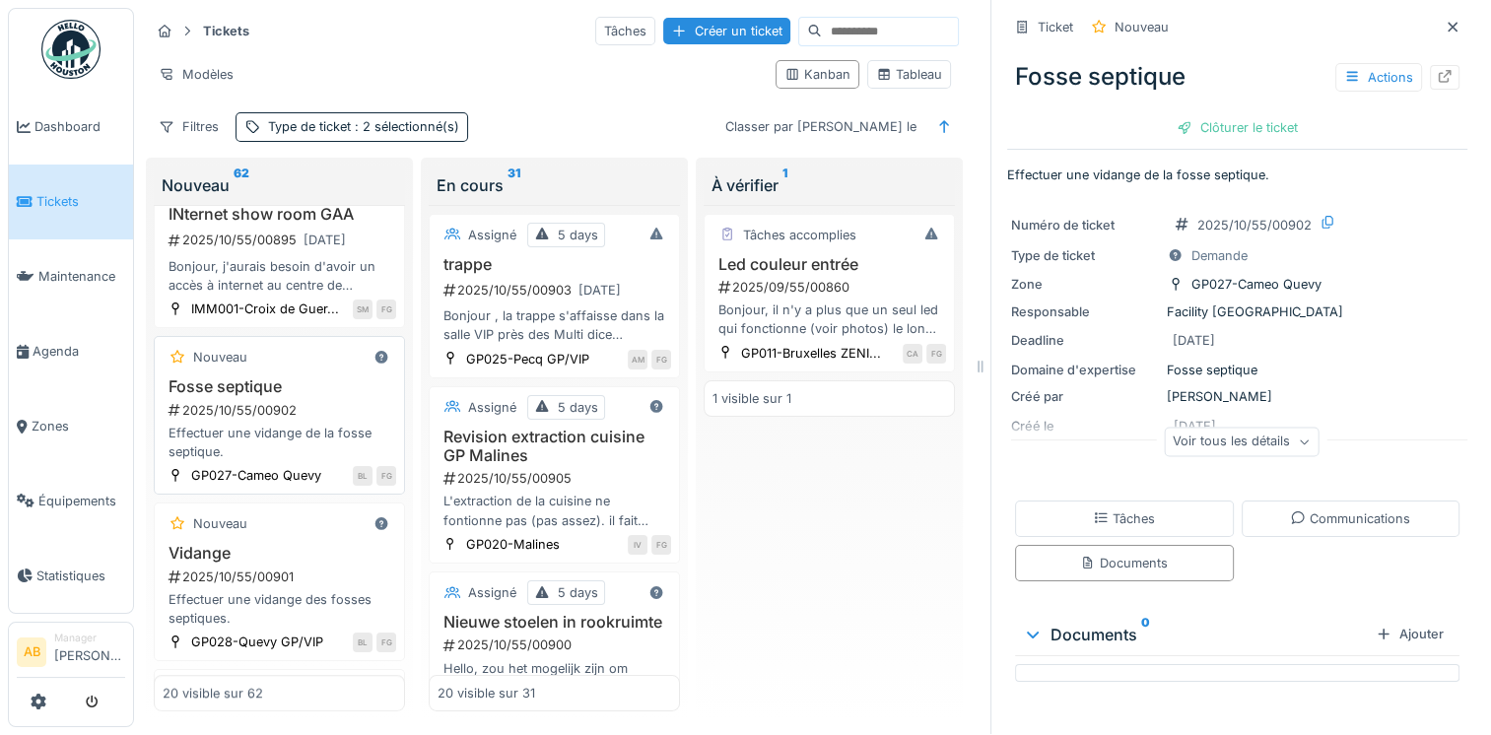
click at [249, 452] on div "Effectuer une vidange de la fosse septique." at bounding box center [280, 442] width 234 height 37
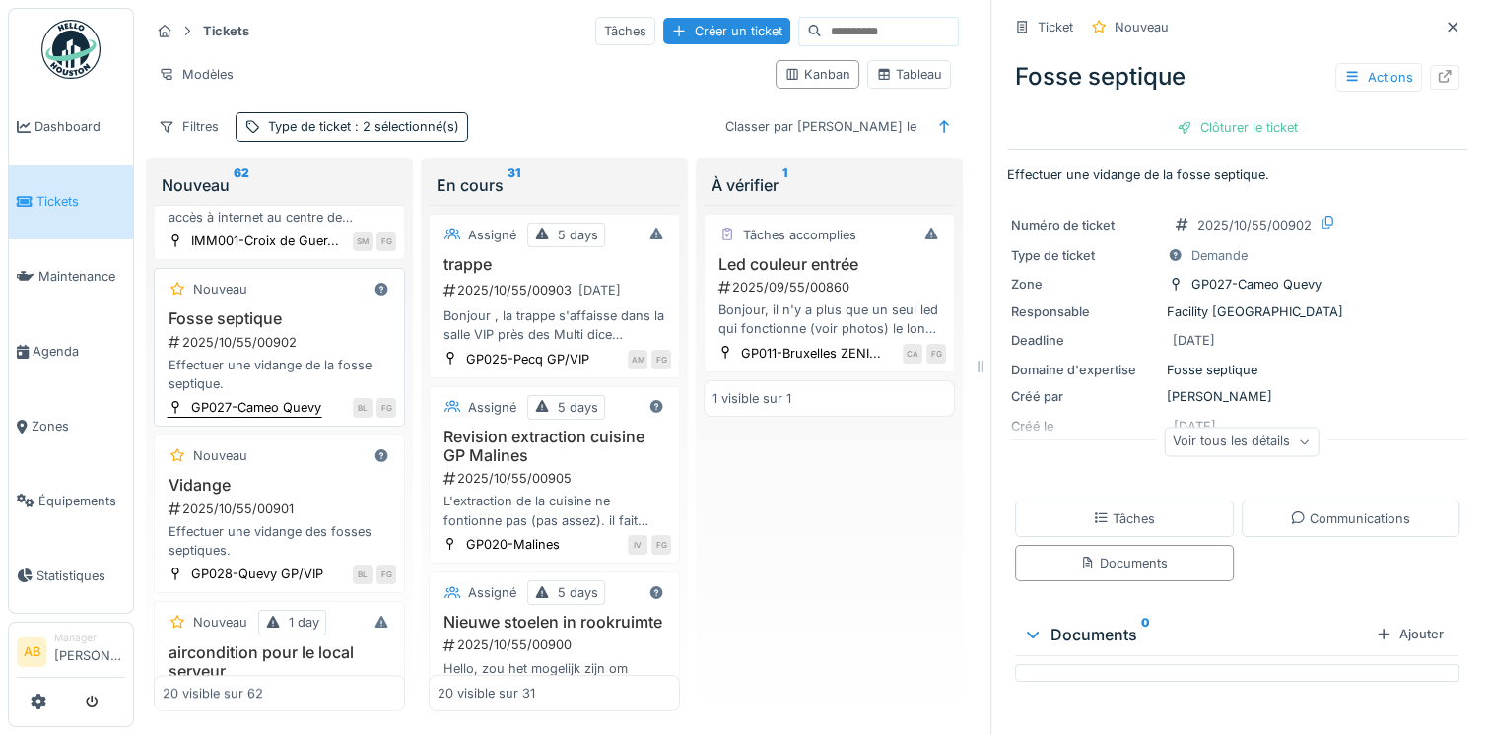
scroll to position [1470, 0]
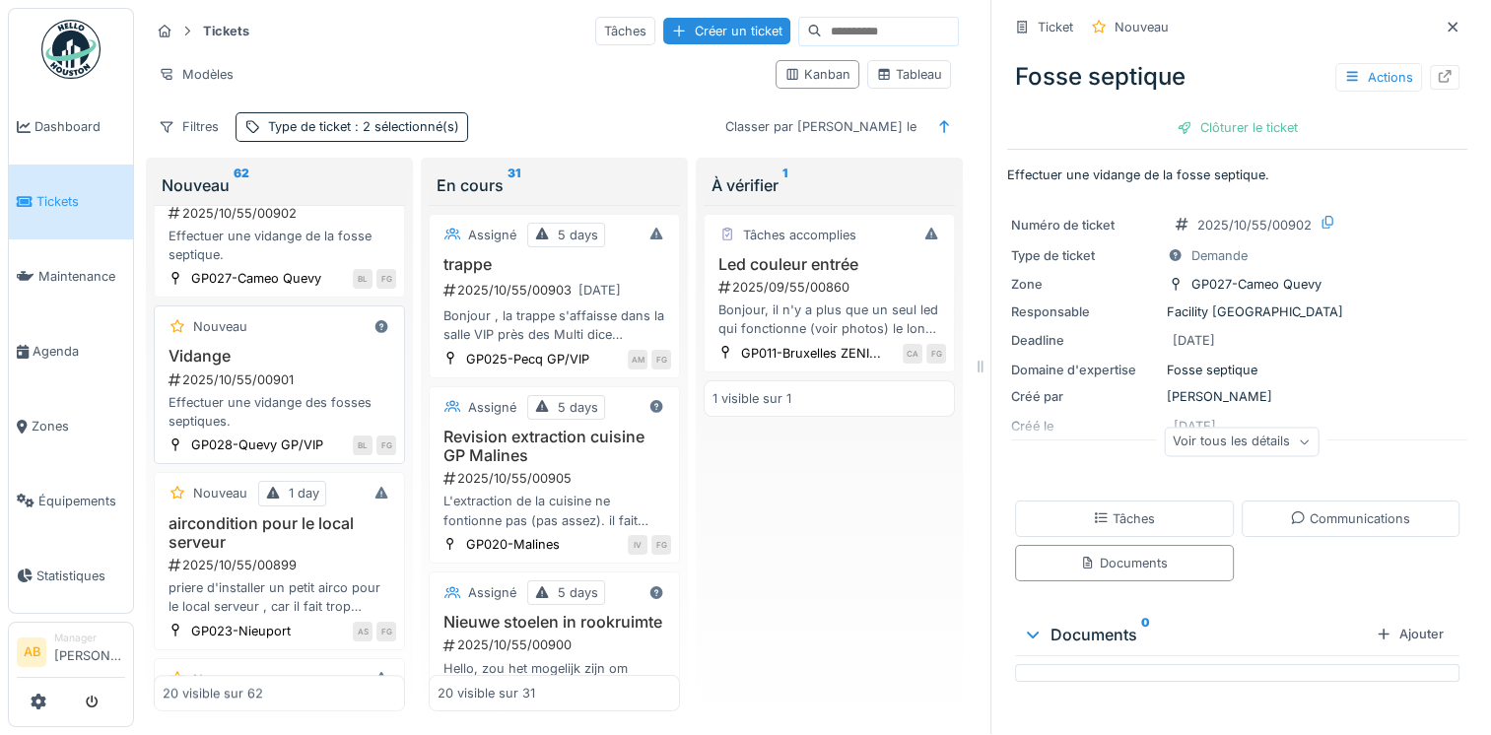
click at [250, 410] on div "Vidange 2025/10/55/00901 Effectuer une vidange des fosses septiques." at bounding box center [280, 389] width 234 height 84
